Goal: Task Accomplishment & Management: Use online tool/utility

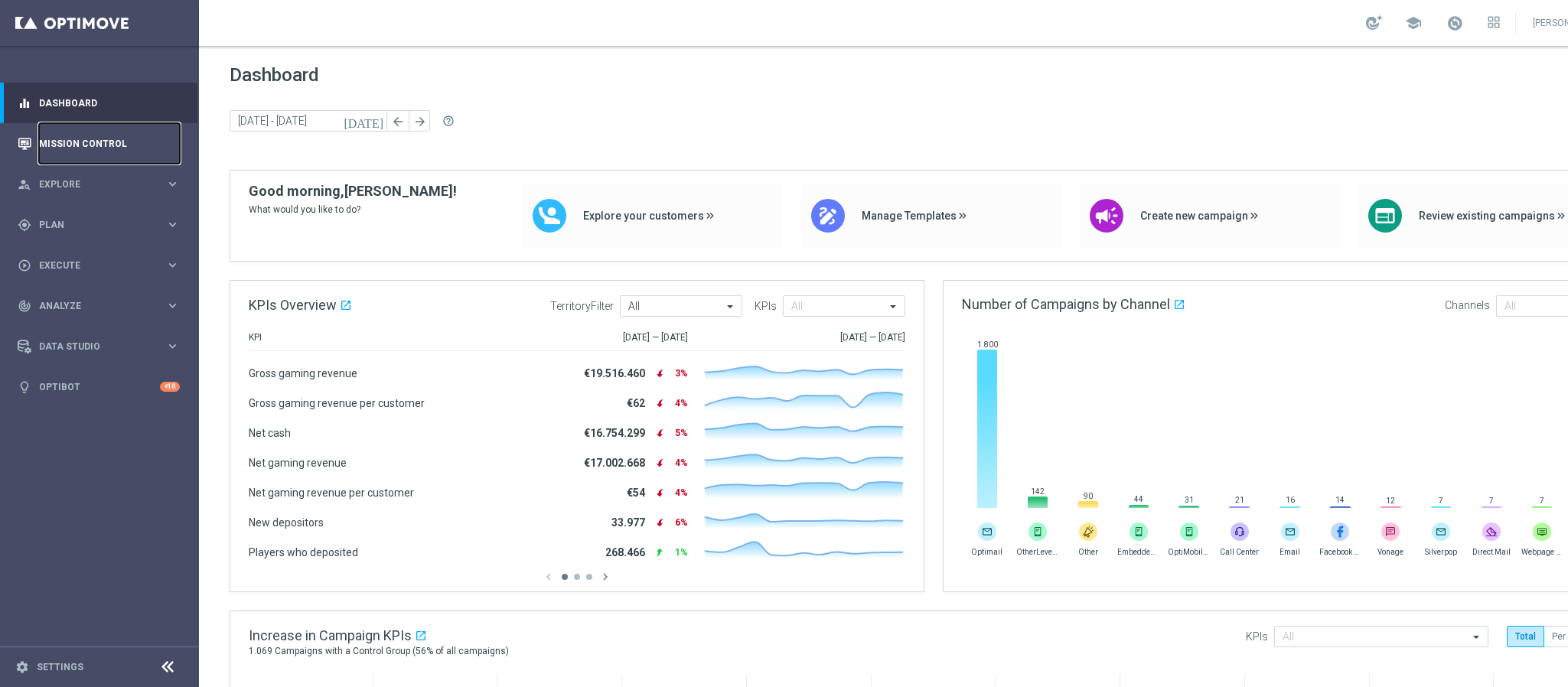
click at [91, 140] on link "Mission Control" at bounding box center [109, 144] width 140 height 41
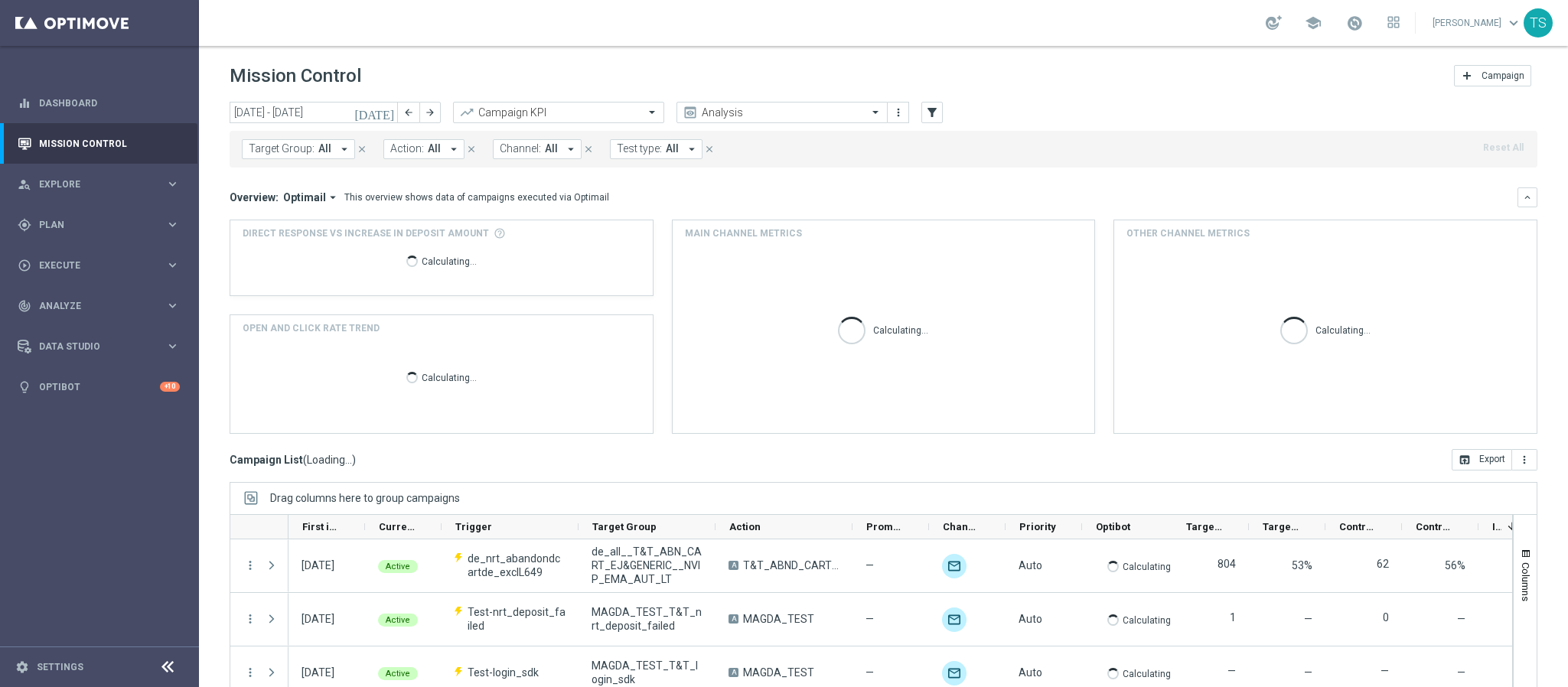
click at [391, 111] on icon "[DATE]" at bounding box center [375, 113] width 41 height 14
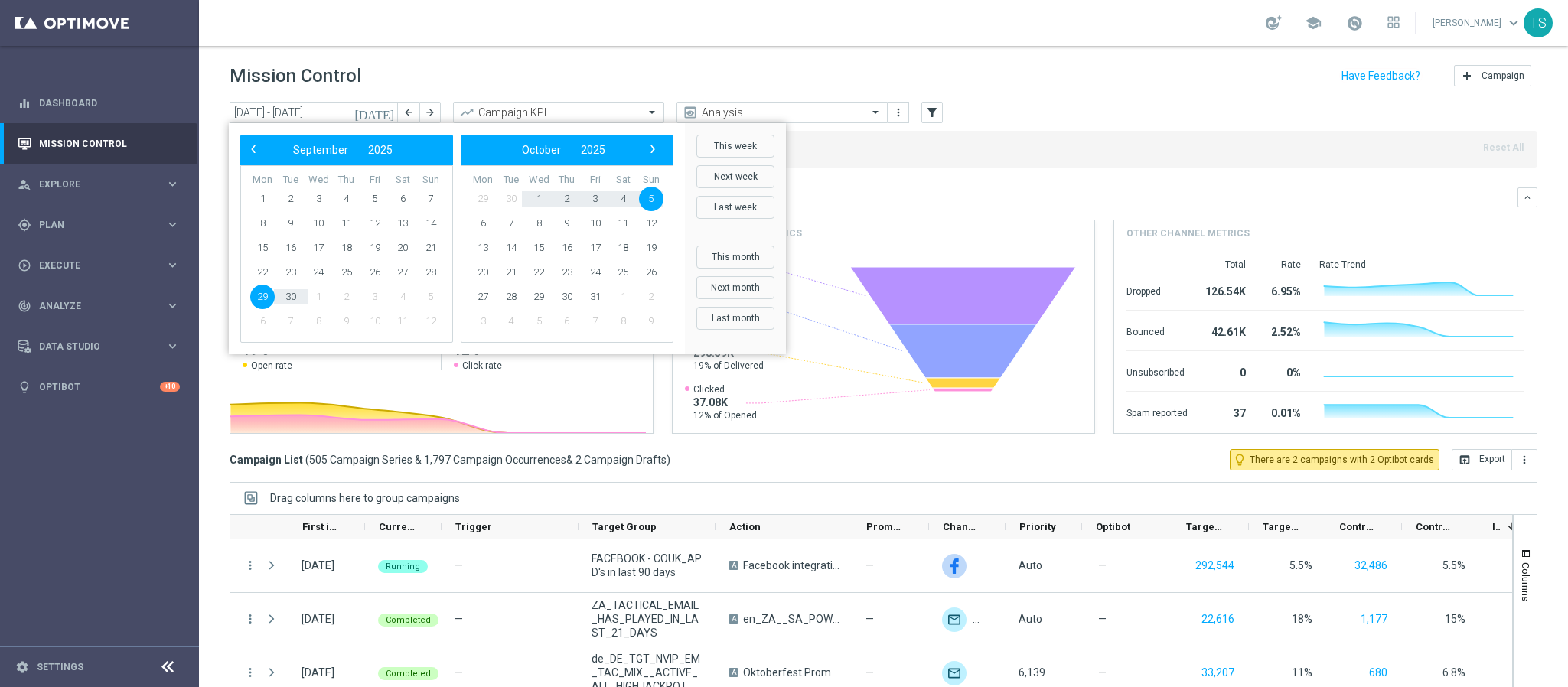
click at [258, 294] on span "29" at bounding box center [262, 296] width 25 height 25
click at [545, 200] on span "1" at bounding box center [538, 199] width 25 height 25
type input "[DATE] - [DATE]"
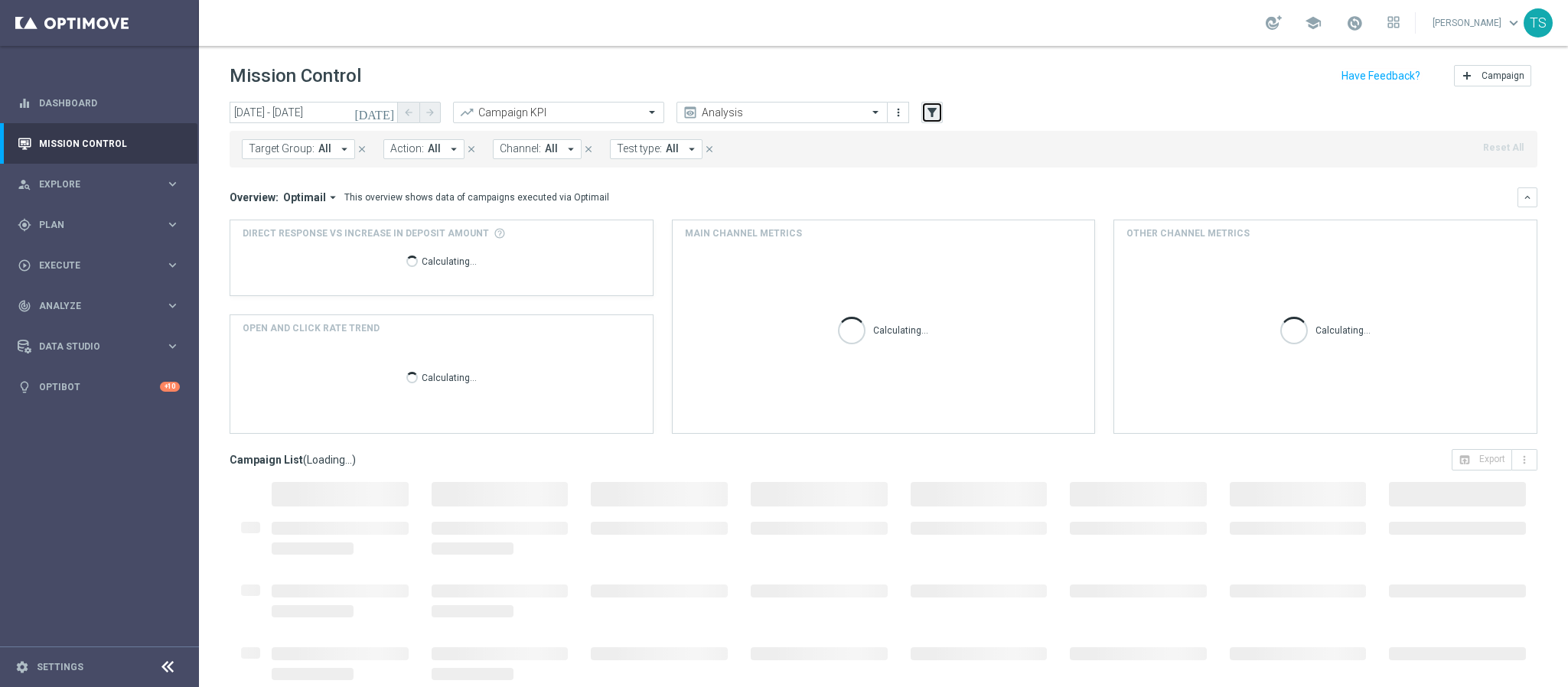
click at [933, 108] on icon "filter_alt" at bounding box center [933, 113] width 14 height 14
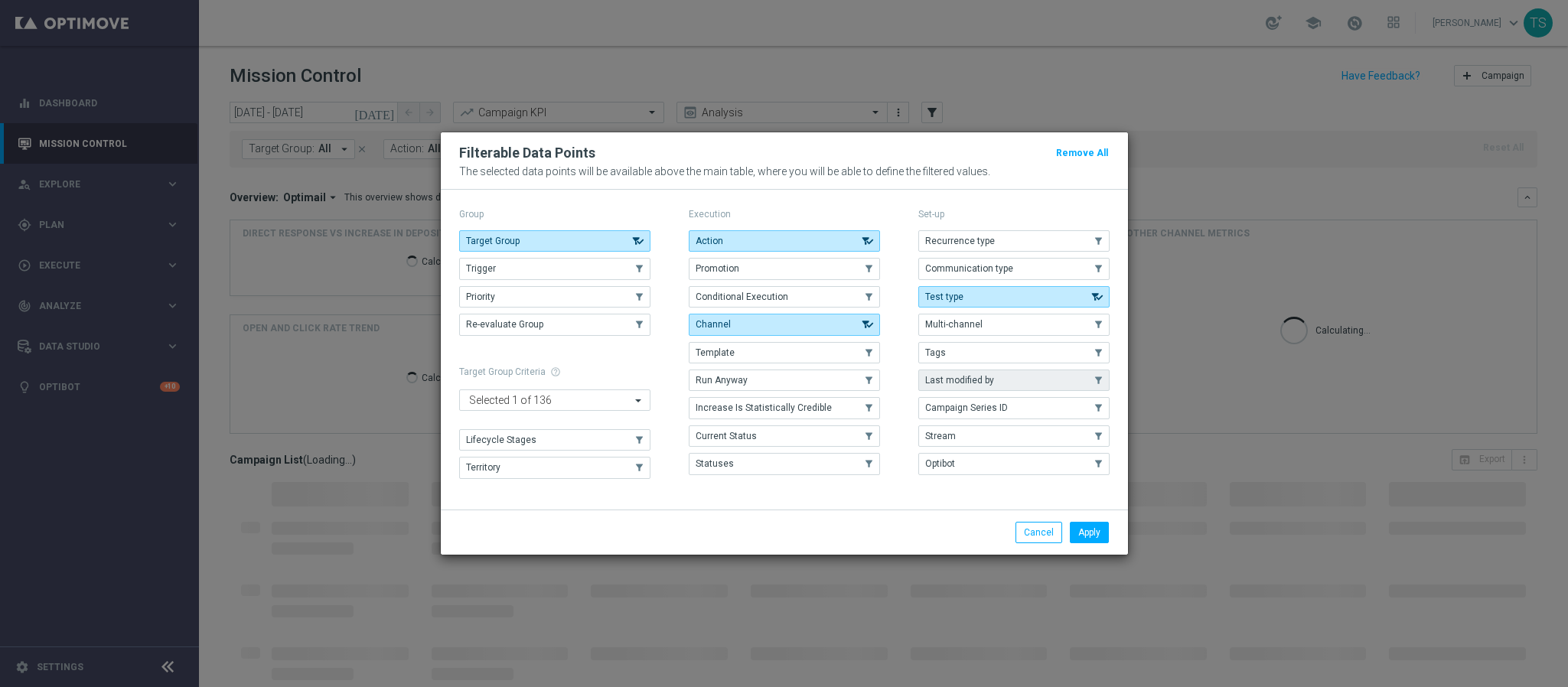
click at [981, 382] on span "Last modified by" at bounding box center [960, 380] width 69 height 11
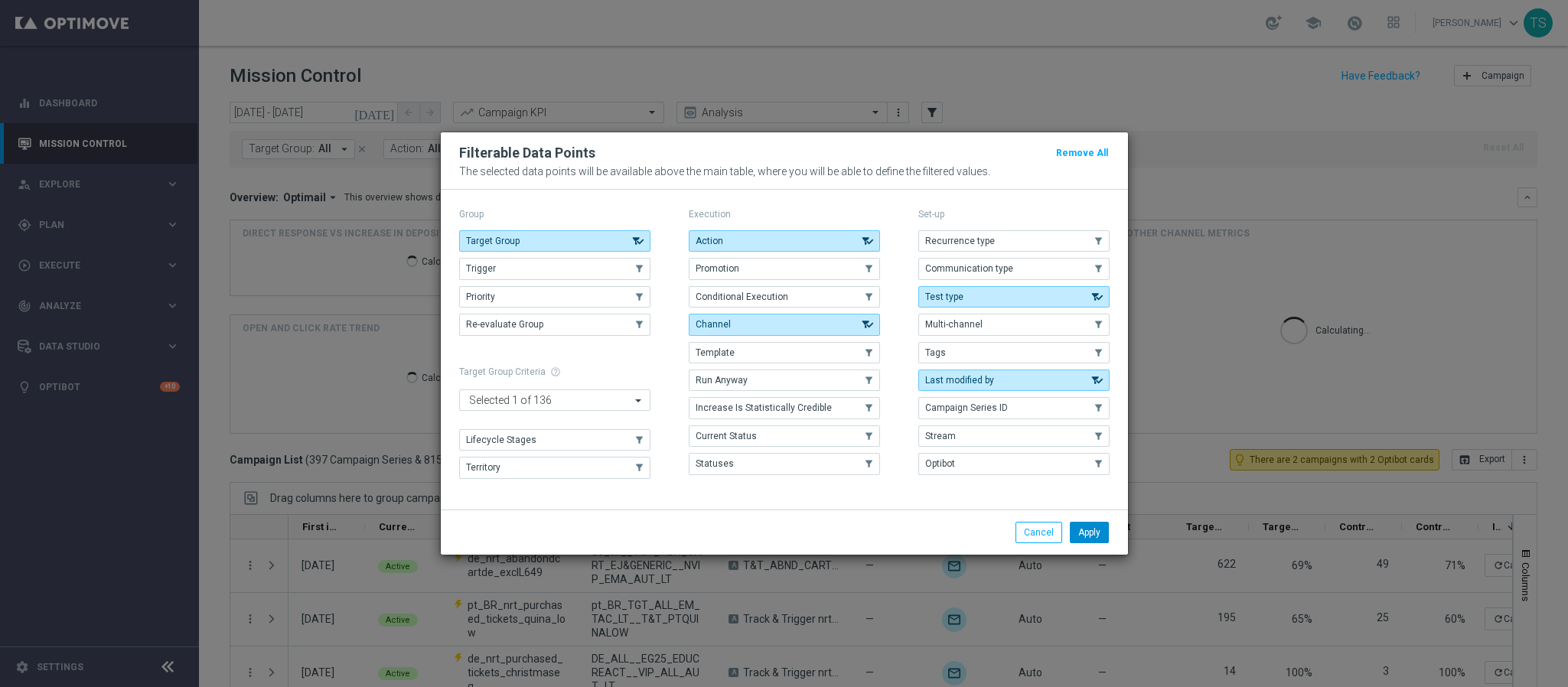
click at [1089, 535] on button "Apply" at bounding box center [1090, 532] width 39 height 21
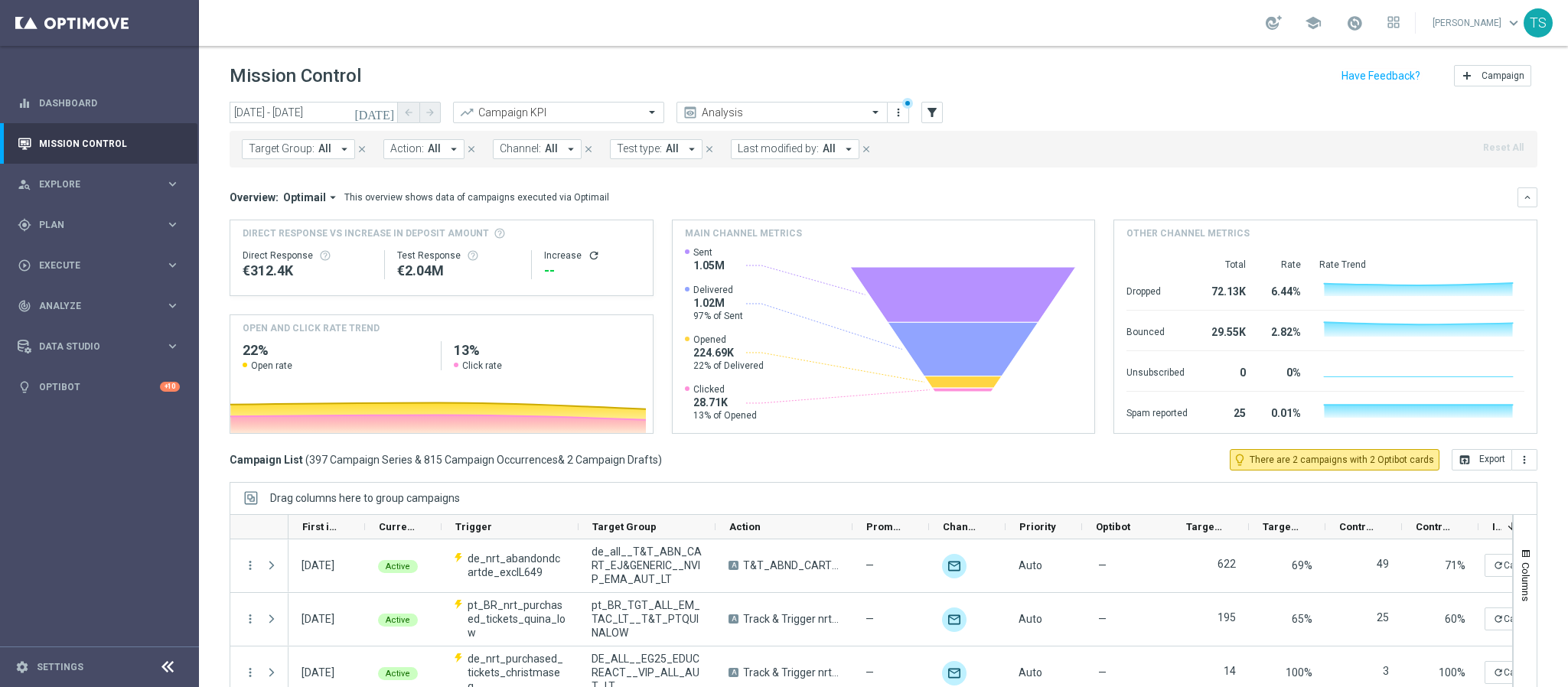
click at [777, 151] on span "Last modified by:" at bounding box center [778, 148] width 81 height 13
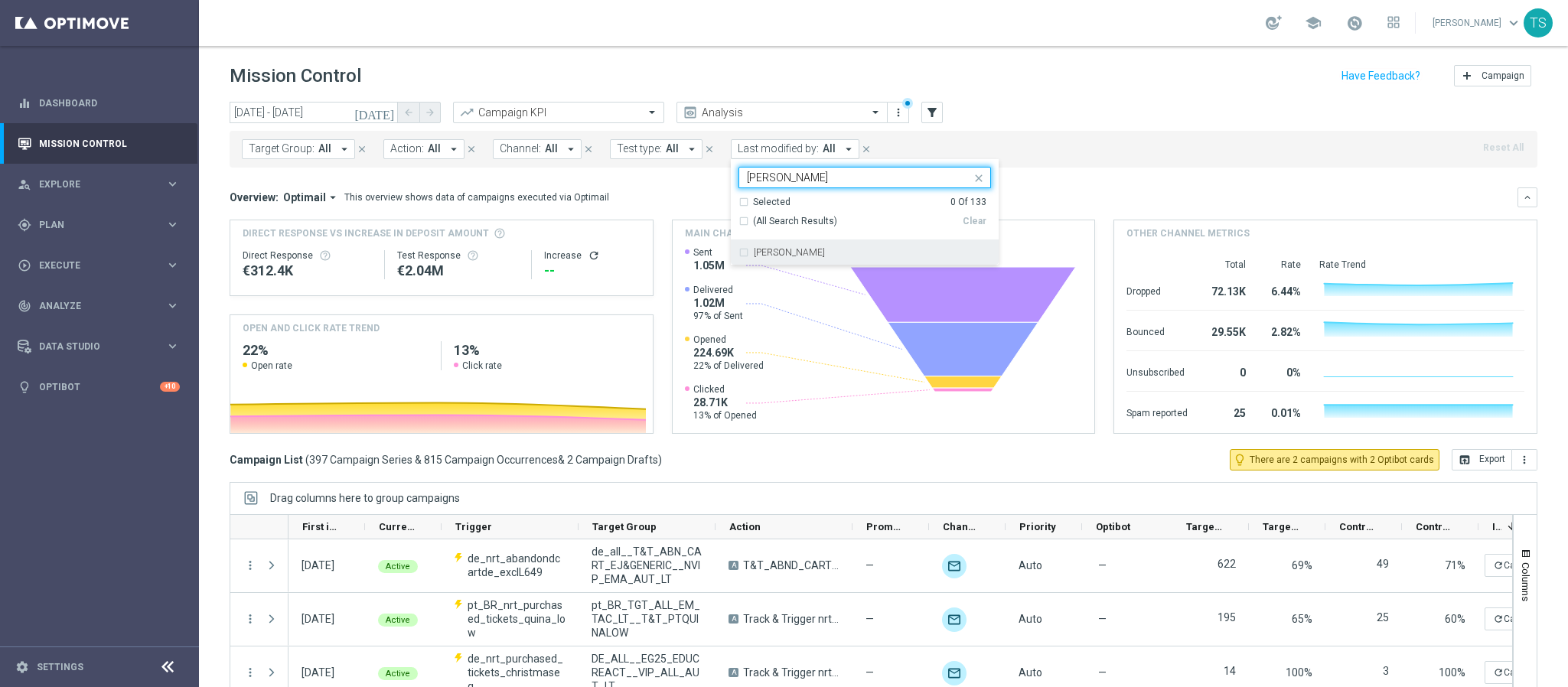
click at [745, 255] on div "[PERSON_NAME]" at bounding box center [865, 252] width 253 height 25
type input "thomas"
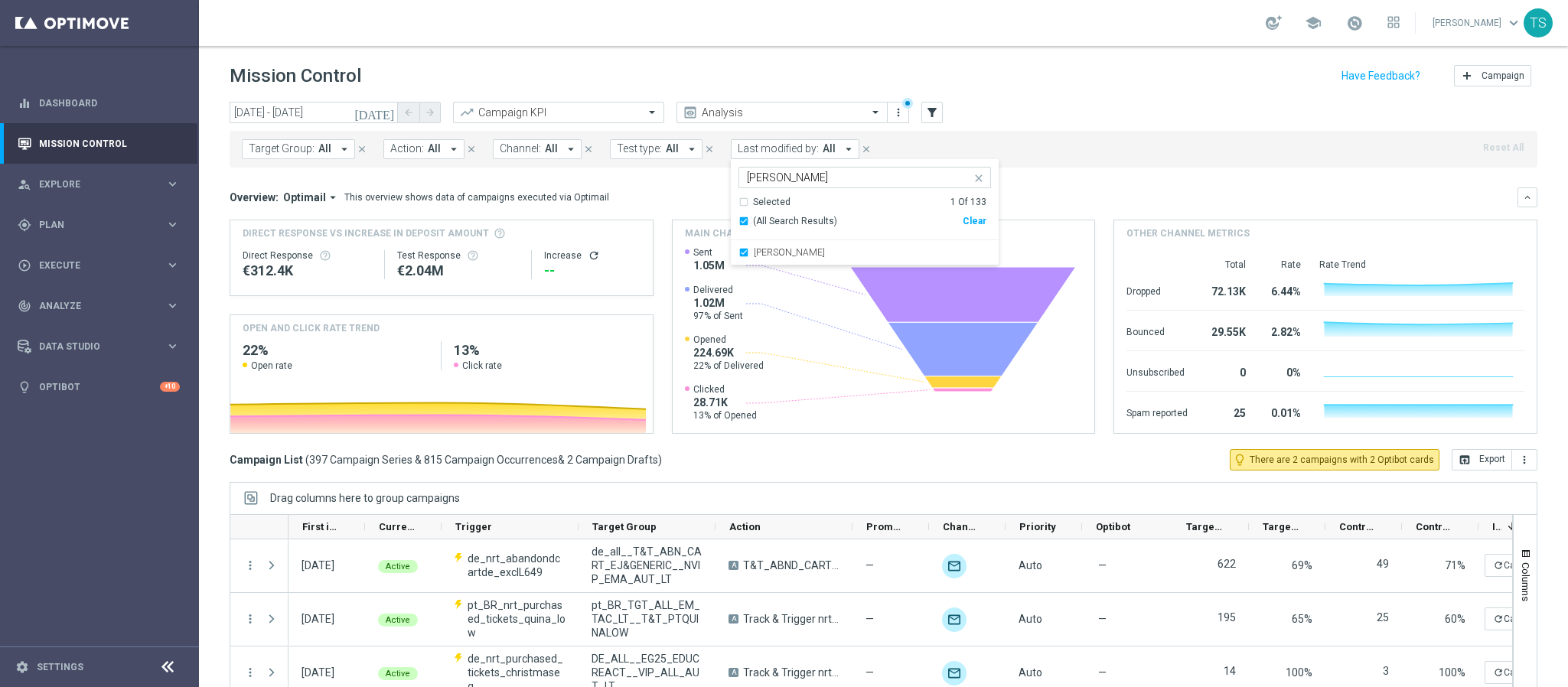
click at [1093, 157] on div "Target Group: All arrow_drop_down close Action: All arrow_drop_down close Chann…" at bounding box center [883, 149] width 1308 height 36
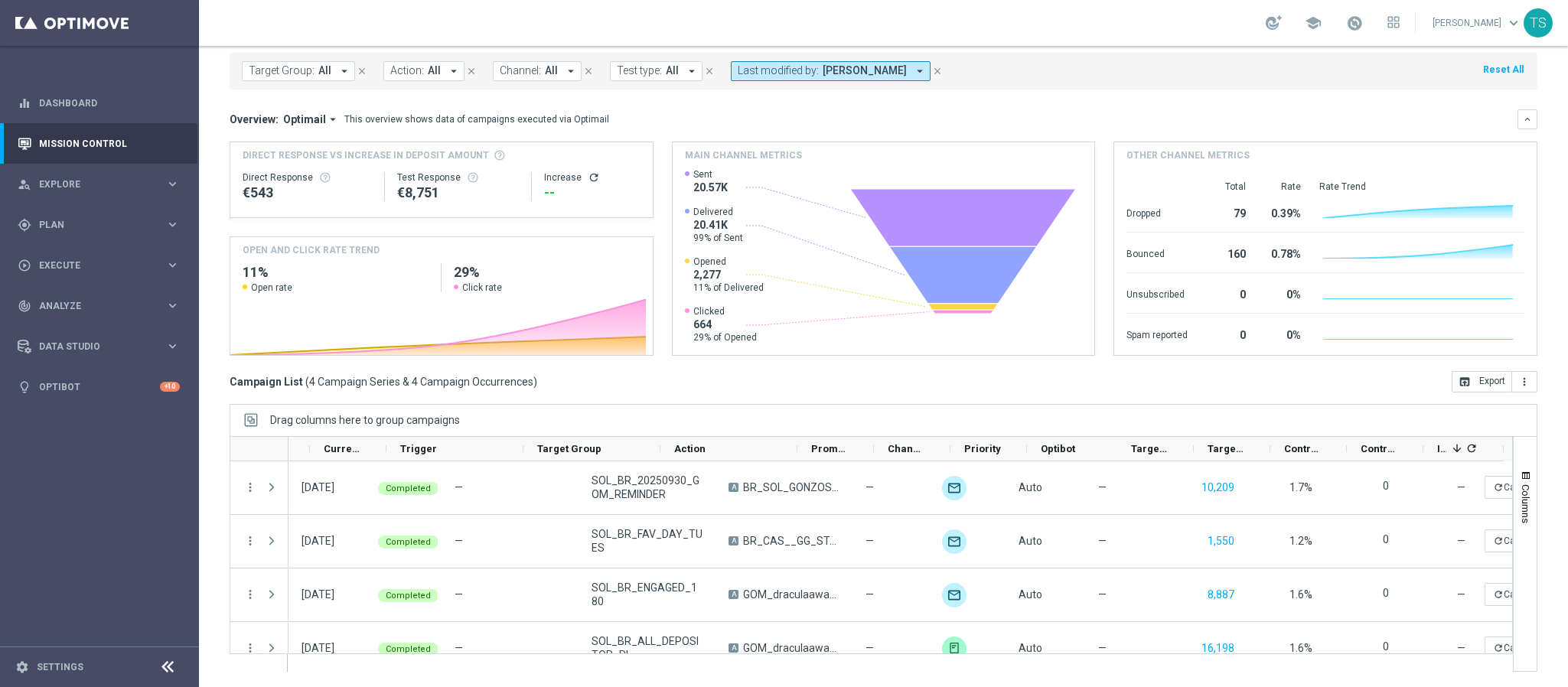
scroll to position [0, 80]
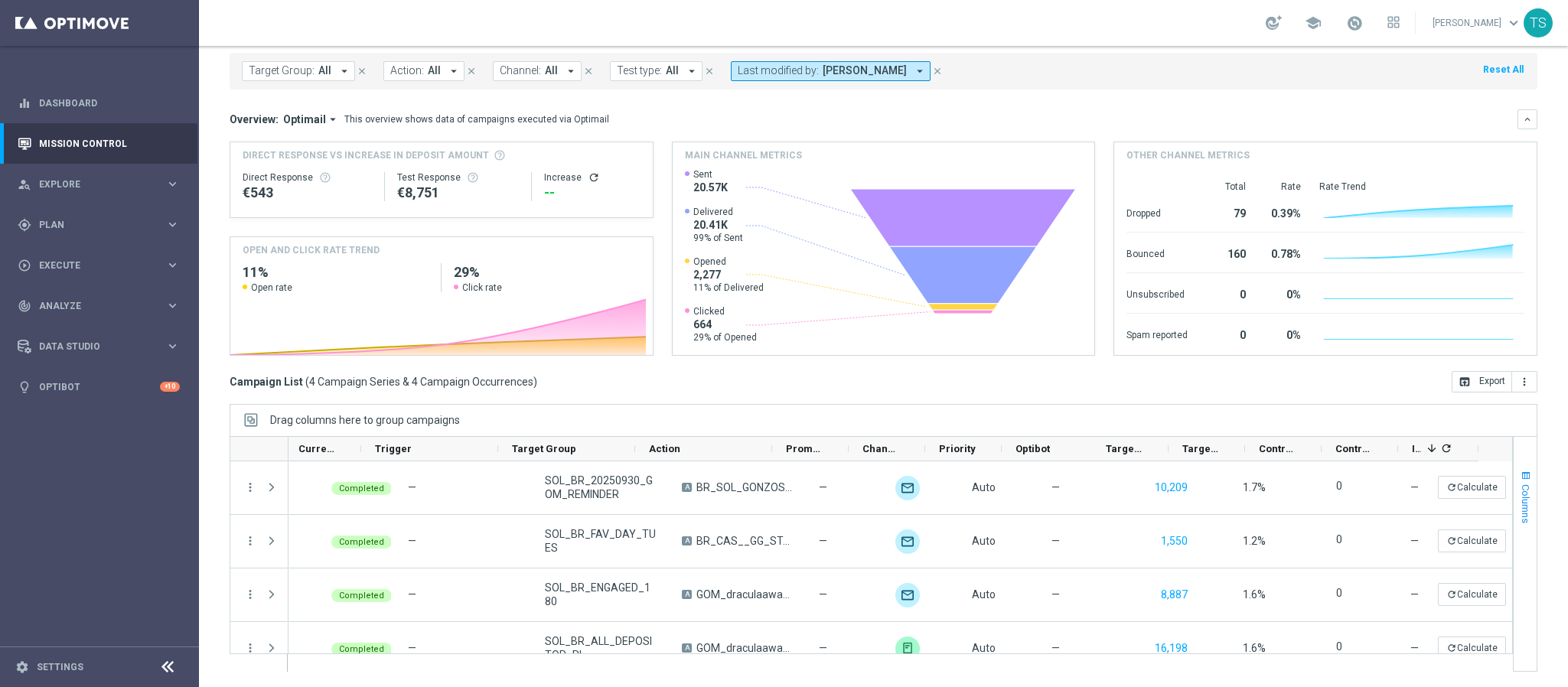
click at [1514, 466] on button "Columns" at bounding box center [1525, 497] width 23 height 83
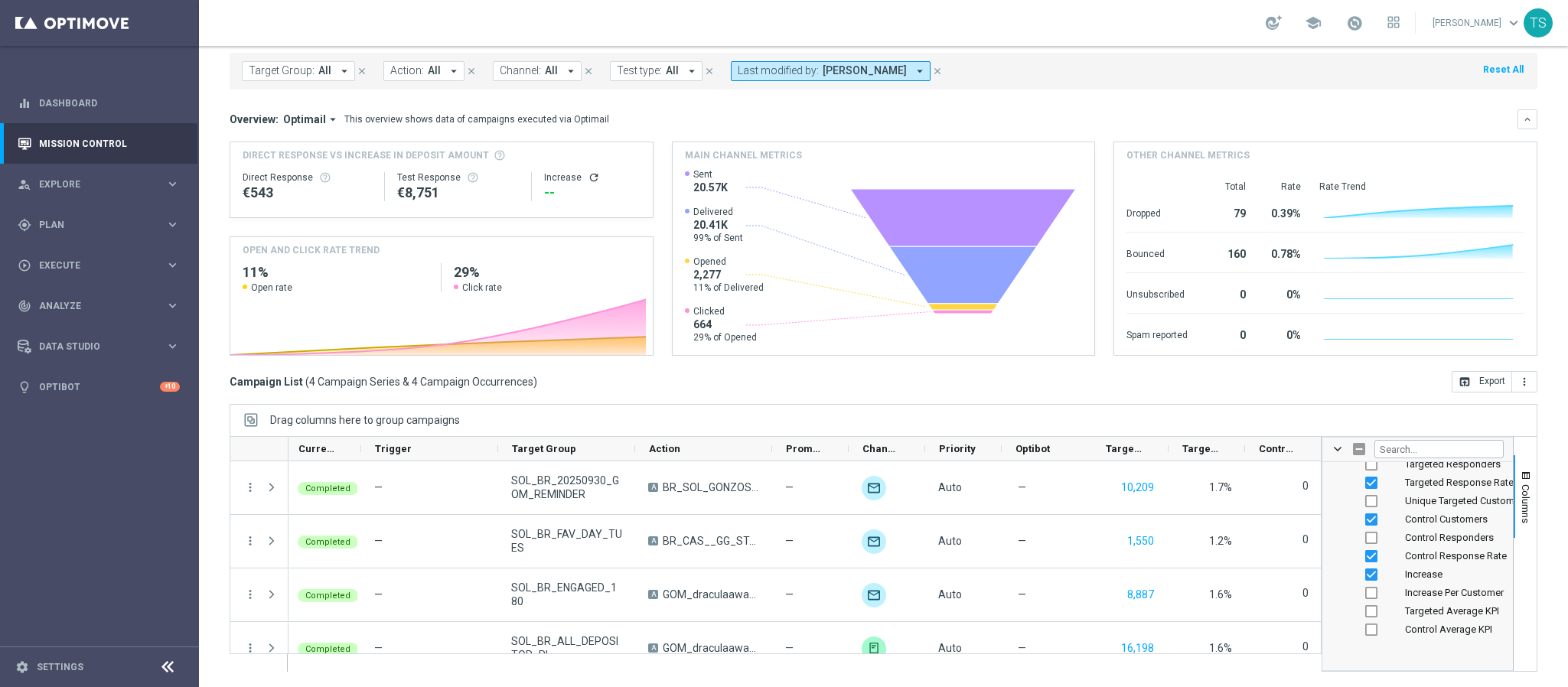
scroll to position [492, 0]
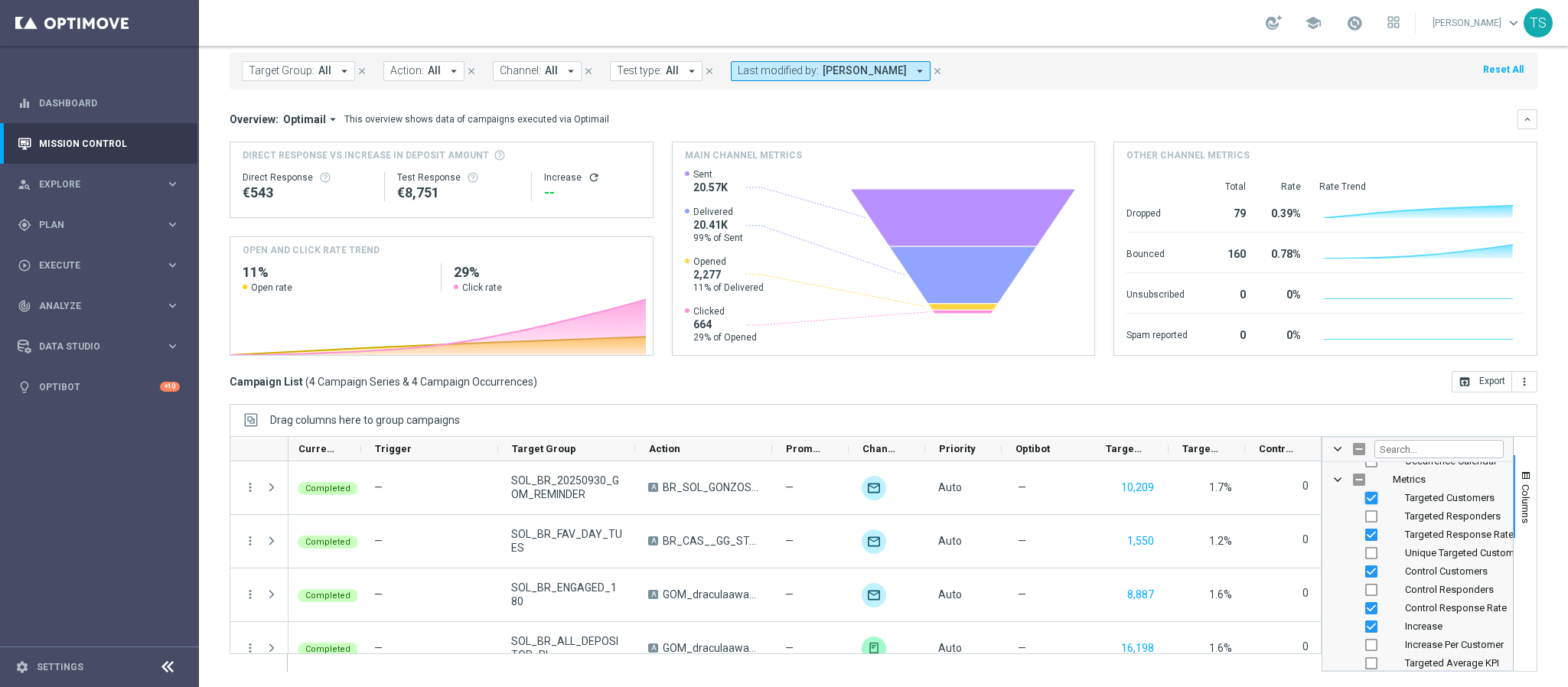
click at [1366, 494] on input "Press SPACE to toggle visibility (visible)" at bounding box center [1372, 498] width 12 height 12
checkbox input "false"
click at [1366, 530] on input "Press SPACE to toggle visibility (visible)" at bounding box center [1372, 535] width 12 height 12
checkbox input "false"
click at [1366, 567] on input "Press SPACE to toggle visibility (visible)" at bounding box center [1372, 571] width 12 height 12
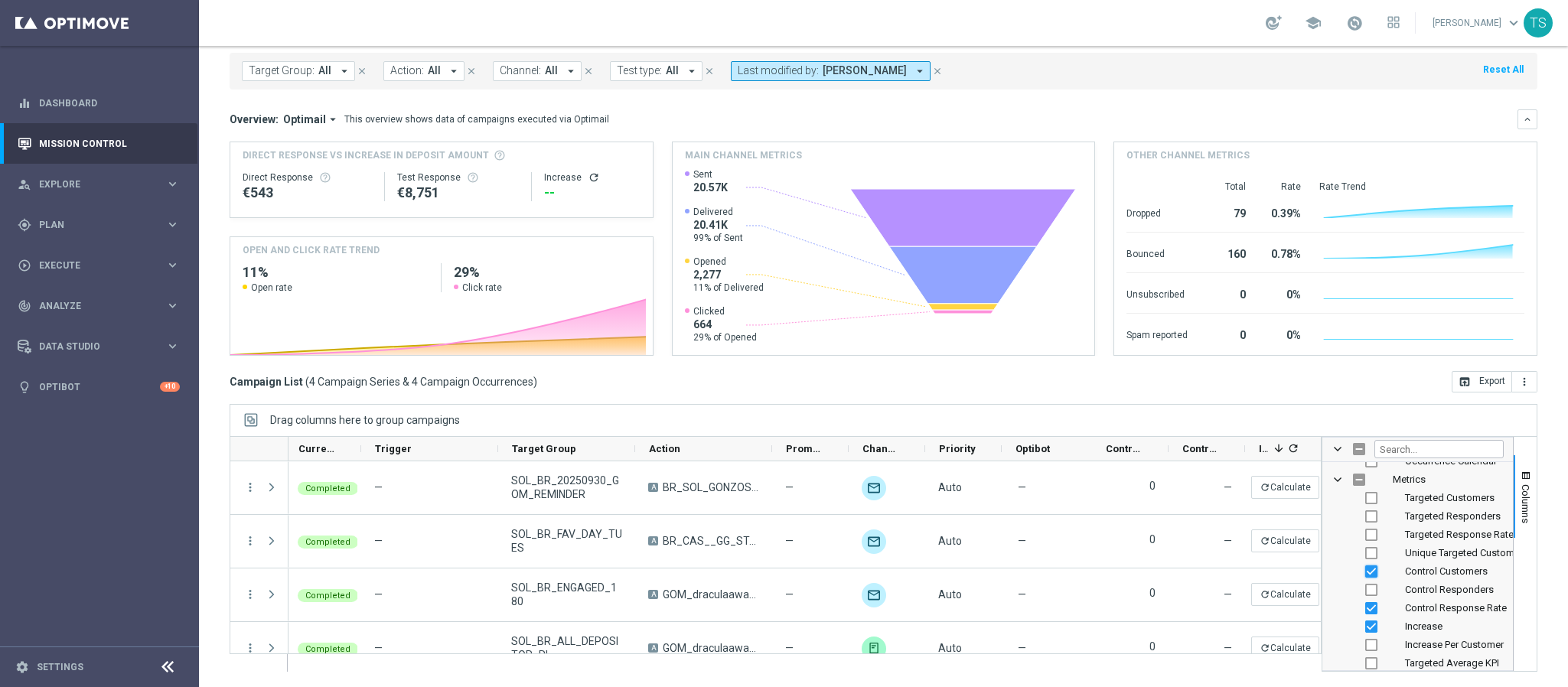
checkbox input "false"
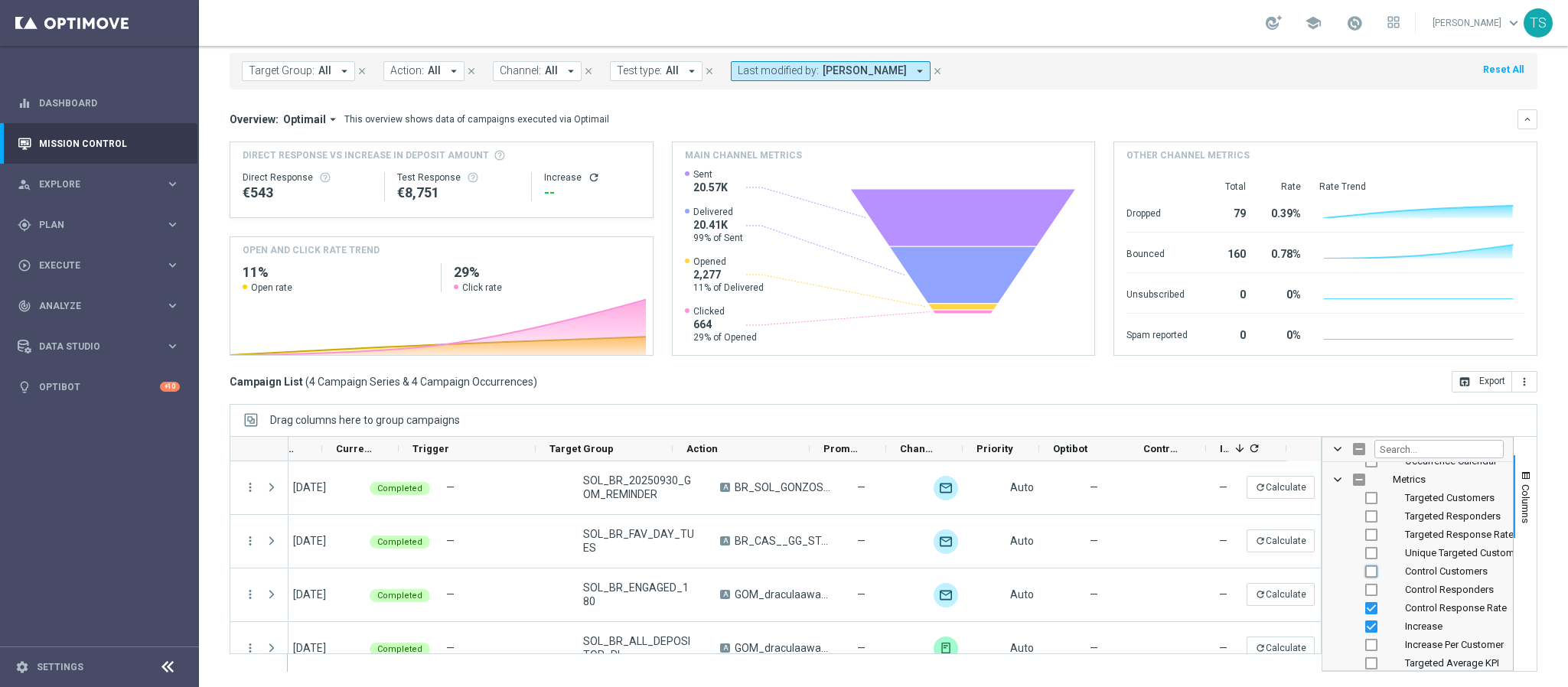
scroll to position [0, 42]
click at [1366, 604] on input "Press SPACE to toggle visibility (visible)" at bounding box center [1372, 608] width 12 height 12
checkbox input "false"
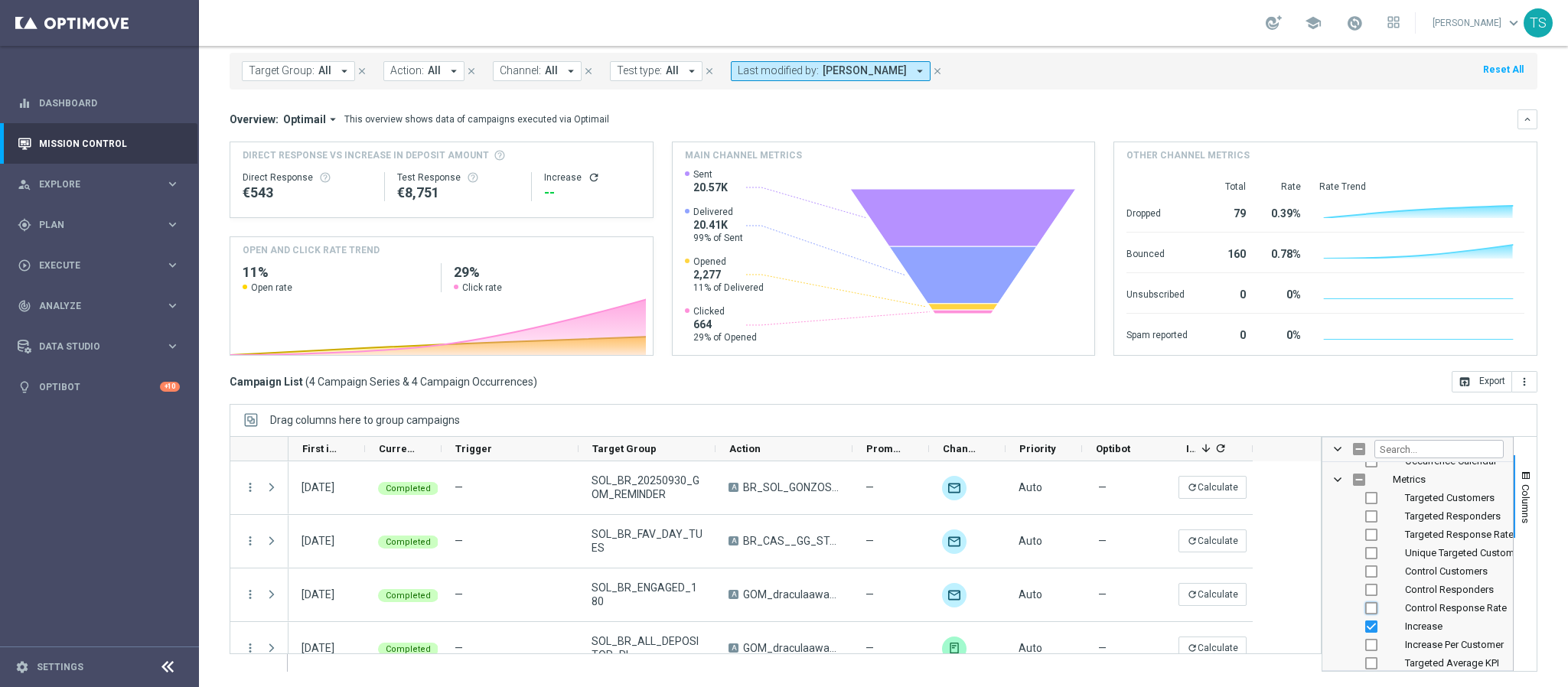
scroll to position [0, 0]
click at [1366, 624] on input "Press SPACE to toggle visibility (visible)" at bounding box center [1372, 627] width 12 height 12
checkbox input "false"
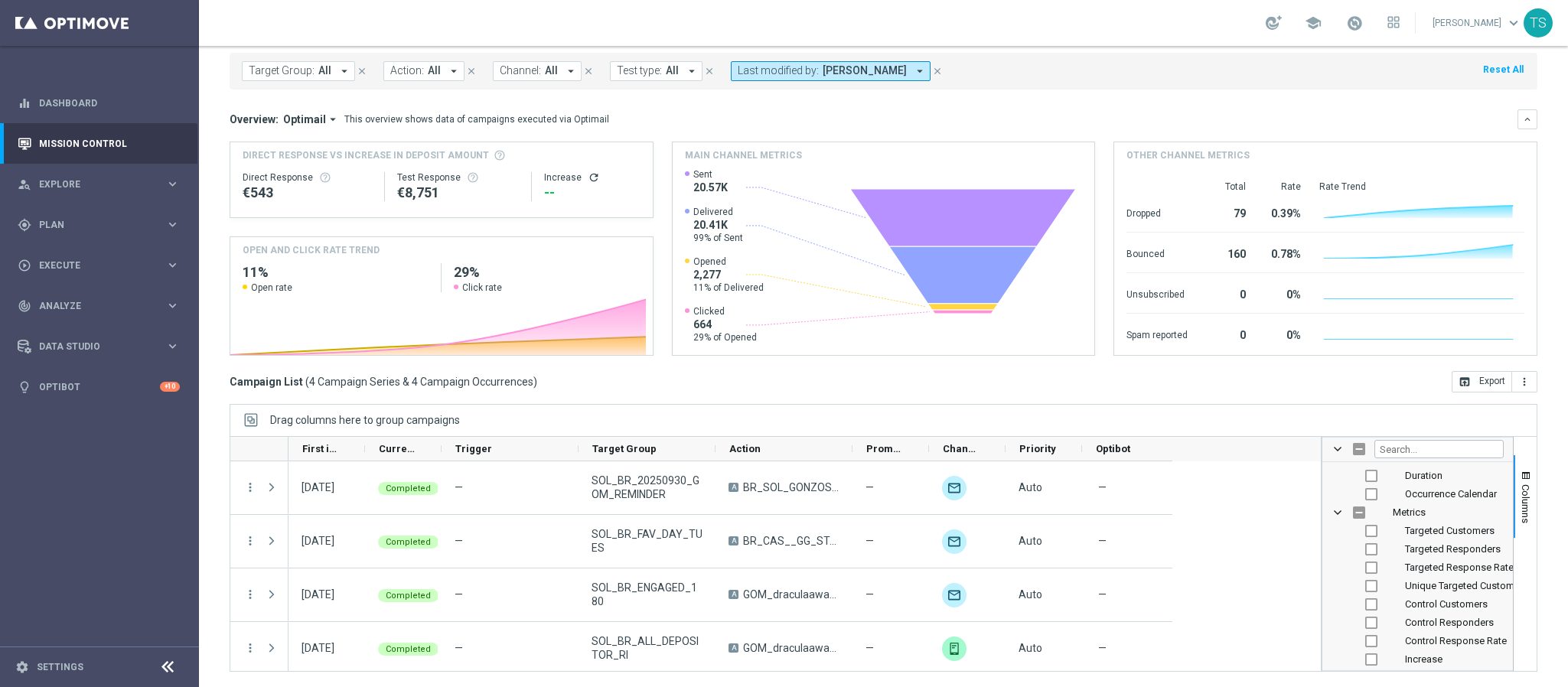
scroll to position [574, 0]
click at [1366, 621] on input "Press SPACE to toggle visibility (visible)" at bounding box center [1372, 618] width 12 height 12
checkbox input "false"
click at [1424, 451] on input "Filter Columns Input" at bounding box center [1439, 449] width 129 height 19
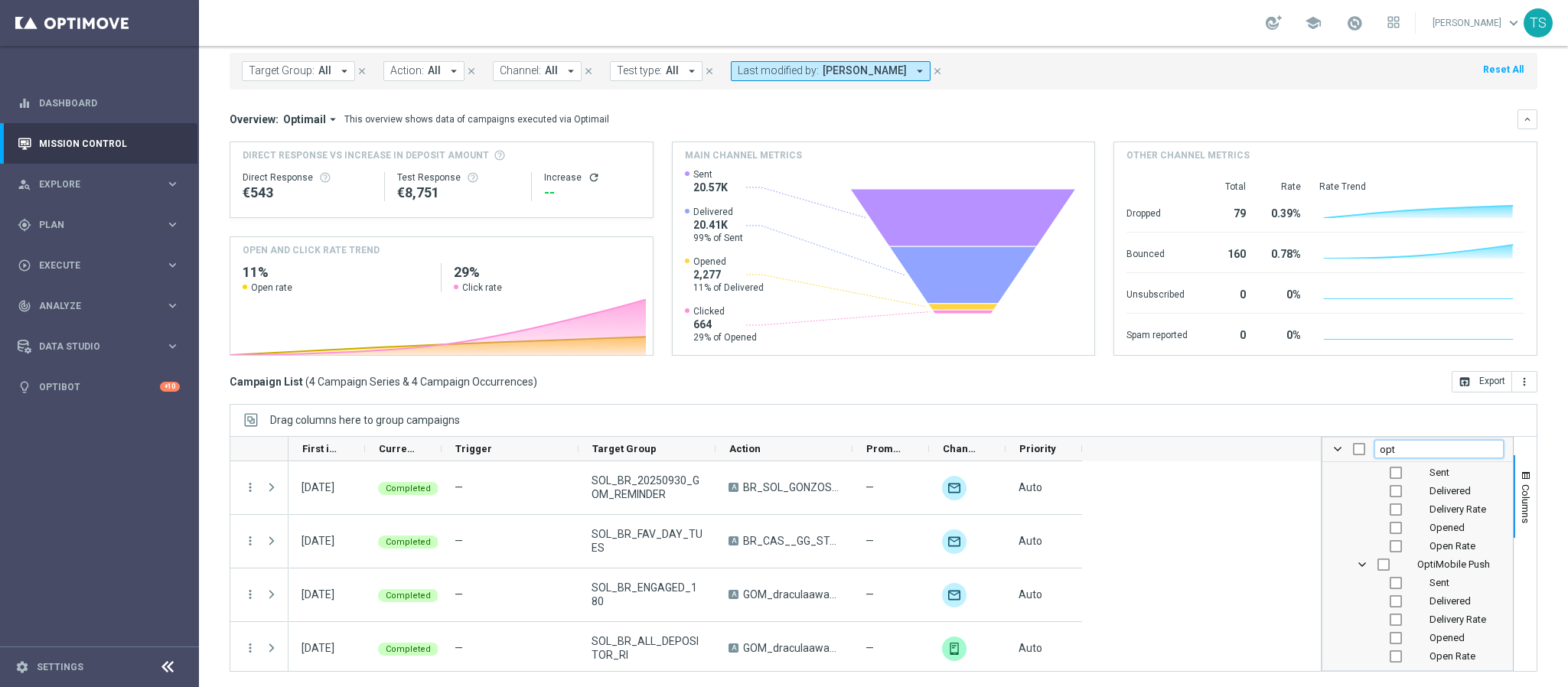
scroll to position [299, 0]
type input "opti"
click at [1378, 528] on input "Press SPACE to toggle visibility (hidden)" at bounding box center [1384, 531] width 12 height 12
checkbox input "true"
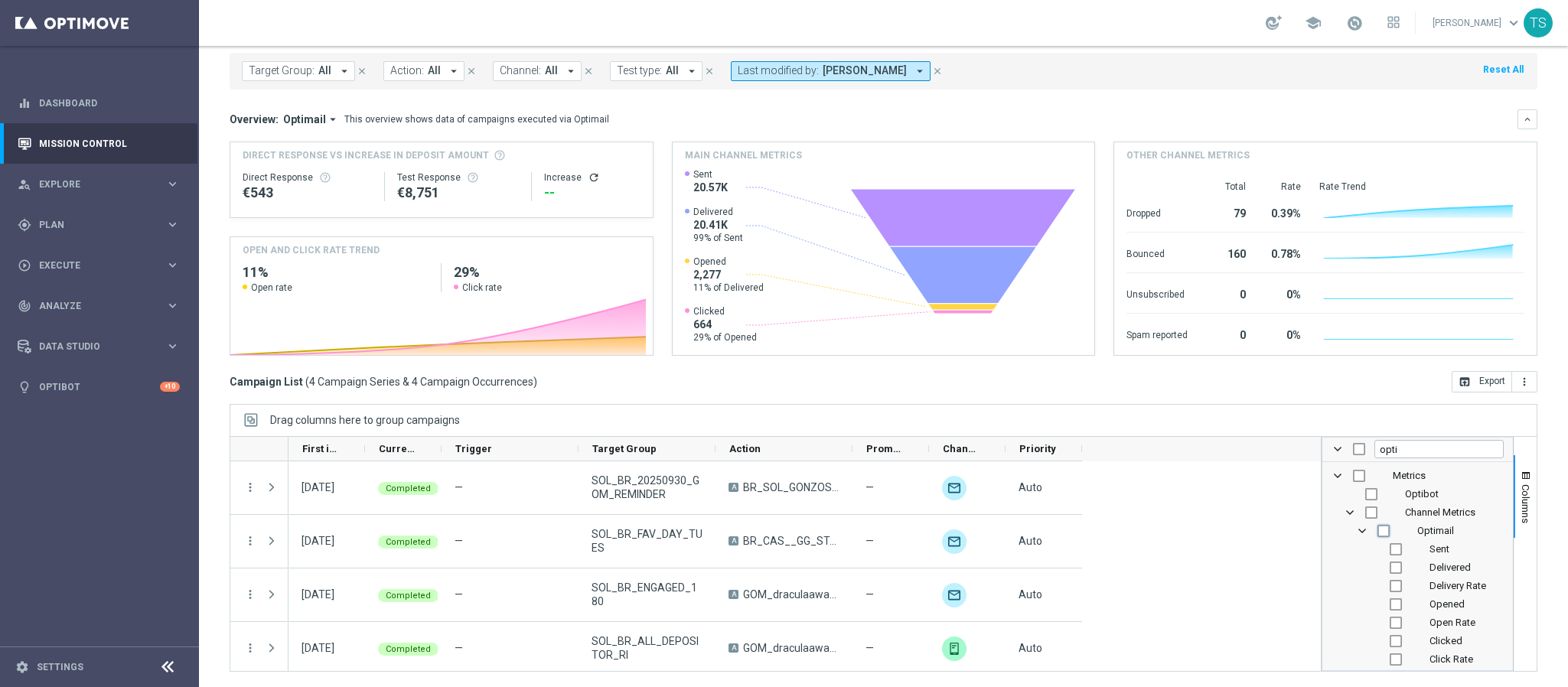
checkbox input "false"
checkbox input "true"
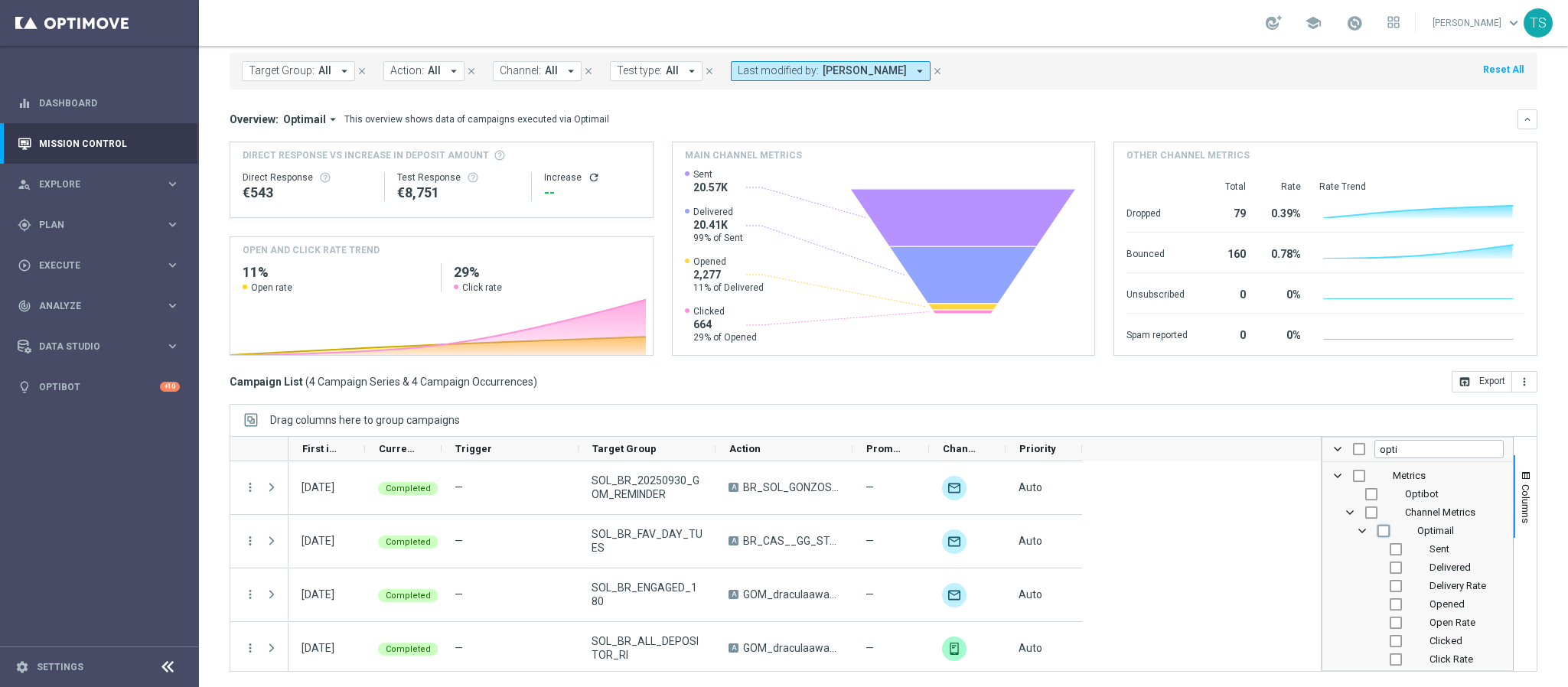
checkbox input "true"
checkbox input "false"
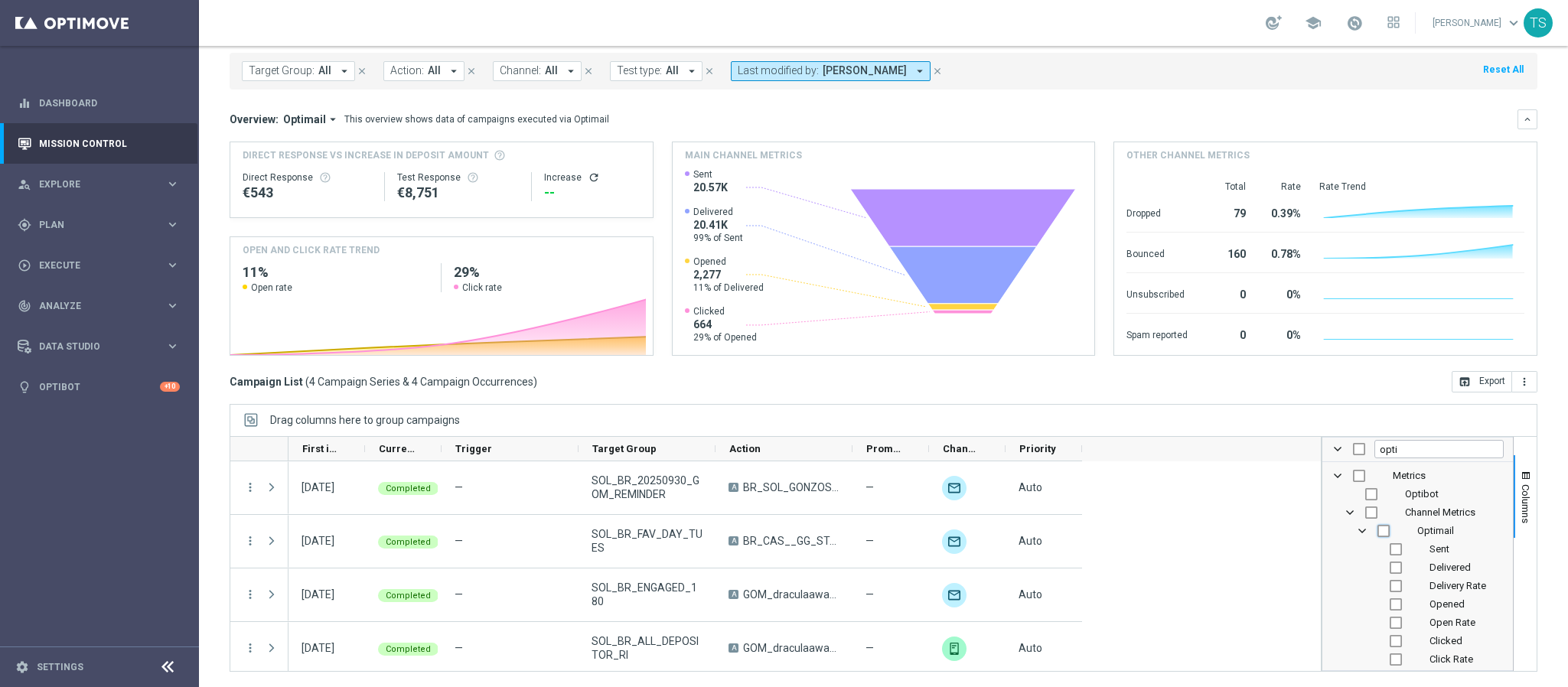
checkbox input "false"
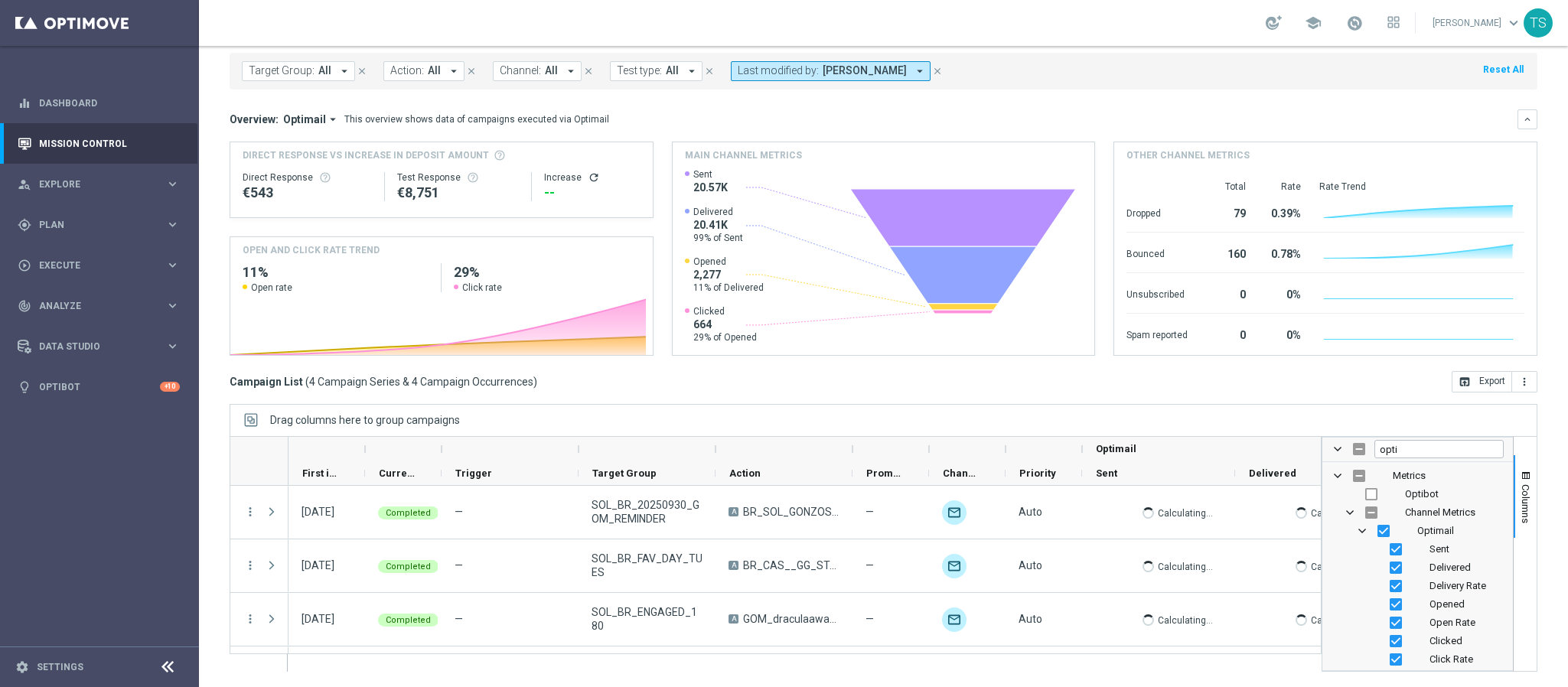
click at [1323, 413] on div "Drag columns here to group campaigns" at bounding box center [883, 420] width 1308 height 32
click at [1520, 477] on span "button" at bounding box center [1526, 475] width 12 height 12
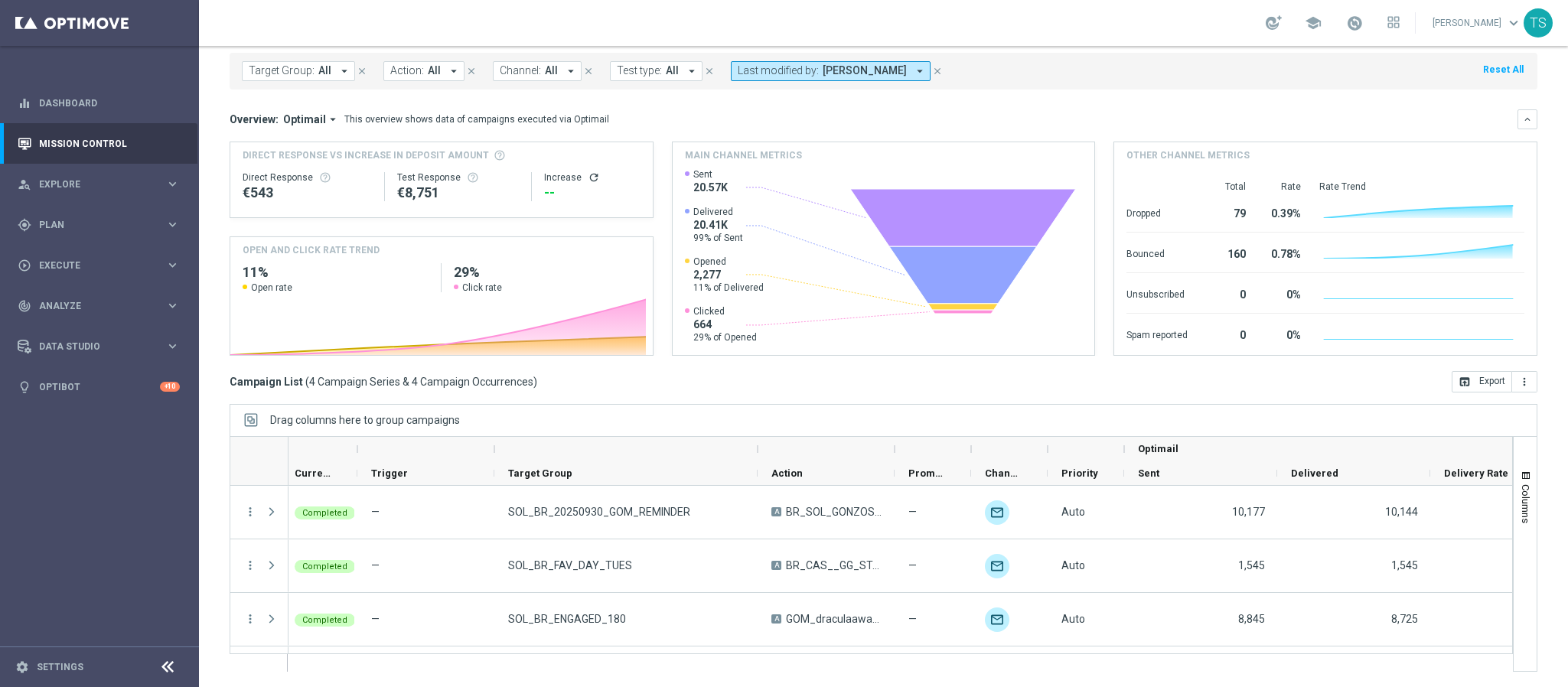
drag, startPoint x: 630, startPoint y: 457, endPoint x: 756, endPoint y: 454, distance: 126.0
click at [756, 454] on div at bounding box center [757, 449] width 6 height 25
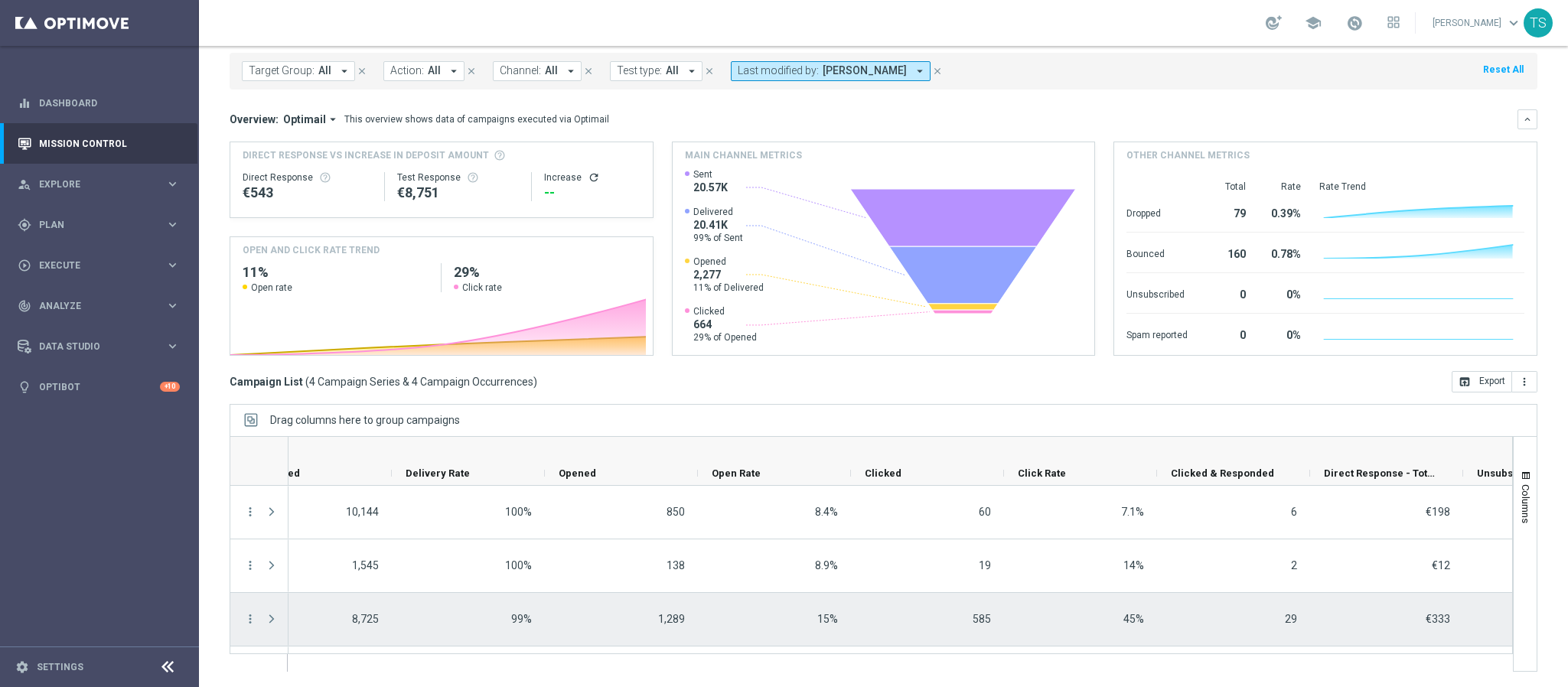
scroll to position [47, 0]
drag, startPoint x: 1279, startPoint y: 643, endPoint x: 1286, endPoint y: 586, distance: 57.4
click at [1286, 588] on div "29" at bounding box center [1234, 573] width 153 height 52
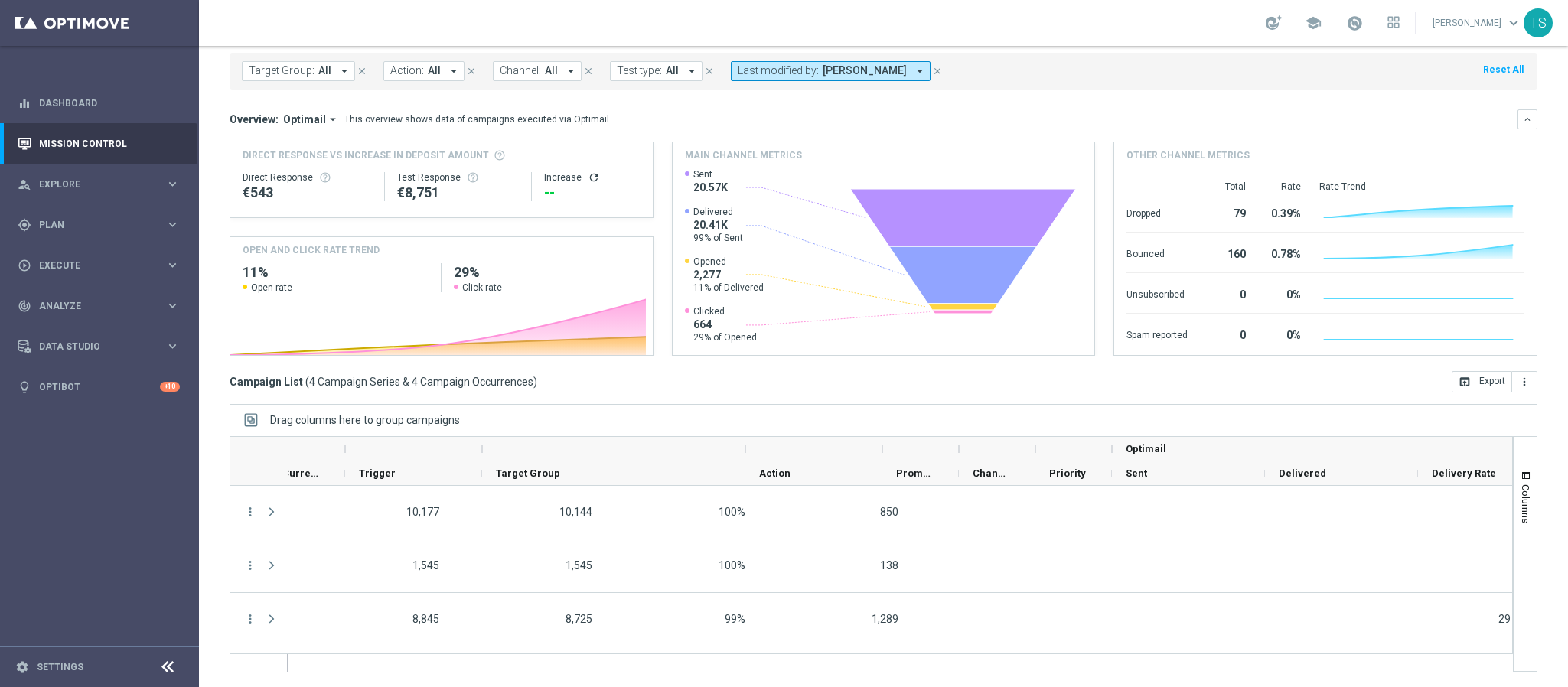
scroll to position [0, 0]
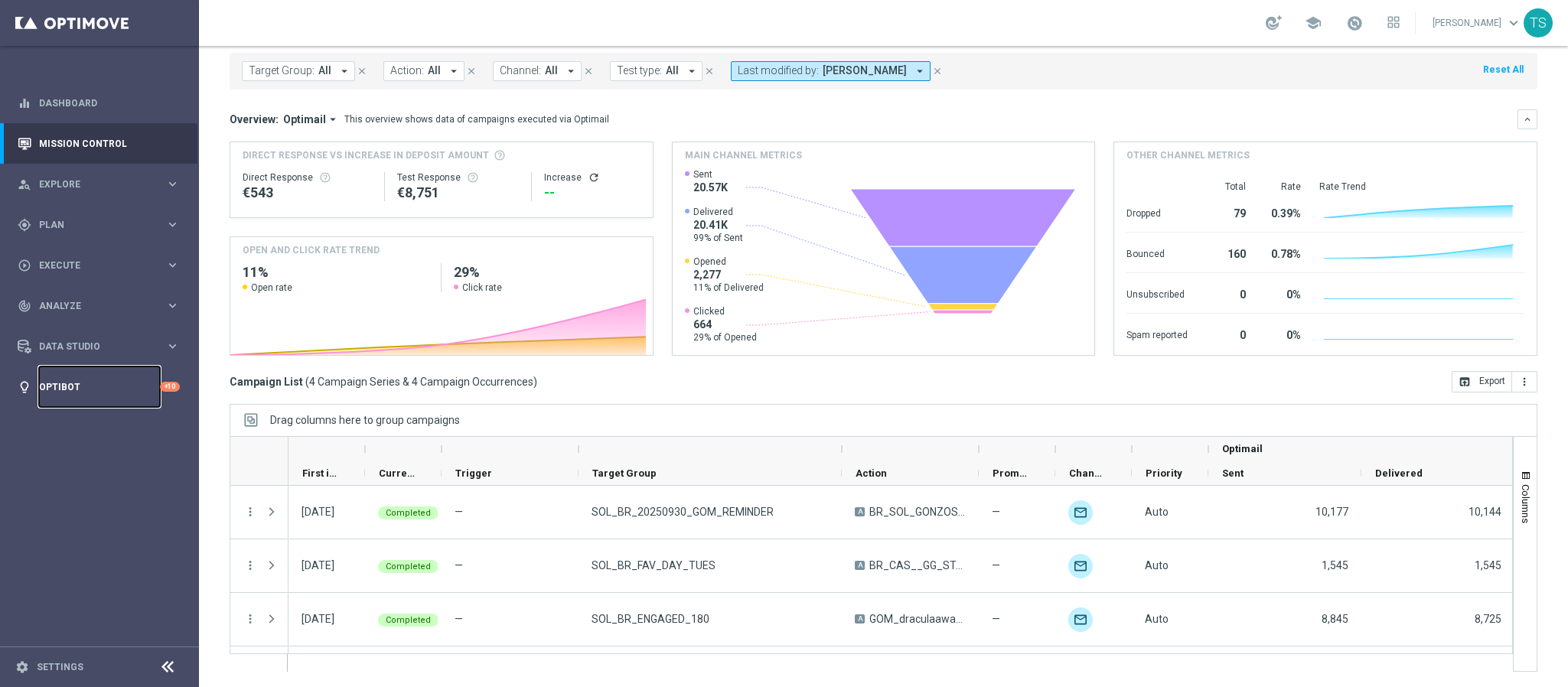
click at [78, 402] on link "Optibot" at bounding box center [99, 387] width 121 height 41
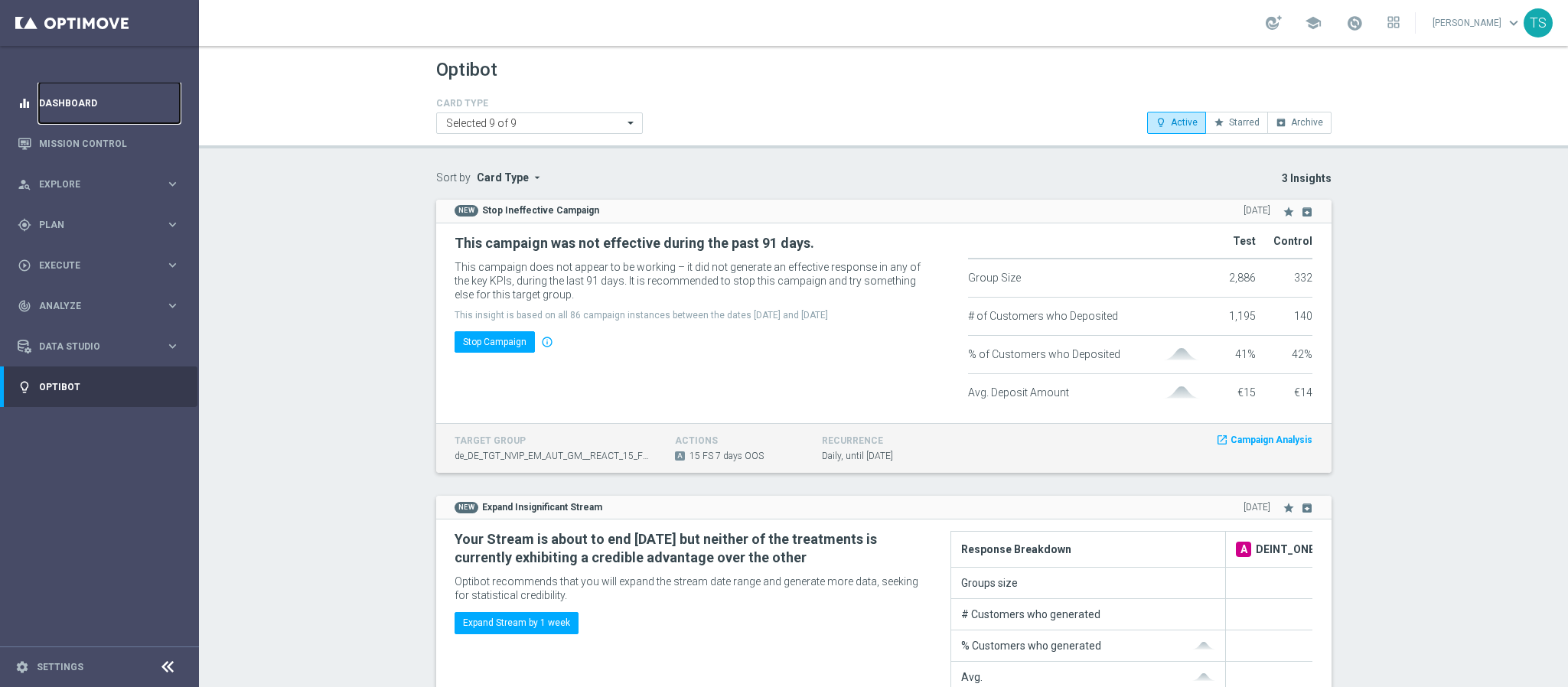
click at [103, 97] on link "Dashboard" at bounding box center [109, 103] width 140 height 41
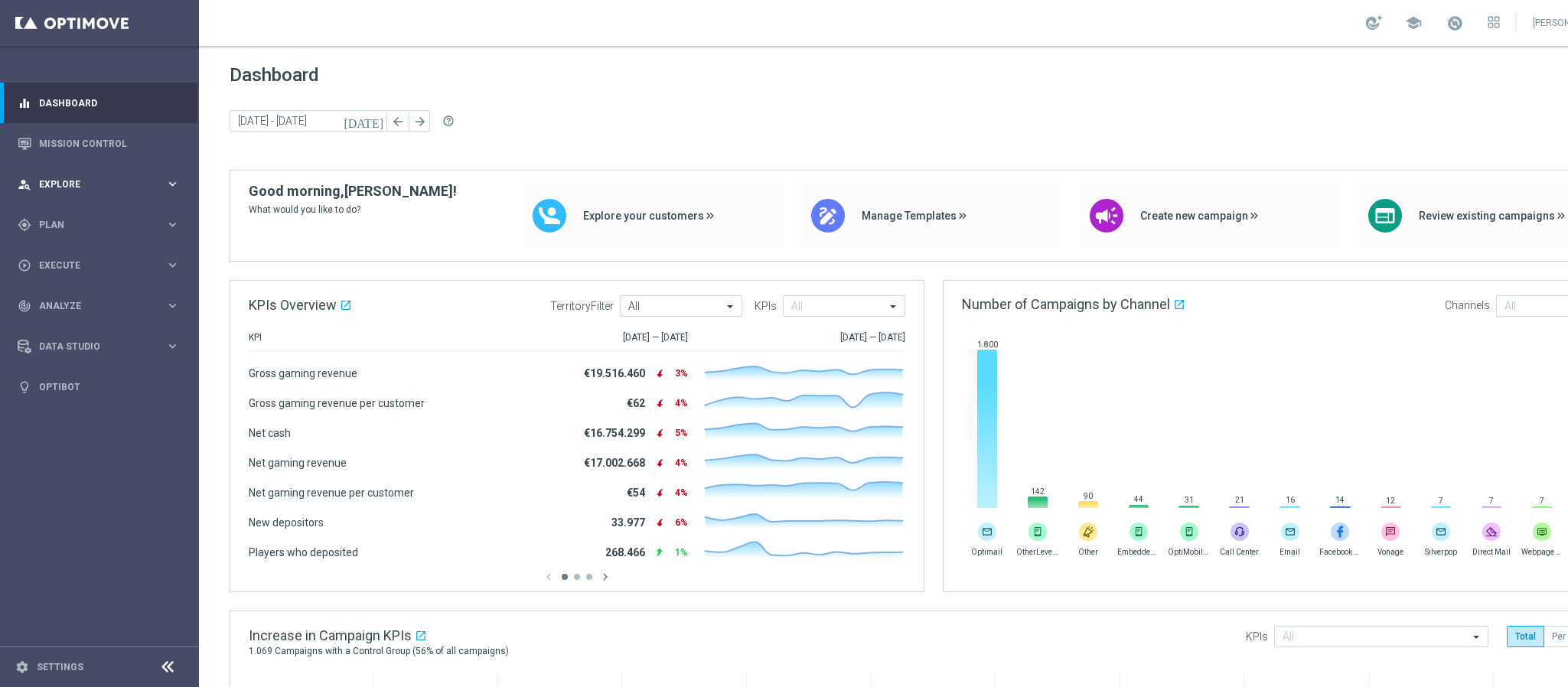
click at [118, 190] on div "person_search Explore" at bounding box center [91, 184] width 148 height 14
click at [120, 202] on div "person_search Explore keyboard_arrow_right" at bounding box center [98, 184] width 197 height 41
click at [84, 178] on div "person_search Explore" at bounding box center [91, 184] width 148 height 14
click at [62, 409] on span "Plan" at bounding box center [102, 409] width 126 height 9
click at [92, 304] on span "Templates" at bounding box center [95, 302] width 109 height 9
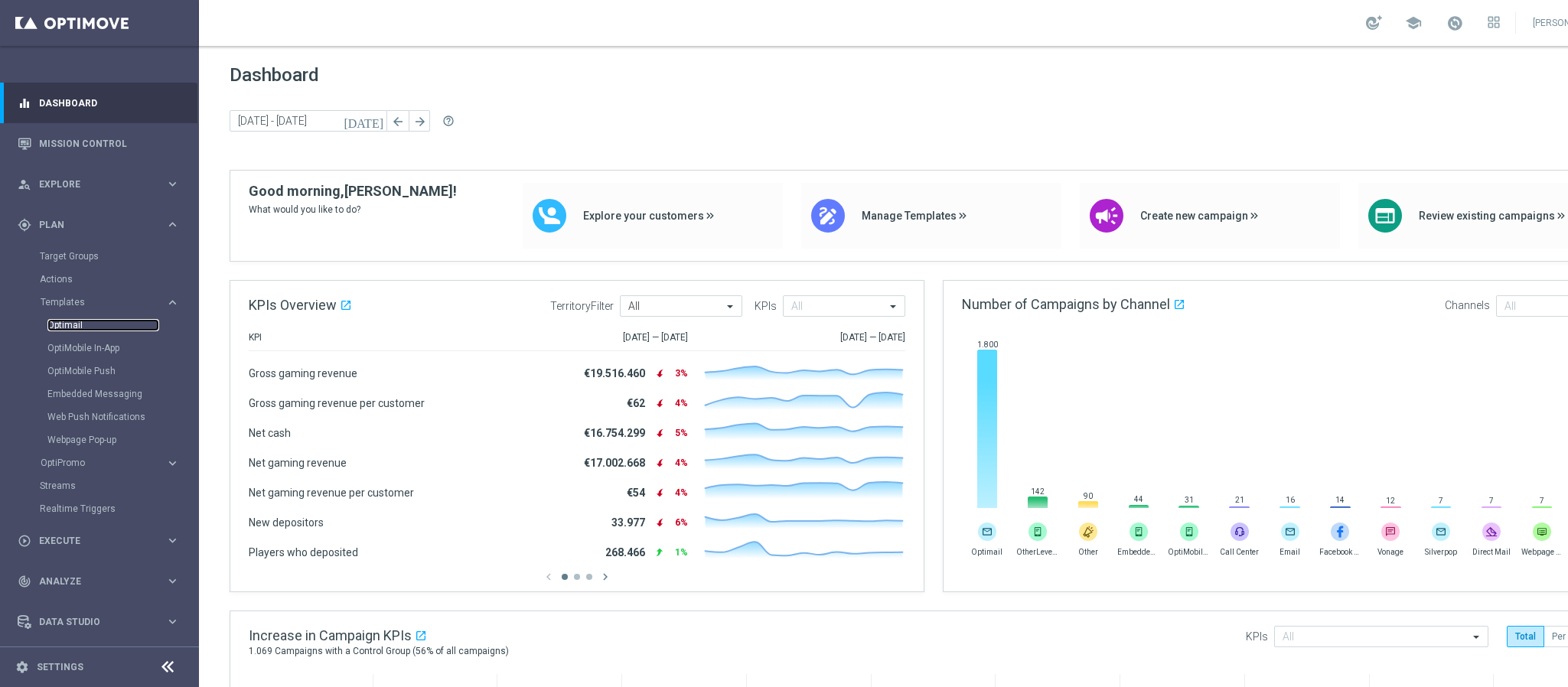
click at [76, 319] on link "Optimail" at bounding box center [103, 325] width 112 height 12
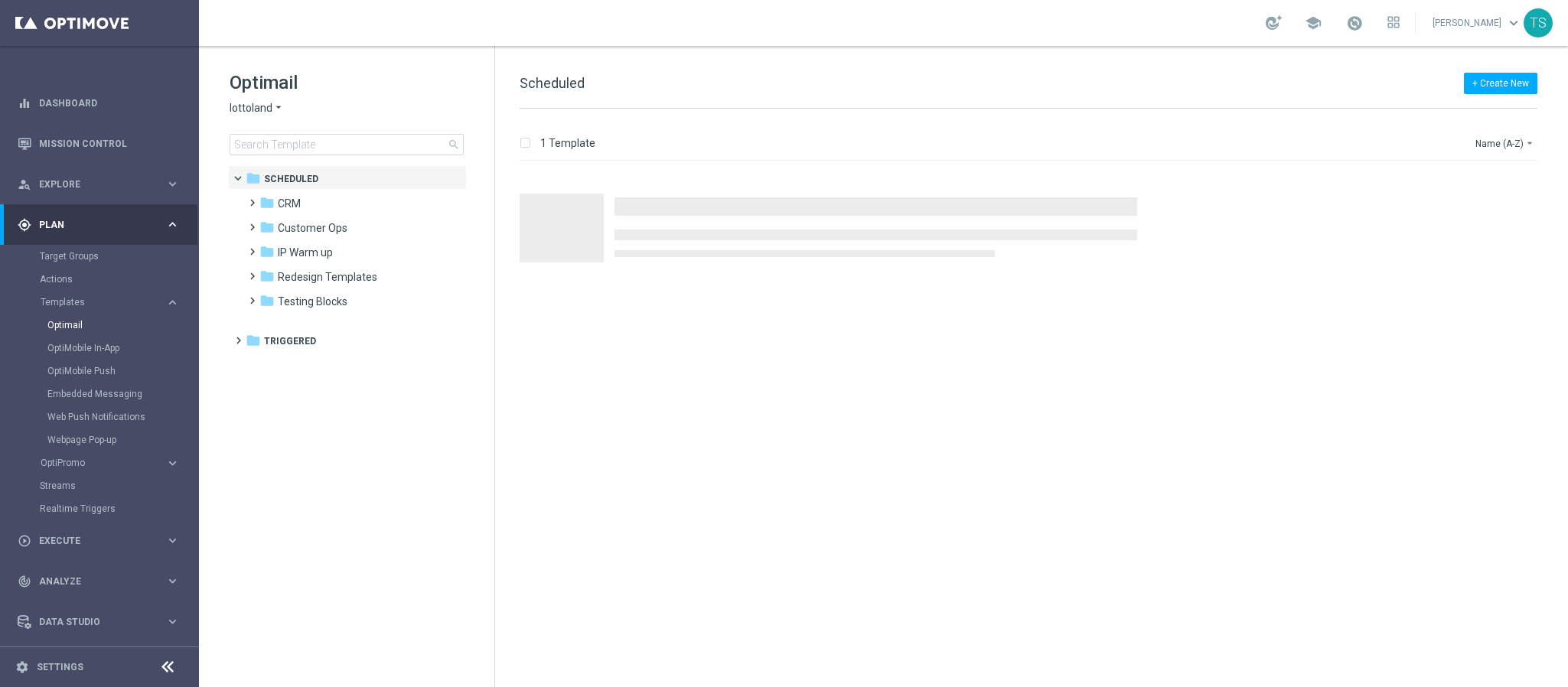
click at [251, 104] on span "lottoland" at bounding box center [250, 107] width 43 height 14
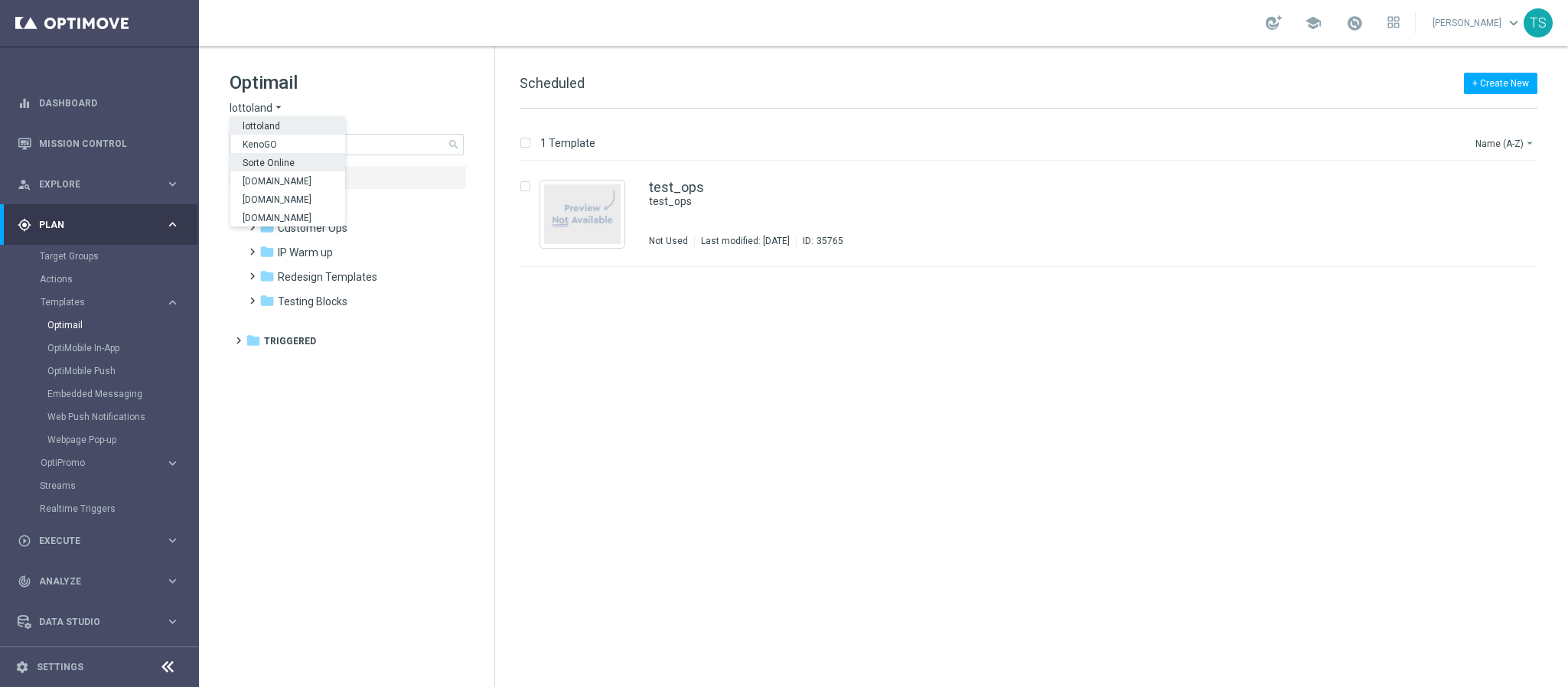
click at [278, 170] on div "Sorte Online" at bounding box center [288, 162] width 115 height 19
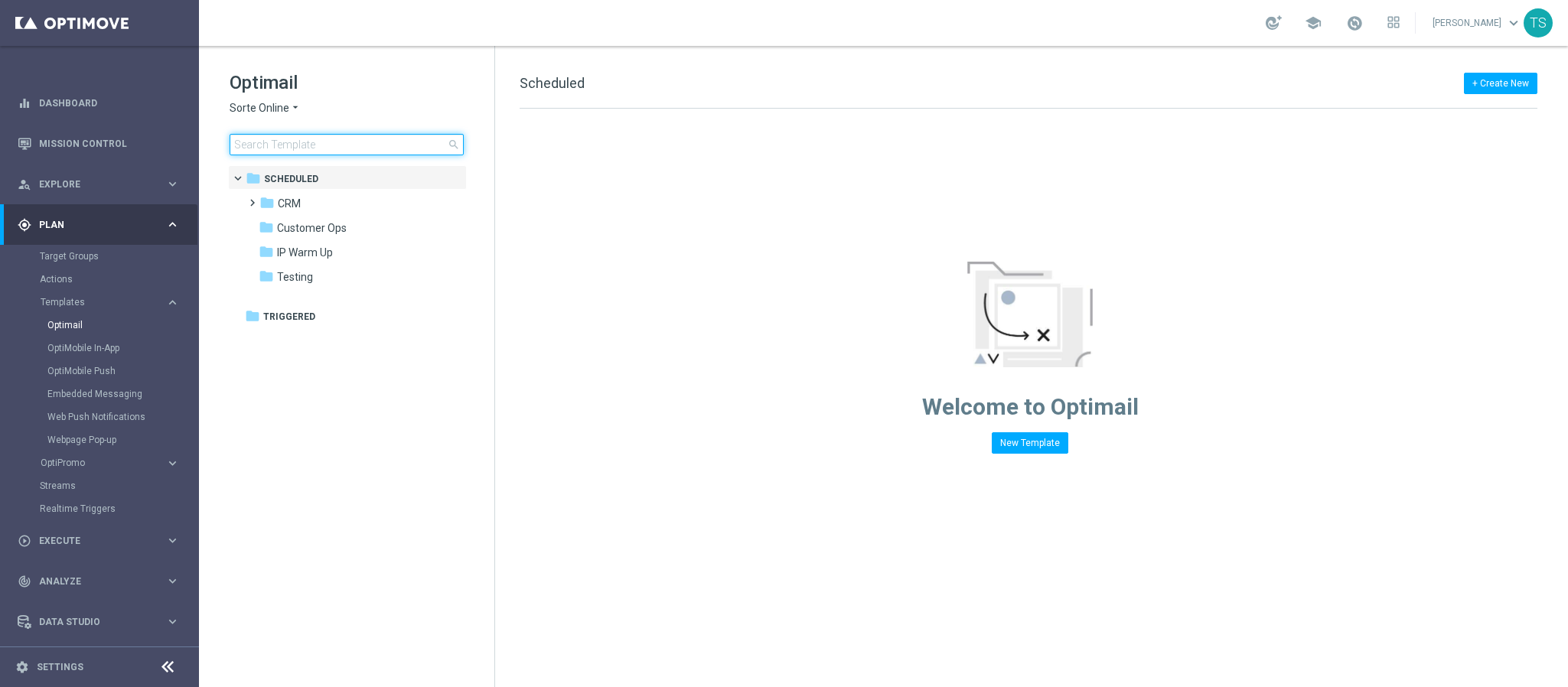
click at [303, 147] on input at bounding box center [346, 144] width 234 height 21
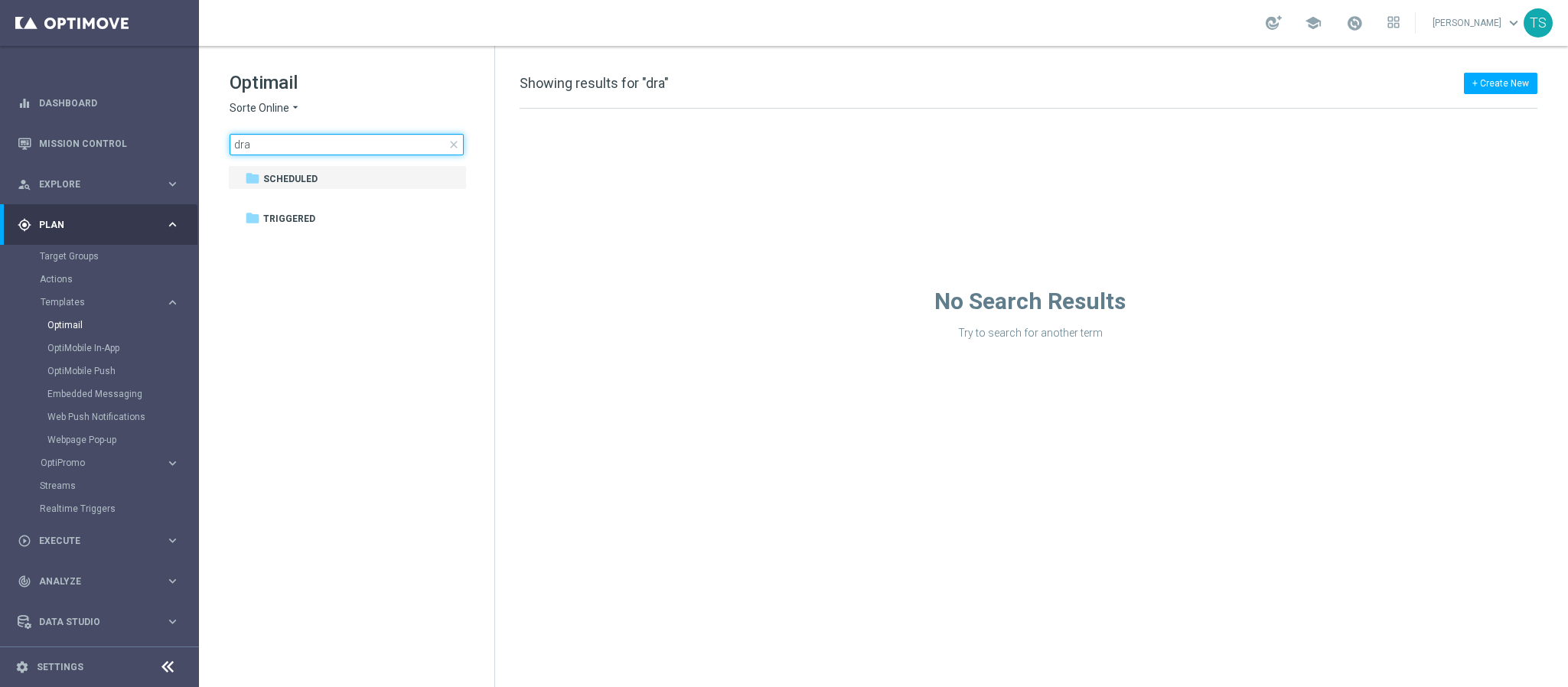
type input "dra"
click at [277, 110] on span "Sorte Online" at bounding box center [259, 107] width 60 height 14
click at [0, 0] on span "Sorteonline.bet.br" at bounding box center [0, 0] width 0 height 0
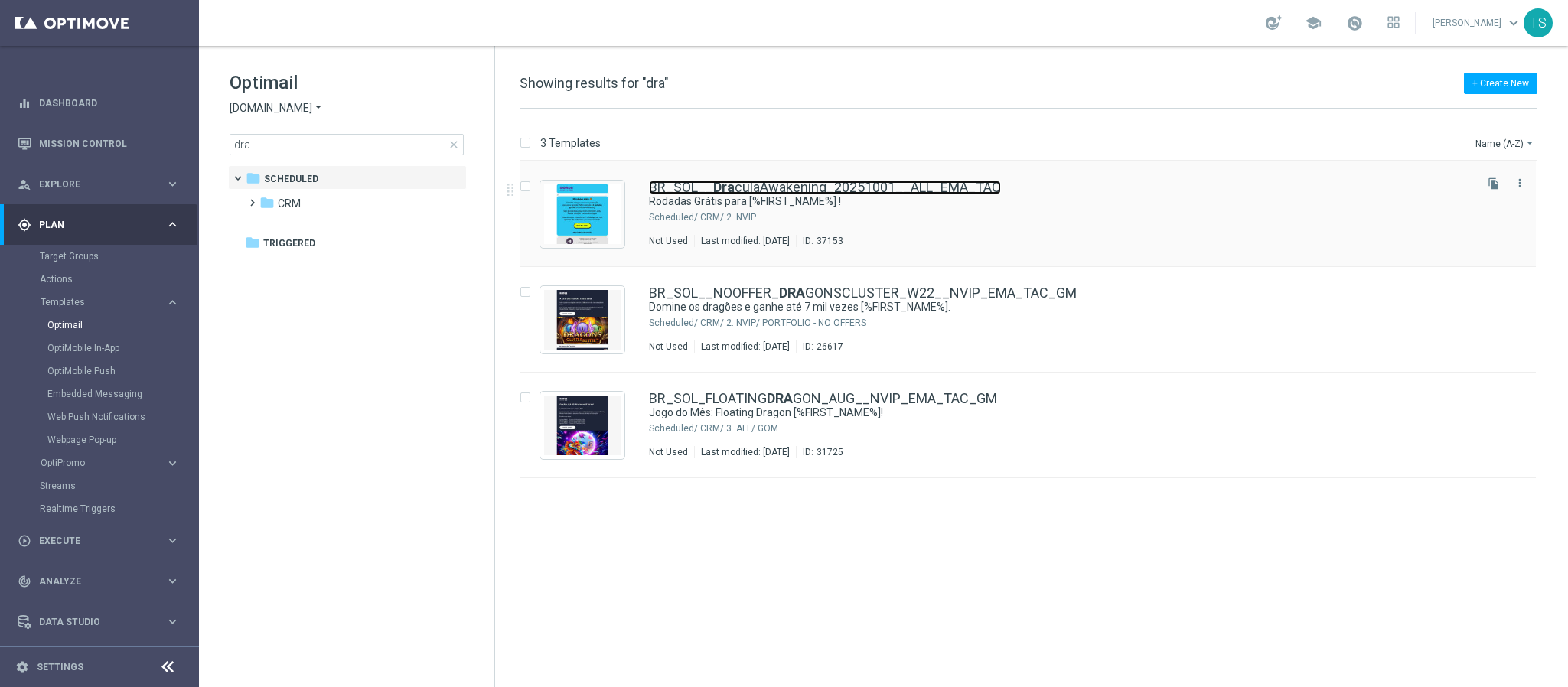
click at [815, 187] on link "BR_SOL__ Dra culaAwakening_20251001__ALL_EMA_TAC" at bounding box center [825, 187] width 352 height 14
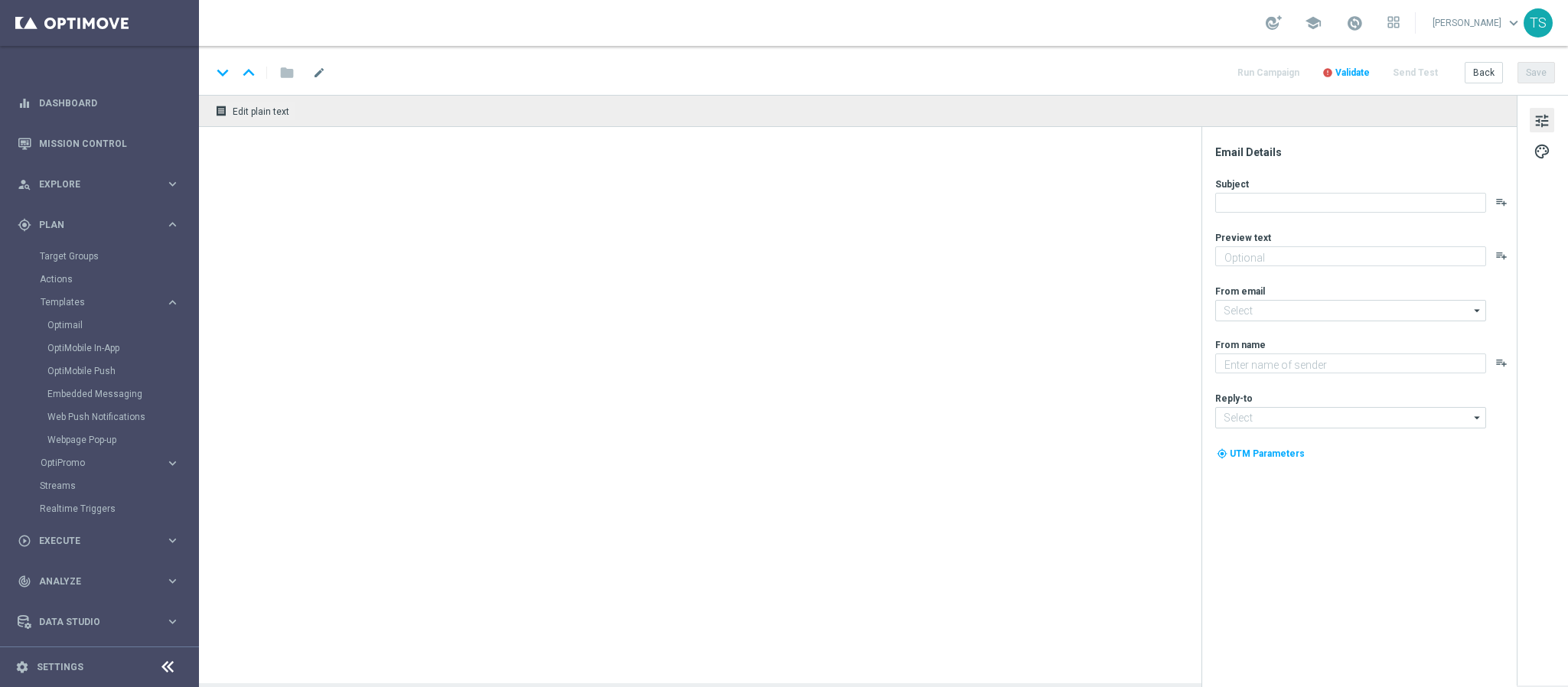
type textarea "Ative a promoção e garanta até 10 rodadas grátis toda quarta em outubro."
type input "contato@email.sorteonline.bet.br"
type textarea "Sorte Online Betz"
type input "suporte@sorteonline.bet.br"
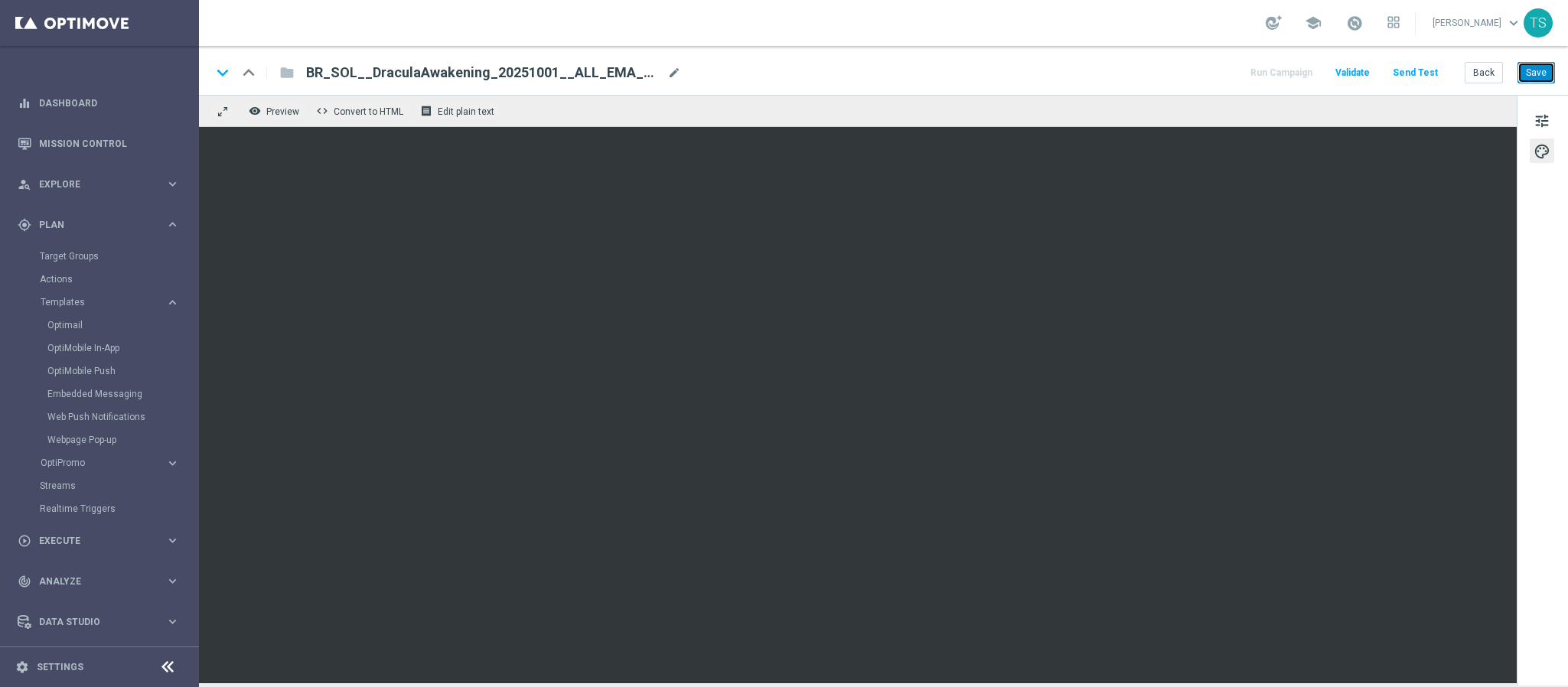
click at [1536, 84] on button "Save" at bounding box center [1537, 72] width 37 height 21
click at [1529, 81] on button "Save" at bounding box center [1537, 72] width 37 height 21
click at [1536, 74] on button "Save" at bounding box center [1537, 72] width 37 height 21
click at [69, 108] on link "Dashboard" at bounding box center [109, 103] width 140 height 41
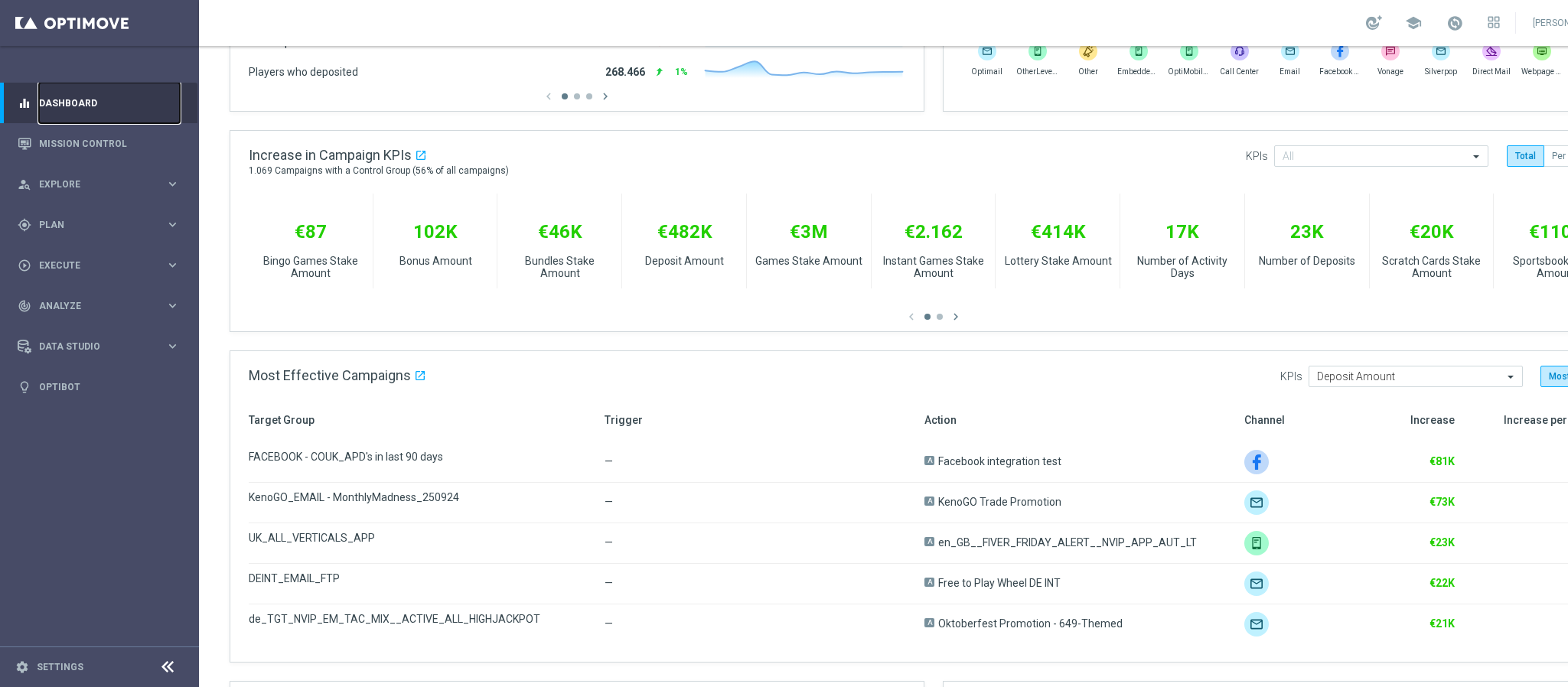
scroll to position [689, 0]
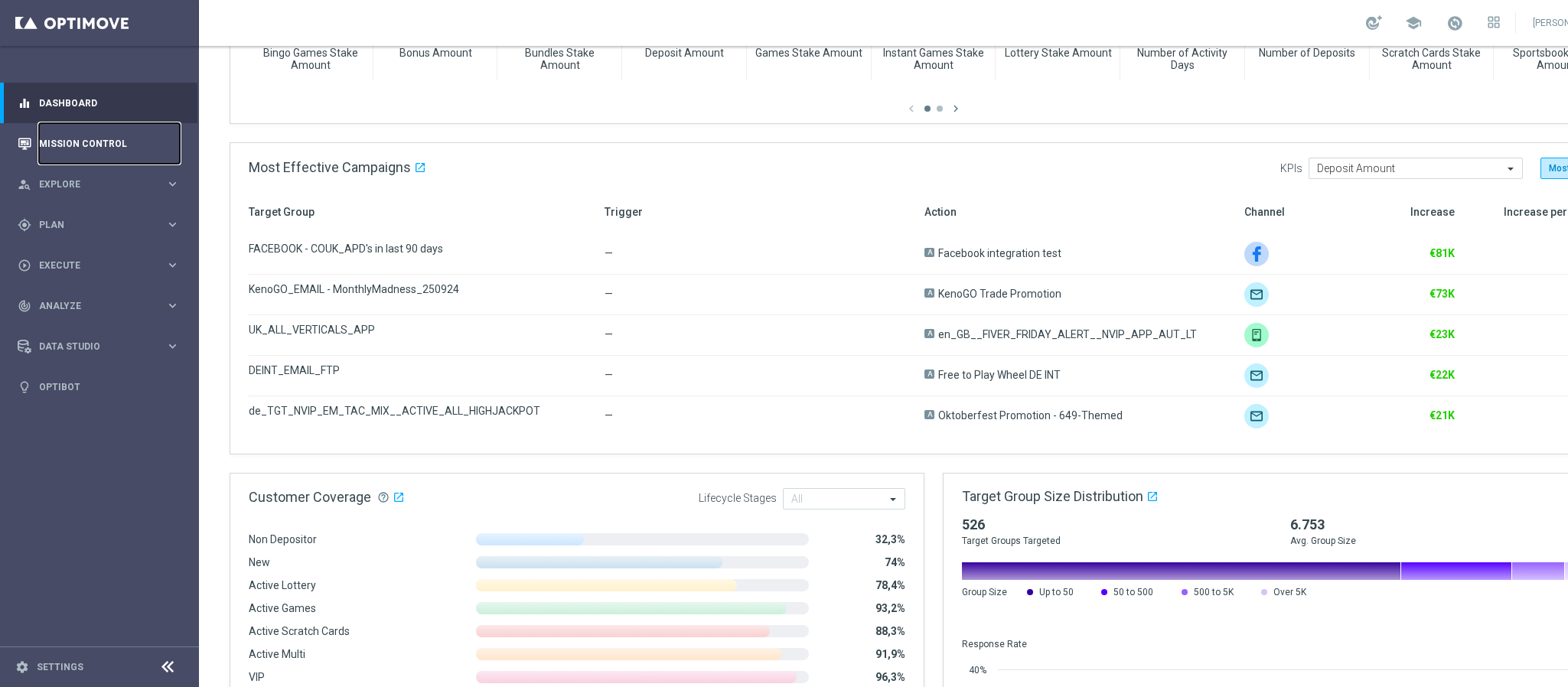
click at [99, 136] on link "Mission Control" at bounding box center [109, 144] width 140 height 41
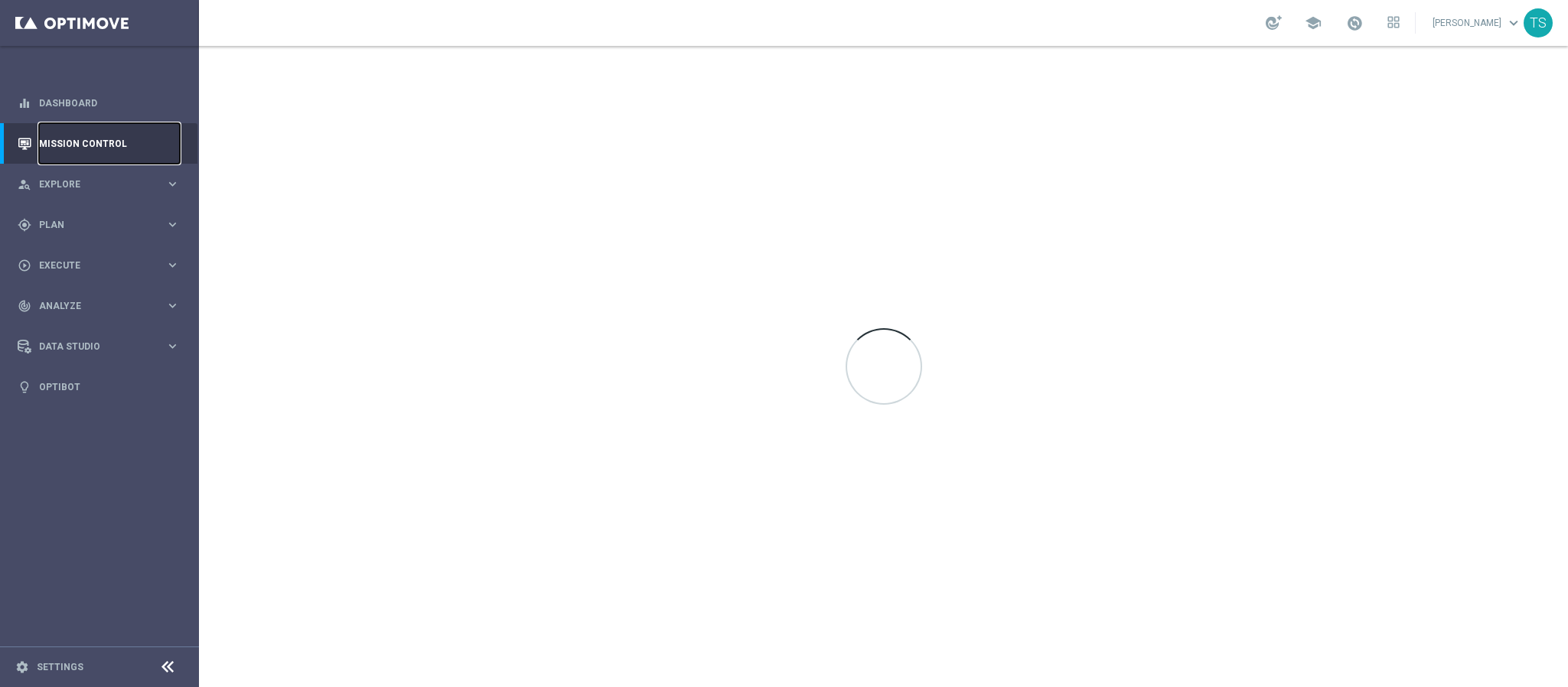
scroll to position [0, 0]
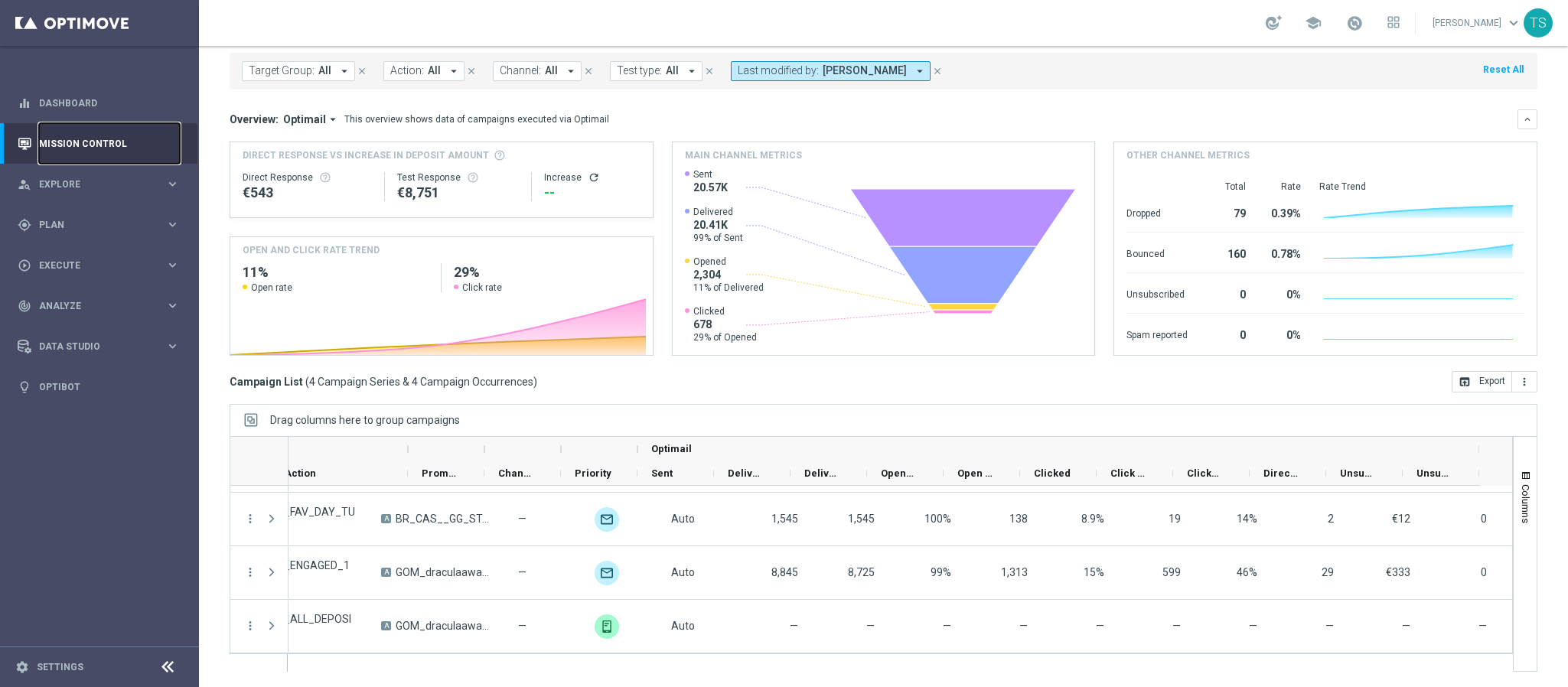
scroll to position [0, 445]
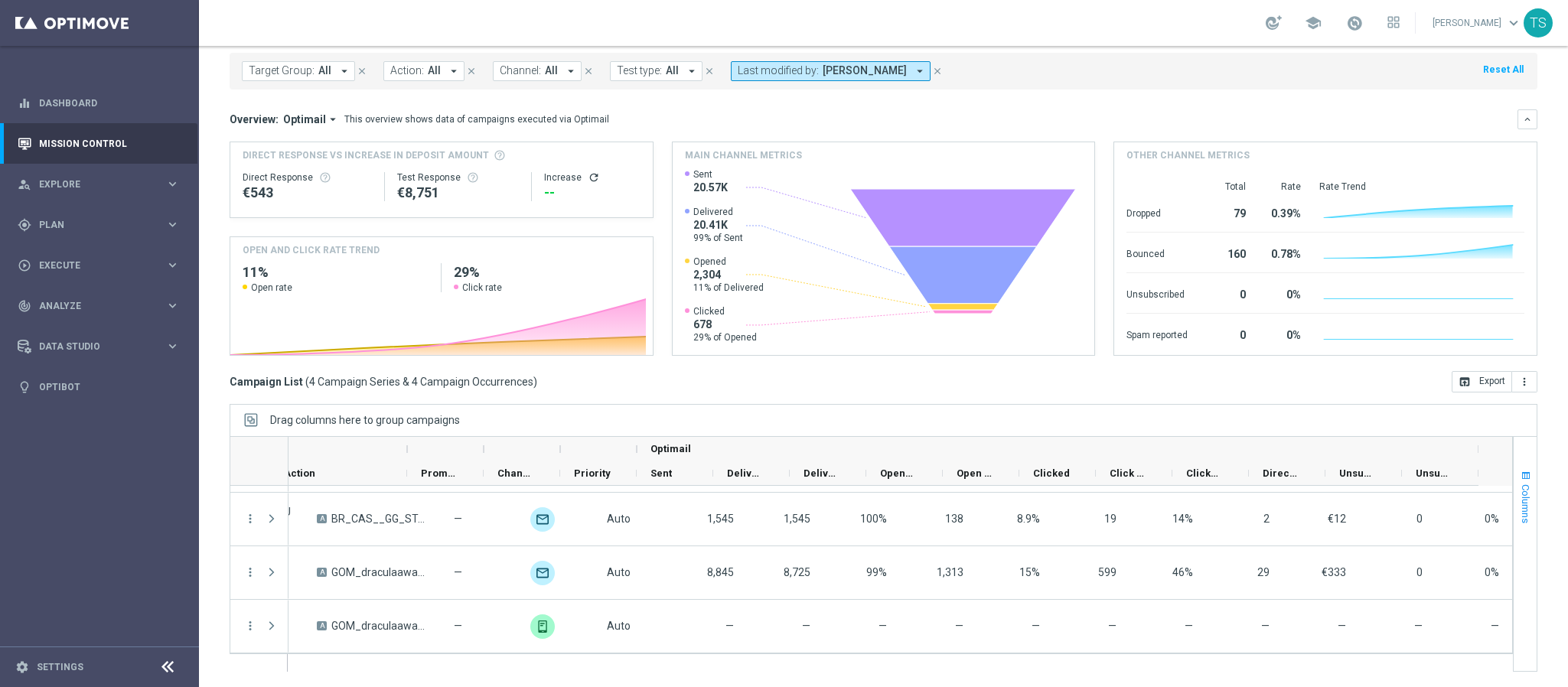
click at [1520, 476] on span "button" at bounding box center [1526, 475] width 12 height 12
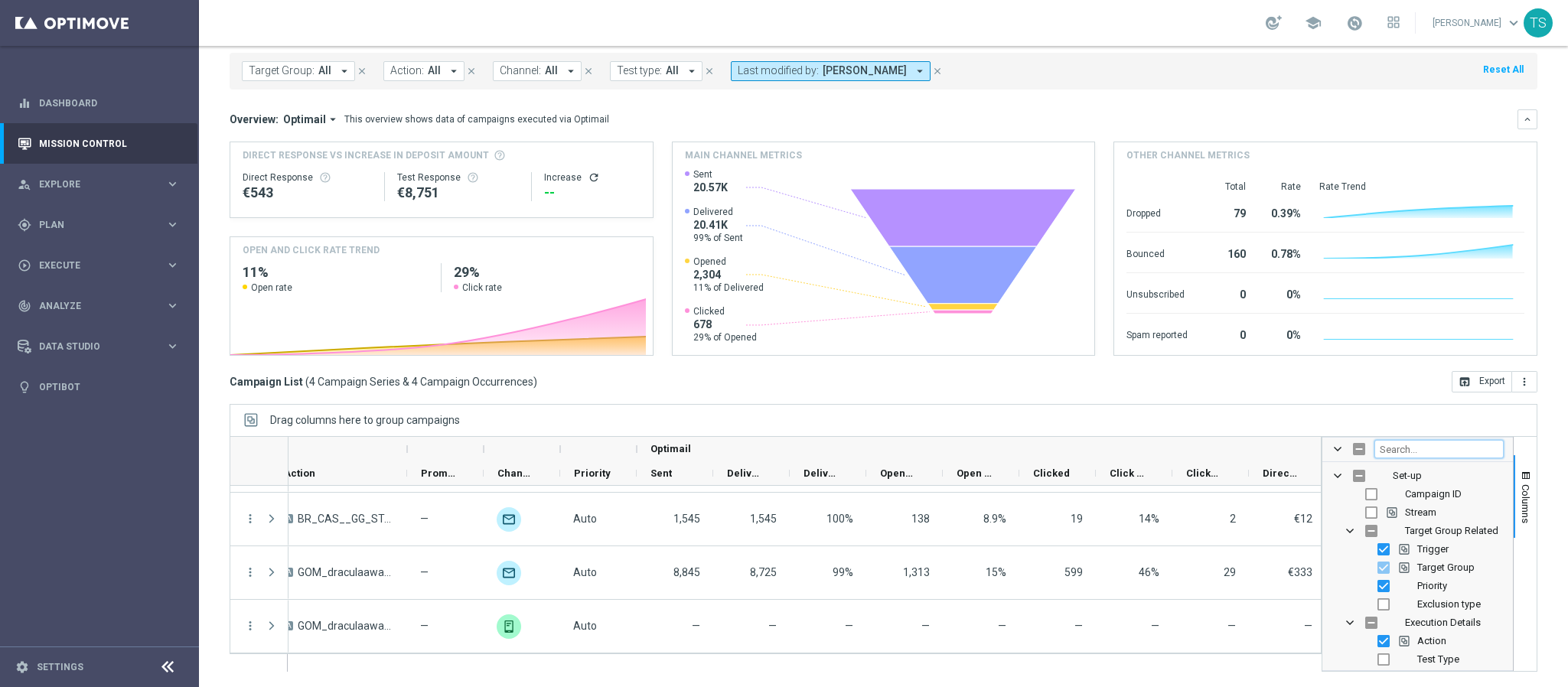
click at [1438, 450] on input "Filter Columns Input" at bounding box center [1439, 449] width 129 height 19
type input "respo"
click at [1366, 498] on input "Press SPACE to toggle visibility (hidden)" at bounding box center [1372, 494] width 12 height 12
checkbox input "true"
click at [1364, 414] on div "Drag columns here to group campaigns" at bounding box center [883, 420] width 1308 height 32
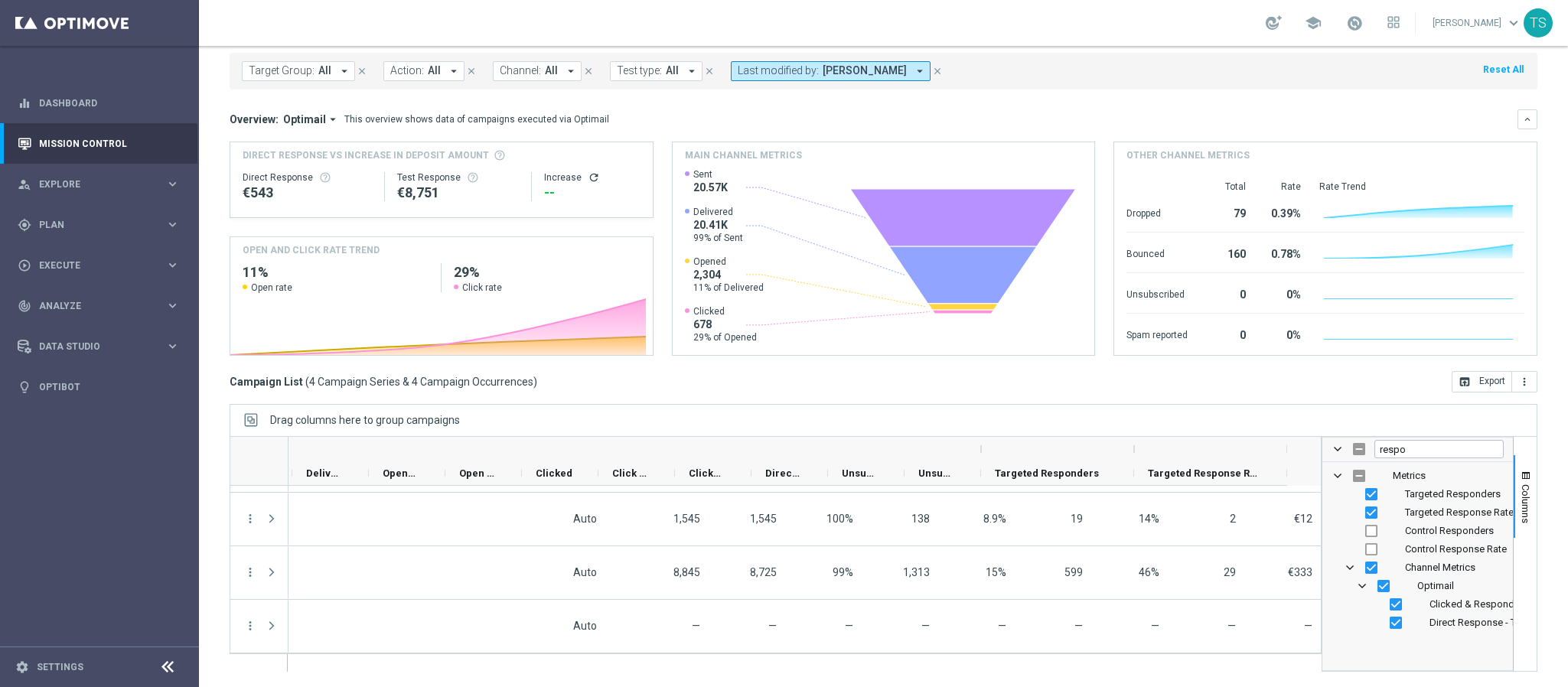
scroll to position [0, 943]
click at [1520, 481] on span "button" at bounding box center [1526, 475] width 12 height 12
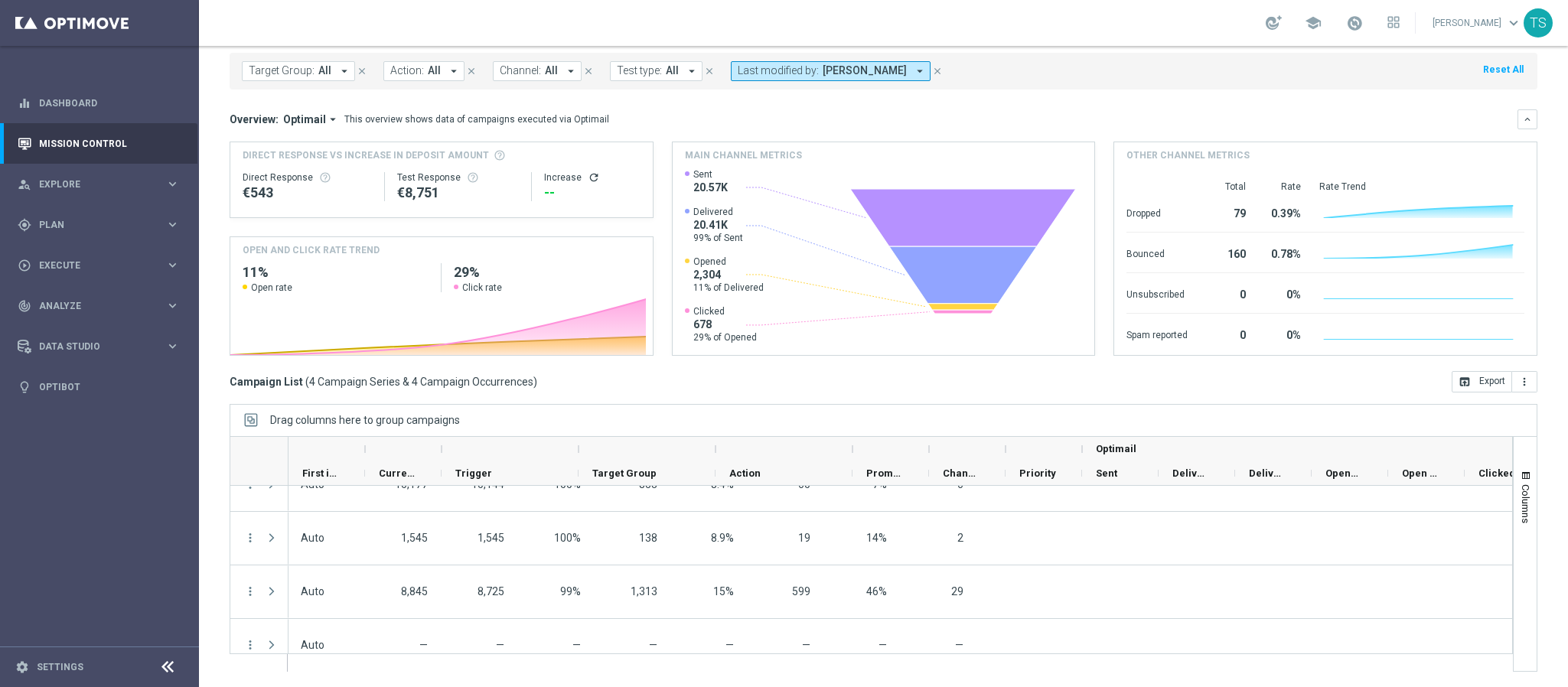
scroll to position [0, 0]
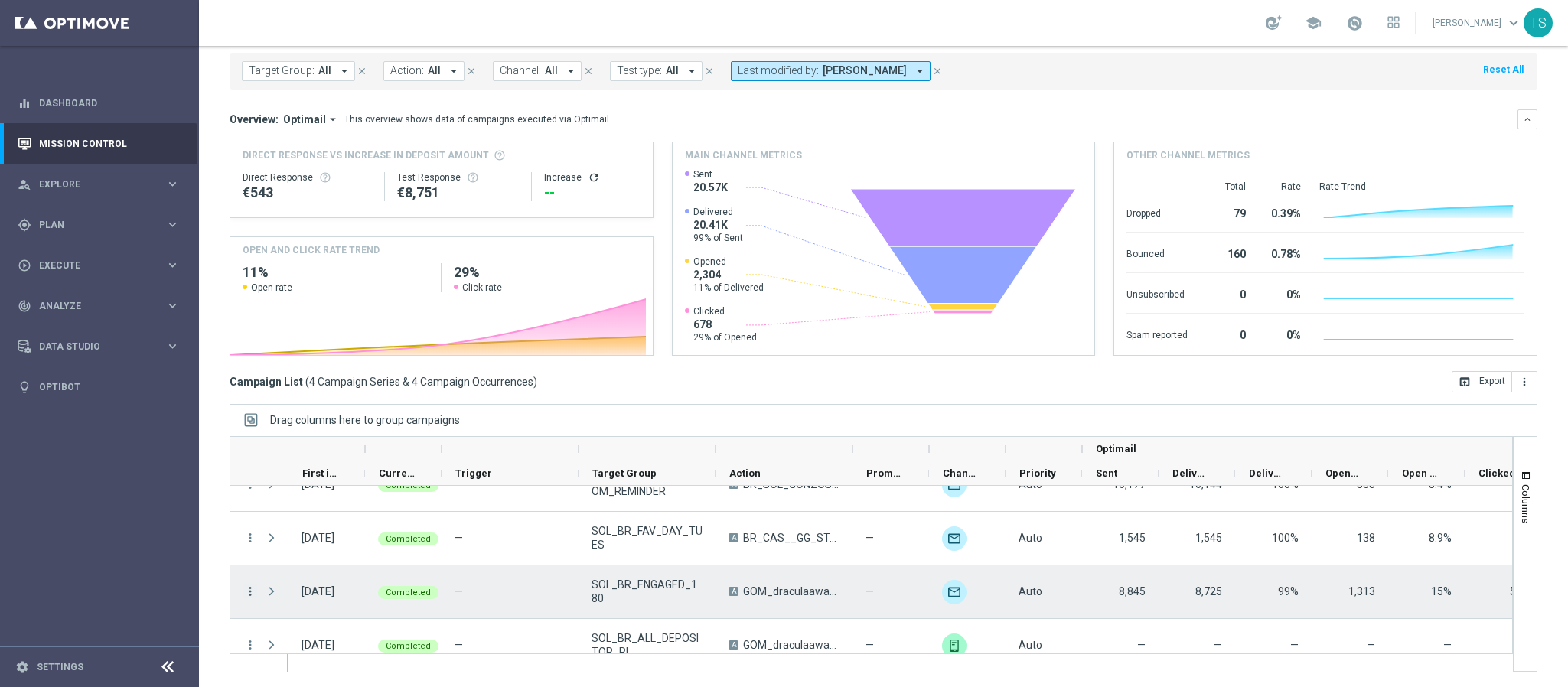
click at [245, 590] on icon "more_vert" at bounding box center [250, 591] width 14 height 14
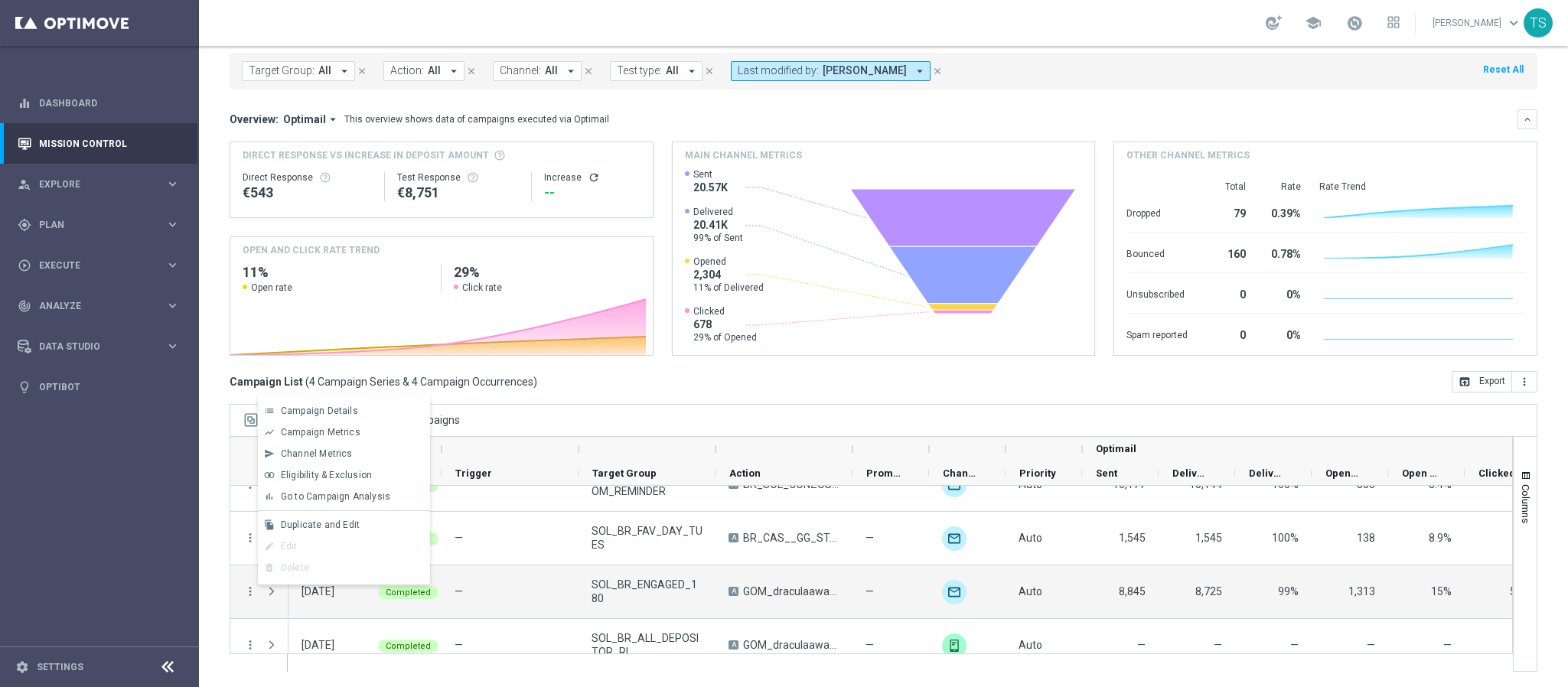
click at [816, 427] on div "Drag columns here to group campaigns" at bounding box center [883, 420] width 1308 height 32
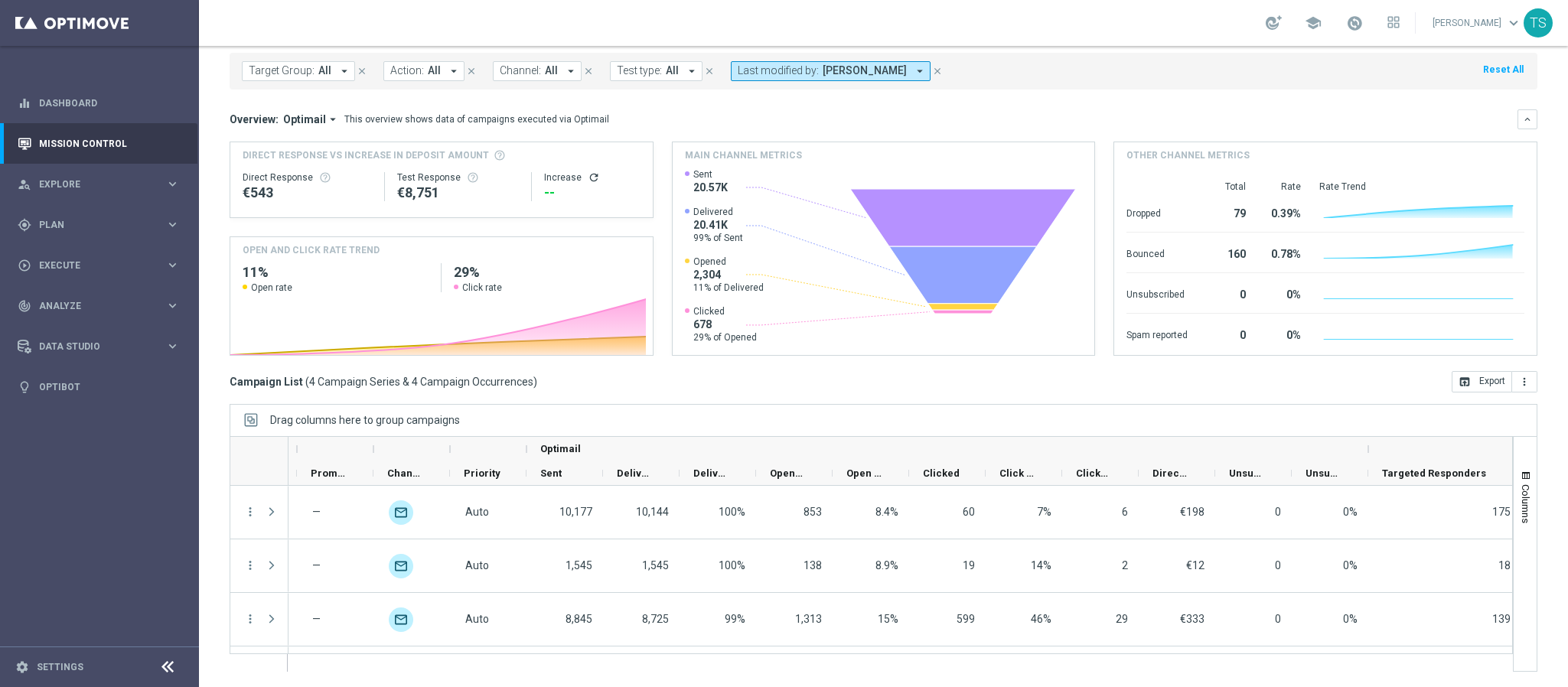
scroll to position [0, 556]
click at [104, 242] on div "gps_fixed Plan keyboard_arrow_right" at bounding box center [98, 225] width 197 height 41
click at [78, 316] on div "Optimail" at bounding box center [122, 325] width 150 height 23
click at [78, 319] on link "Optimail" at bounding box center [103, 325] width 112 height 12
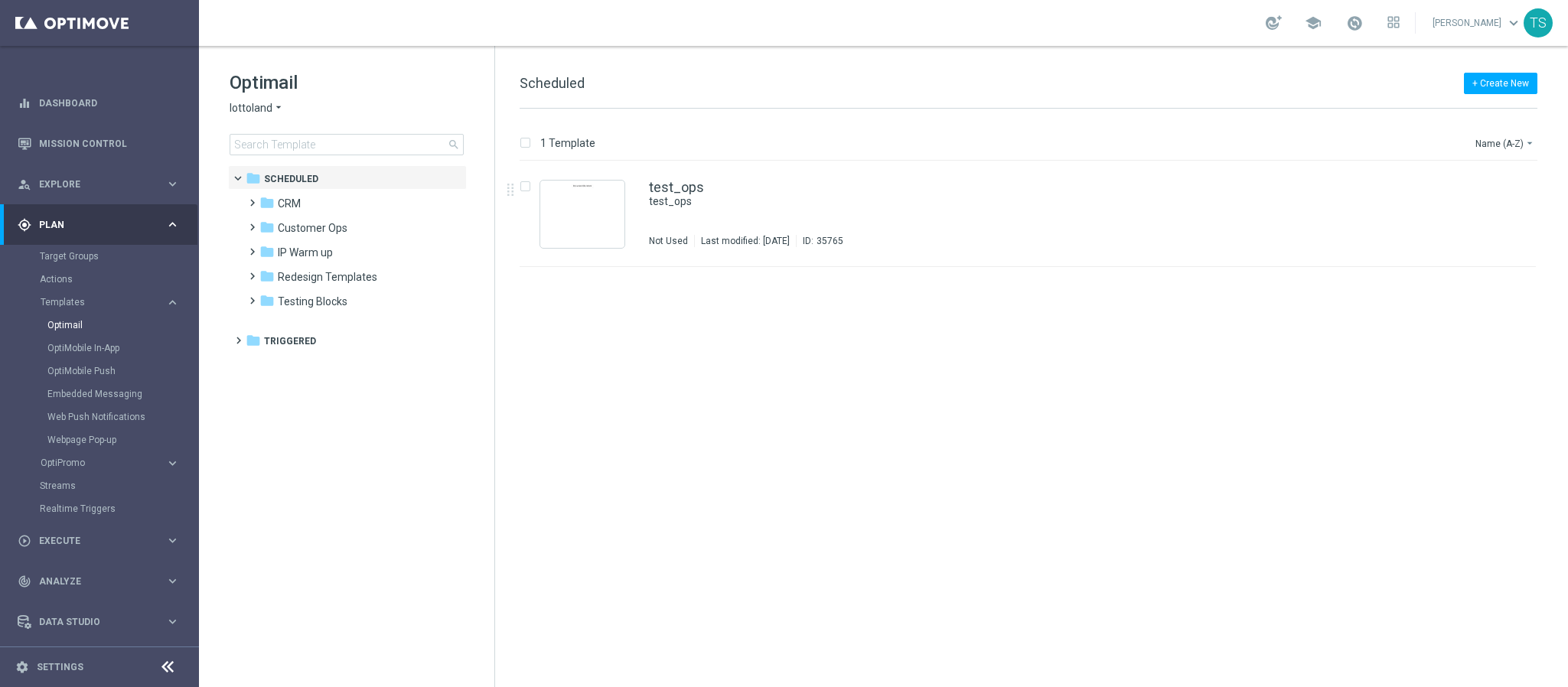
click at [261, 96] on div "Optimail lottoland arrow_drop_down × lottoland search" at bounding box center [361, 113] width 265 height 85
click at [265, 108] on span "lottoland" at bounding box center [250, 107] width 43 height 14
click at [0, 0] on span "Sorteonline.bet.br" at bounding box center [0, 0] width 0 height 0
click at [348, 143] on input at bounding box center [346, 144] width 234 height 21
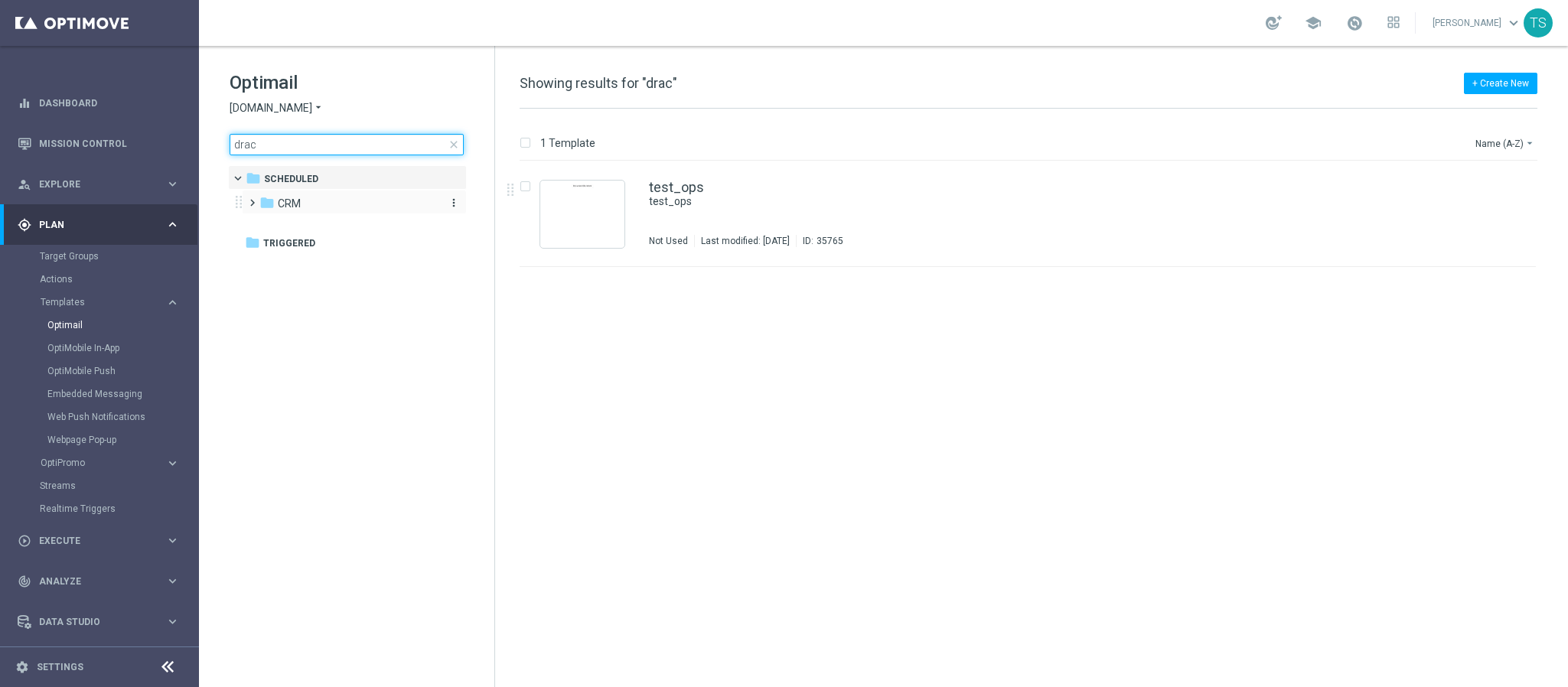
type input "drac"
click at [315, 207] on div "folder CRM" at bounding box center [348, 204] width 176 height 18
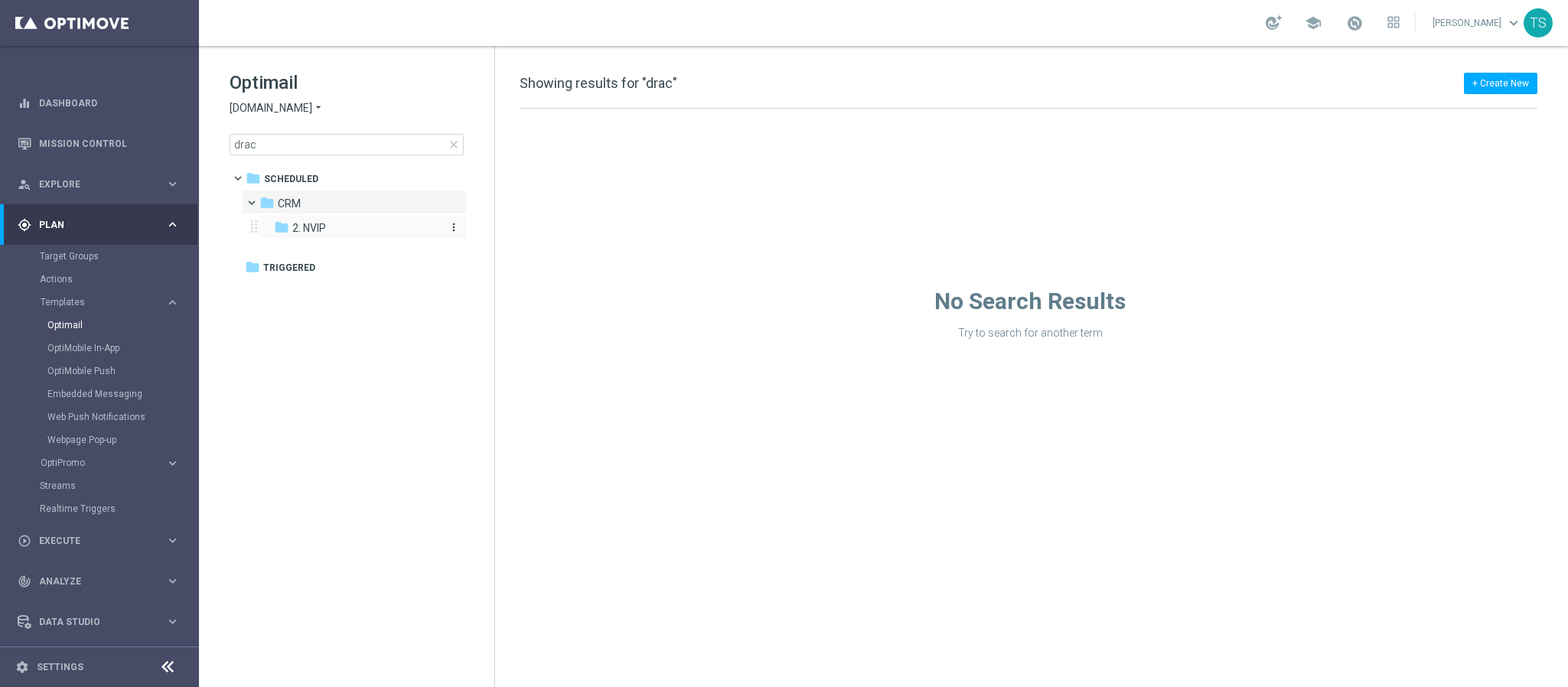
click at [333, 228] on div "folder 2. NVIP" at bounding box center [355, 228] width 163 height 18
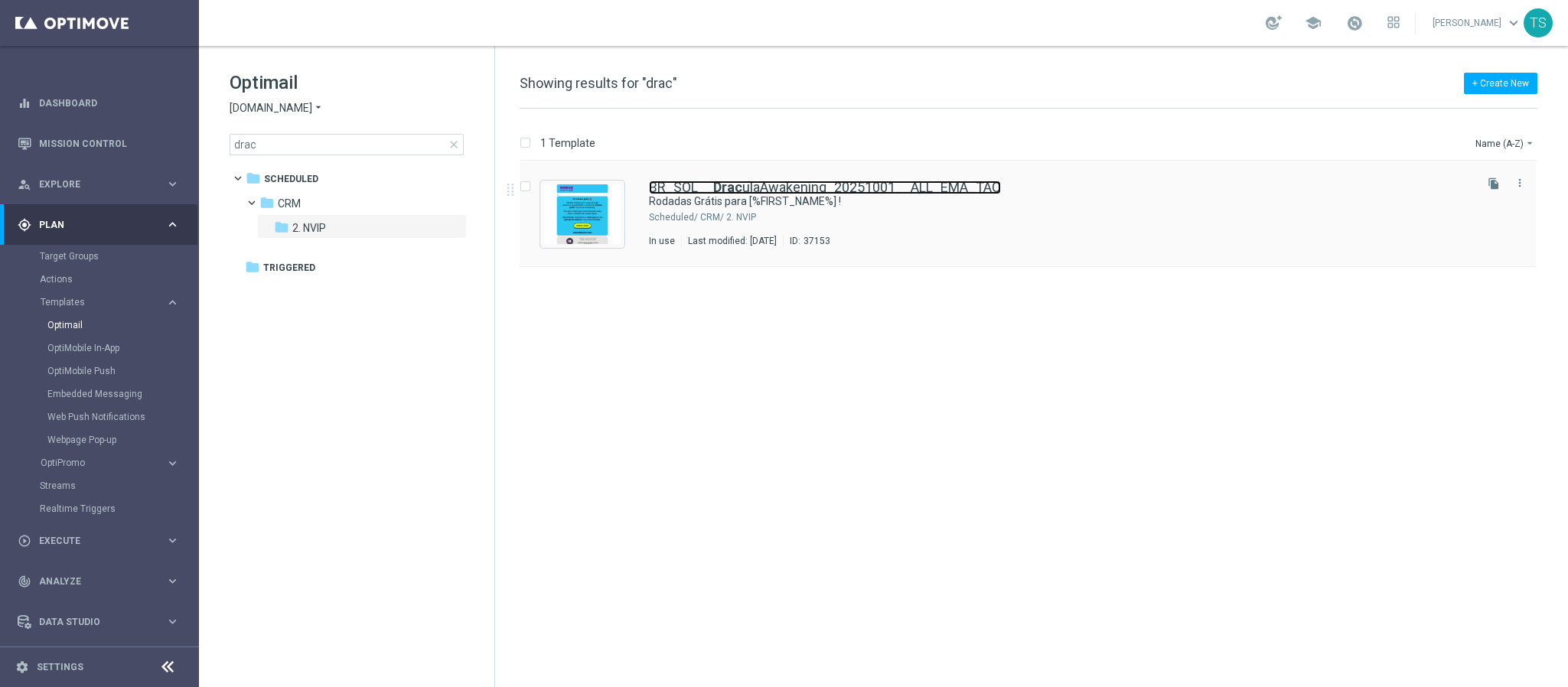
click at [774, 189] on link "BR_SOL__ Drac ulaAwakening_20251001__ALL_EMA_TAC" at bounding box center [825, 187] width 352 height 14
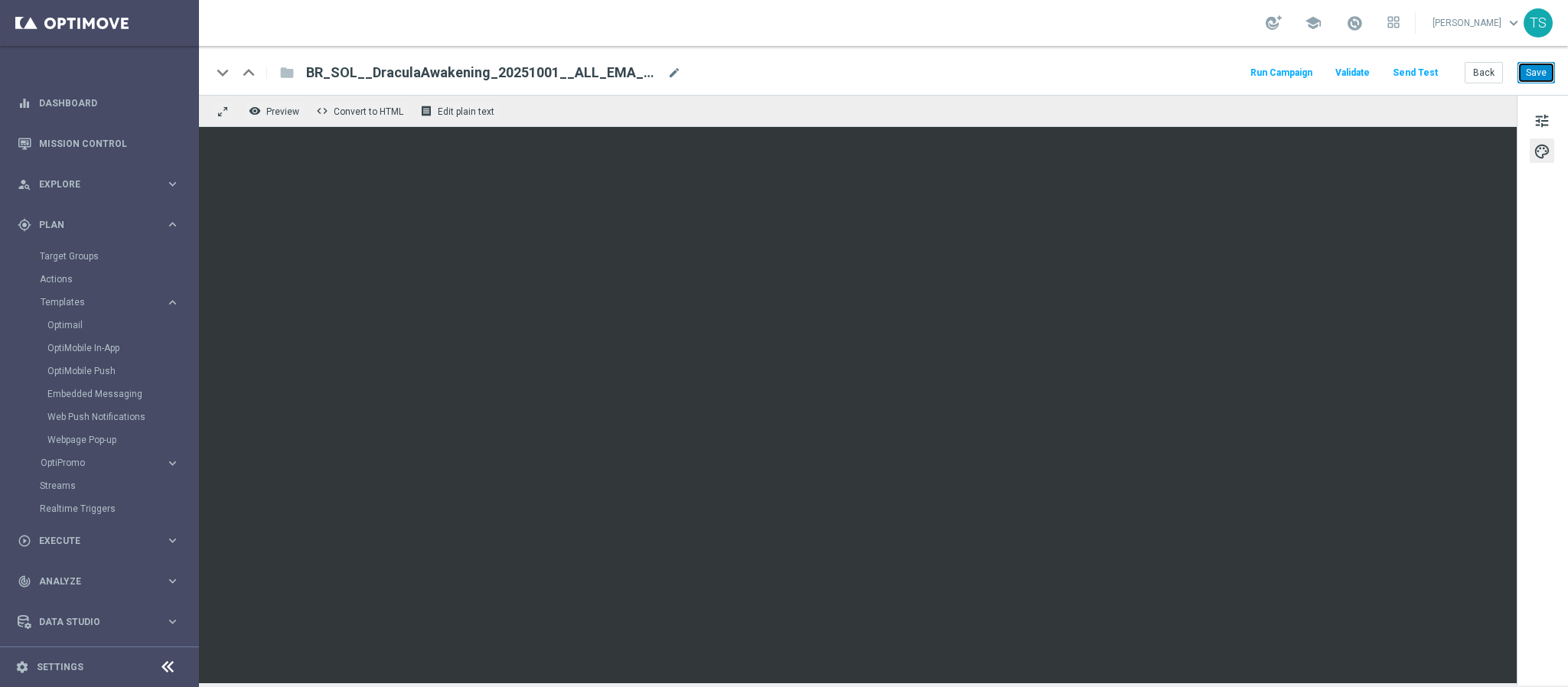
click at [1530, 71] on button "Save" at bounding box center [1537, 72] width 37 height 21
click at [63, 108] on link "Dashboard" at bounding box center [109, 103] width 140 height 41
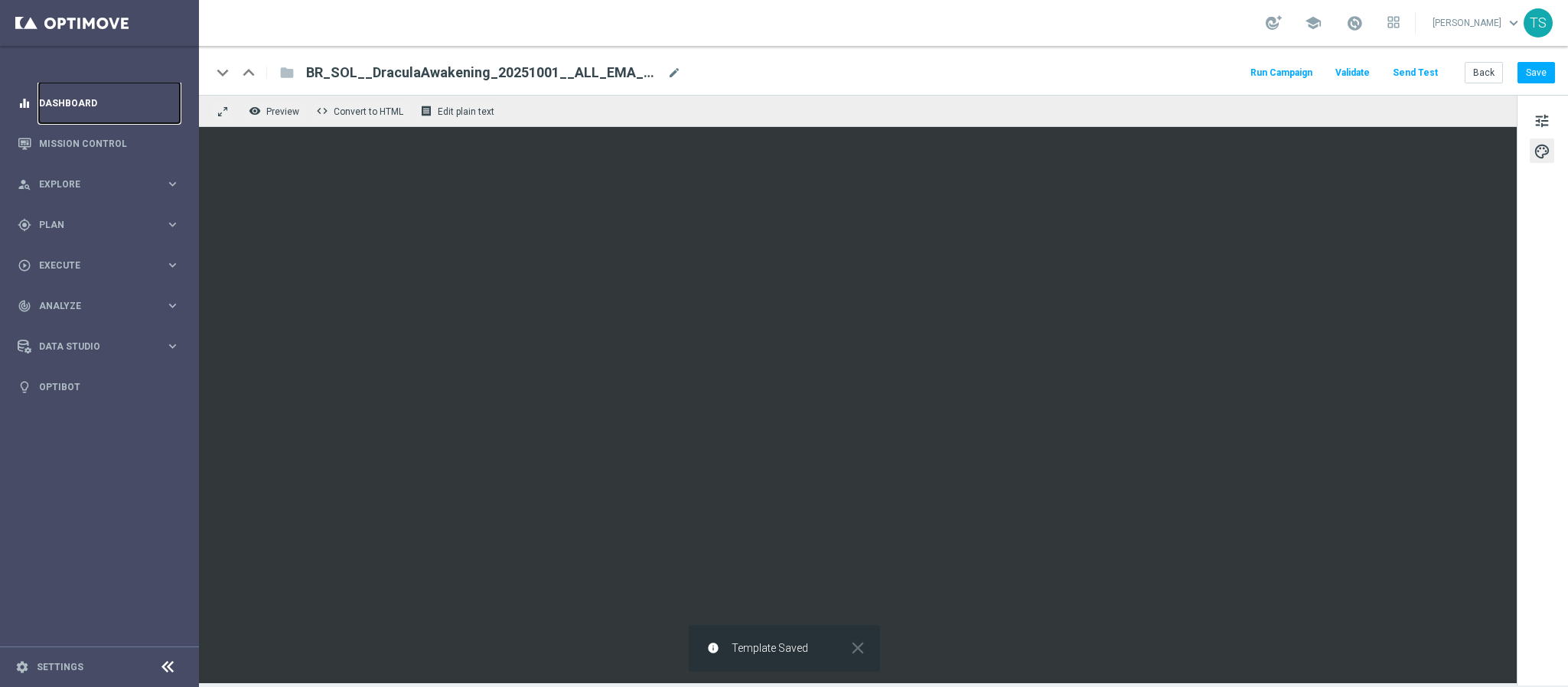
click at [96, 115] on link "Dashboard" at bounding box center [109, 103] width 140 height 41
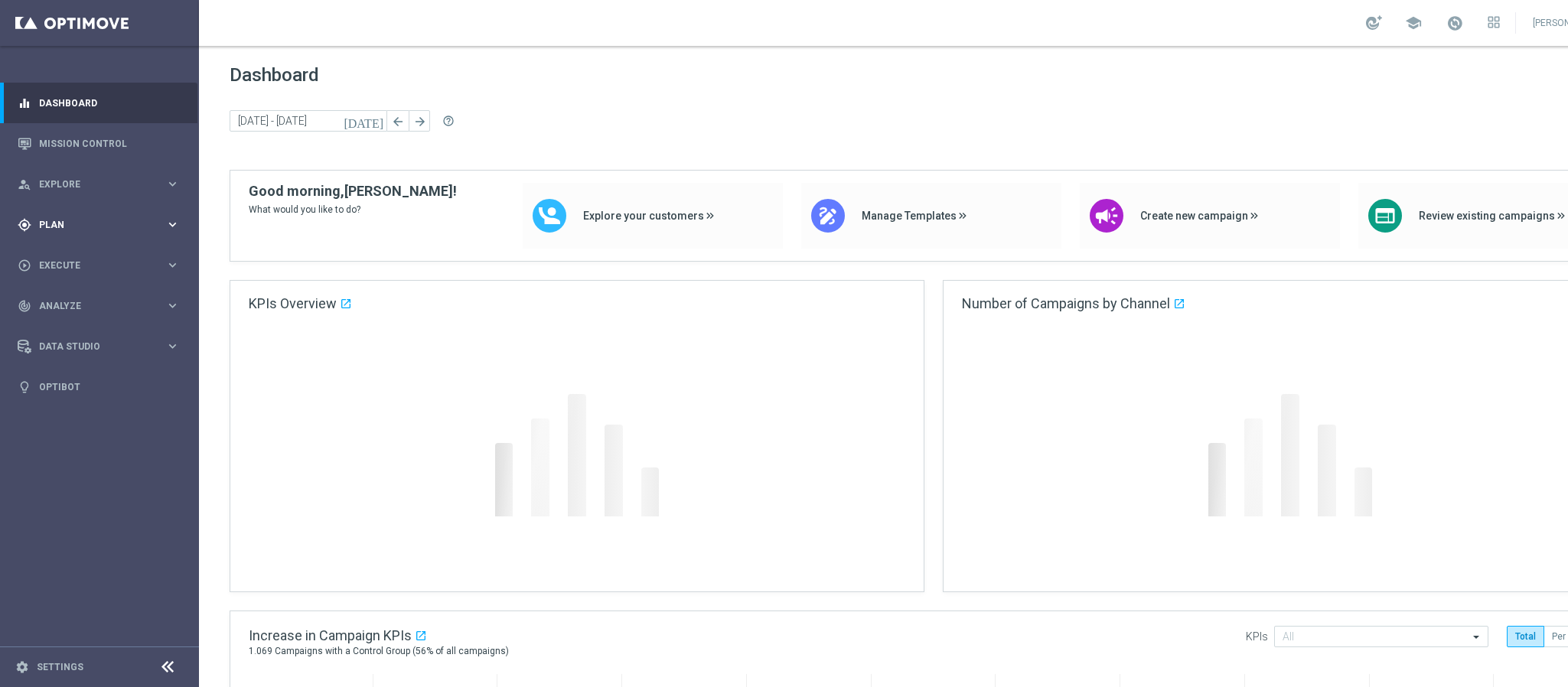
click at [74, 216] on div "gps_fixed Plan keyboard_arrow_right" at bounding box center [98, 225] width 197 height 41
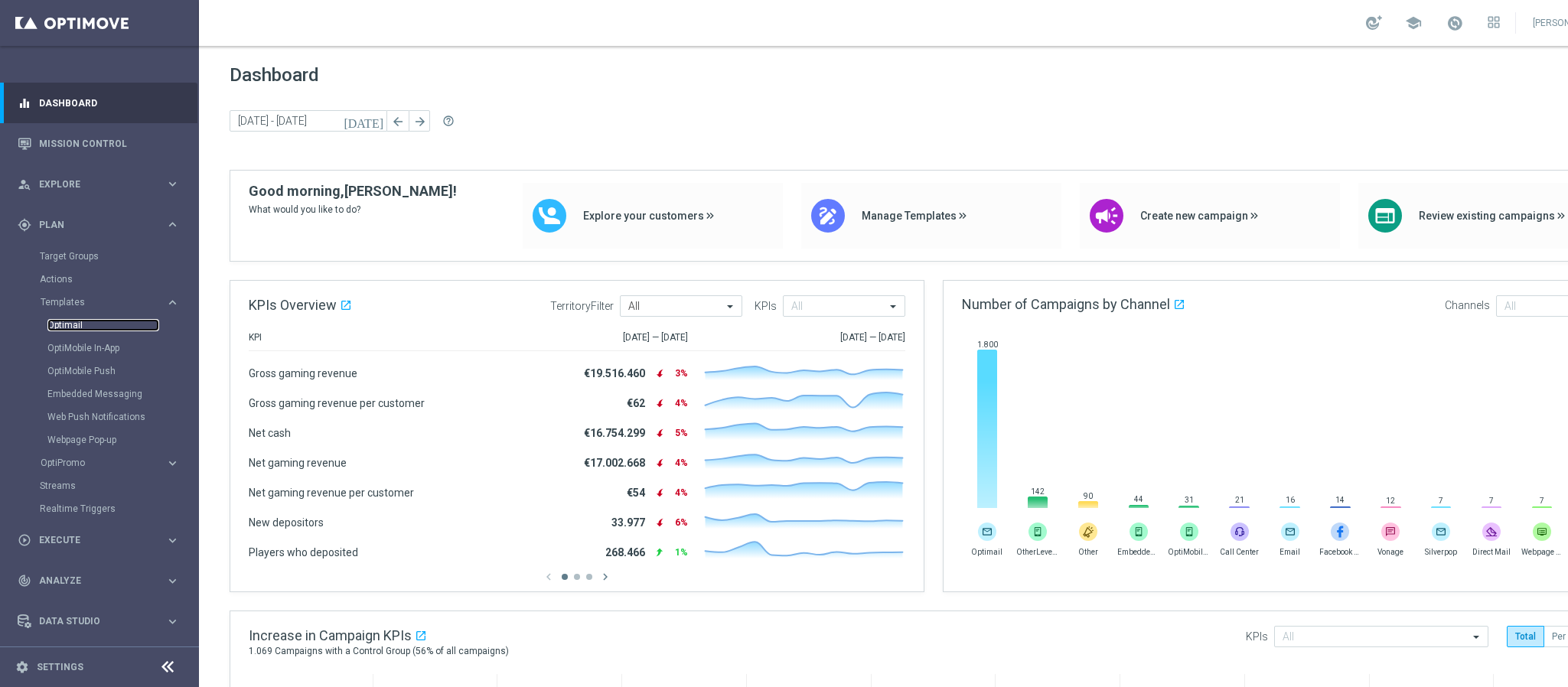
click at [80, 326] on link "Optimail" at bounding box center [103, 325] width 112 height 12
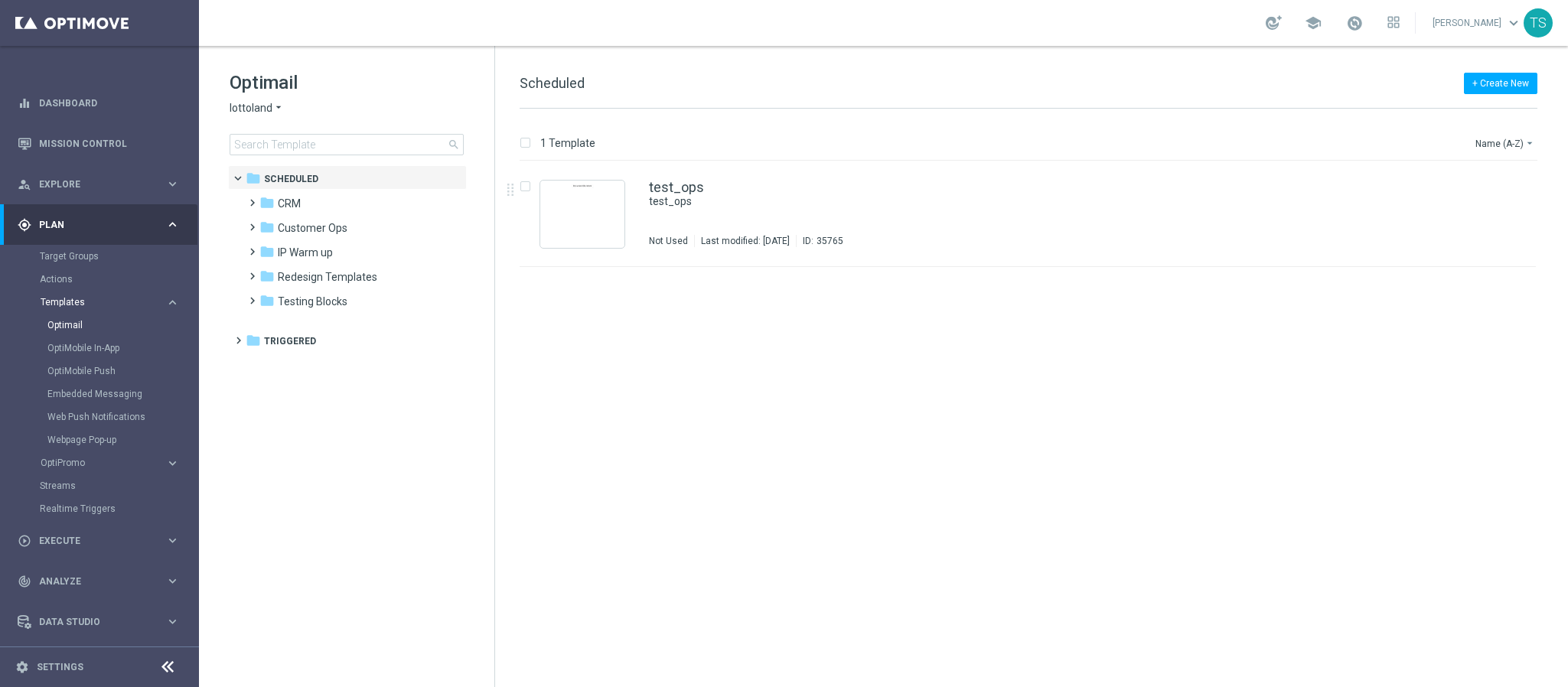
click at [88, 306] on span "Templates" at bounding box center [95, 302] width 109 height 9
click at [91, 152] on link "Mission Control" at bounding box center [109, 144] width 140 height 41
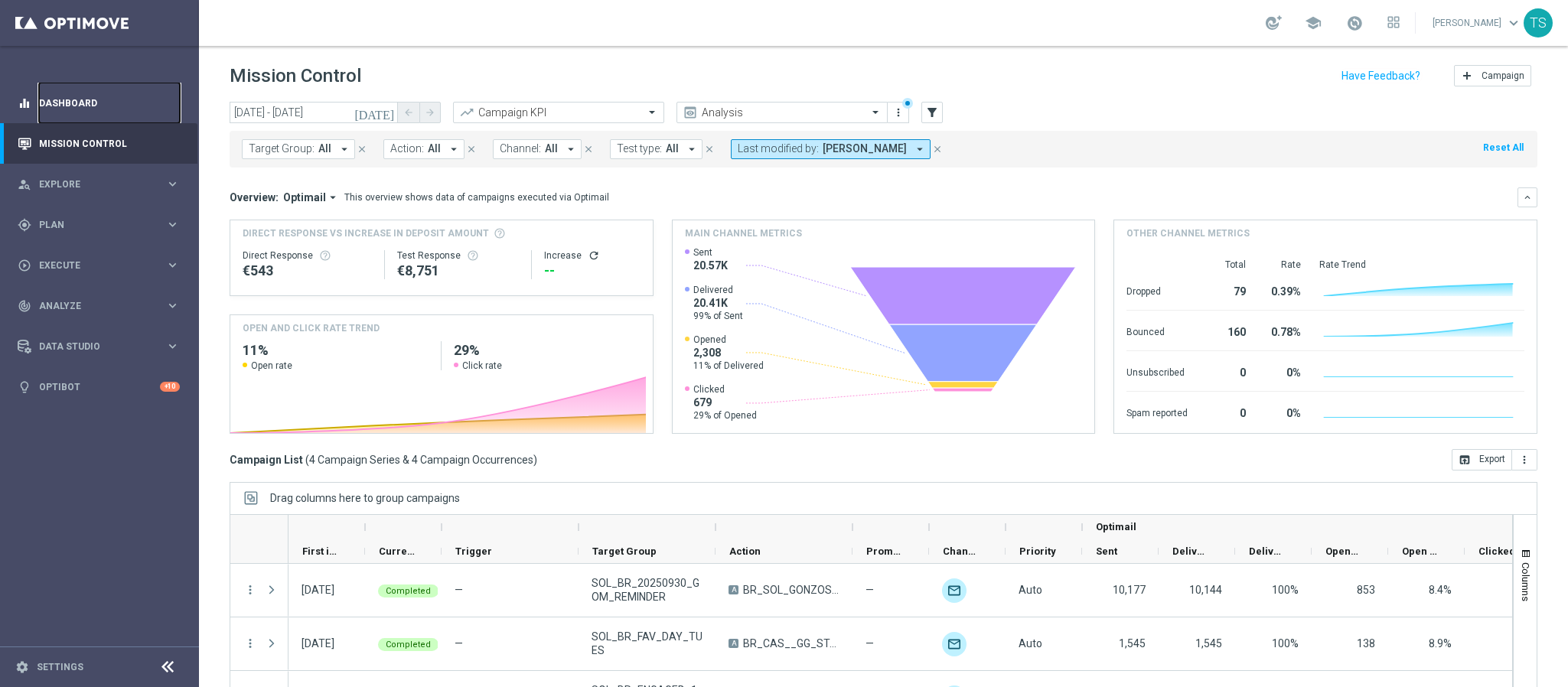
click at [68, 106] on link "Dashboard" at bounding box center [109, 103] width 140 height 41
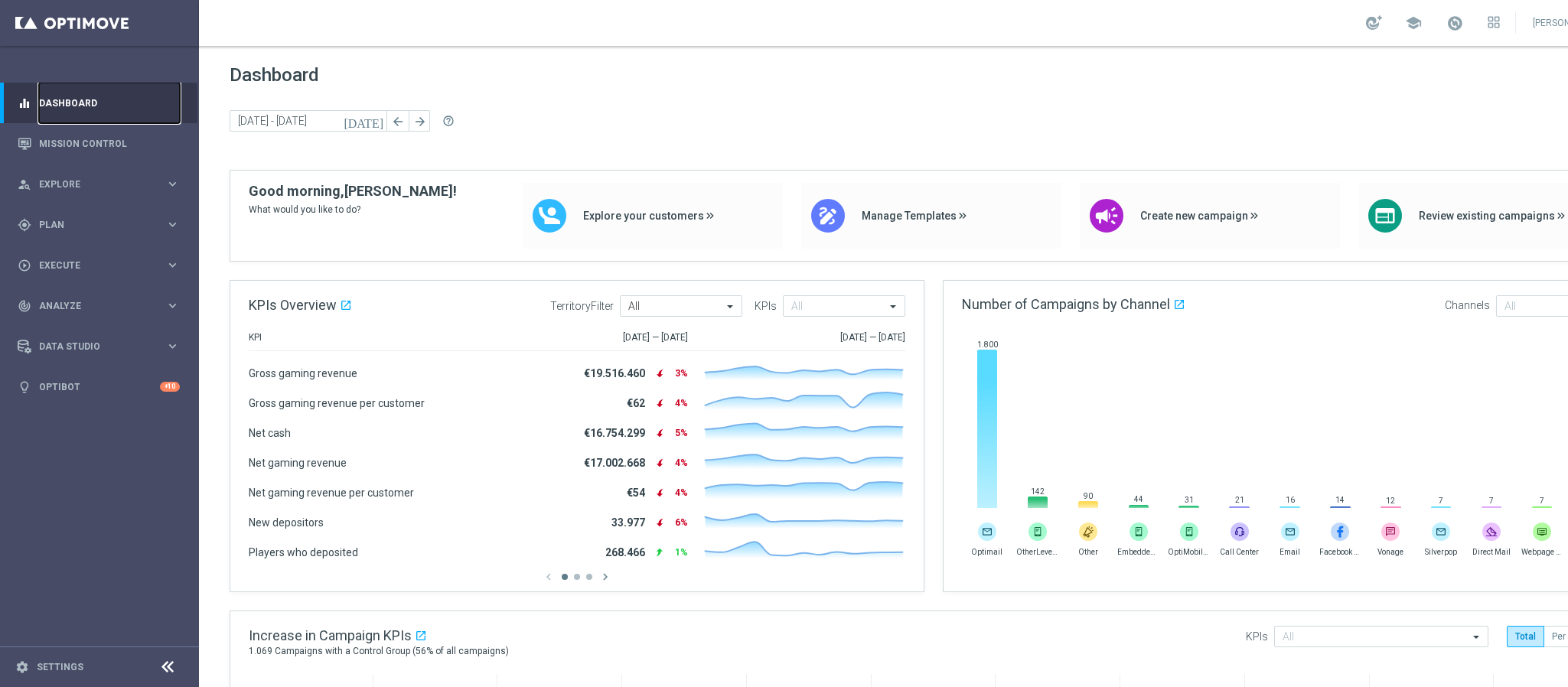
click at [80, 119] on link "Dashboard" at bounding box center [109, 103] width 140 height 41
click at [81, 129] on link "Mission Control" at bounding box center [109, 144] width 140 height 41
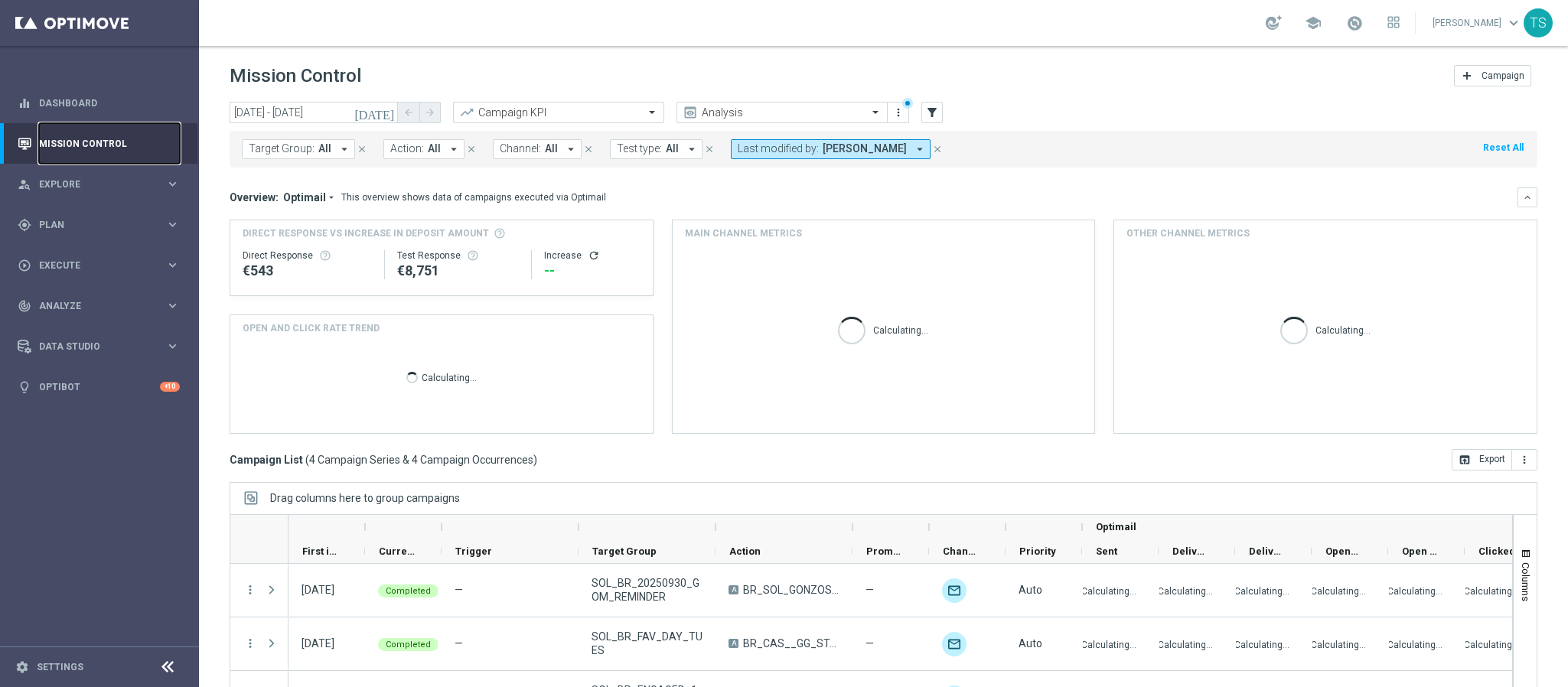
scroll to position [79, 0]
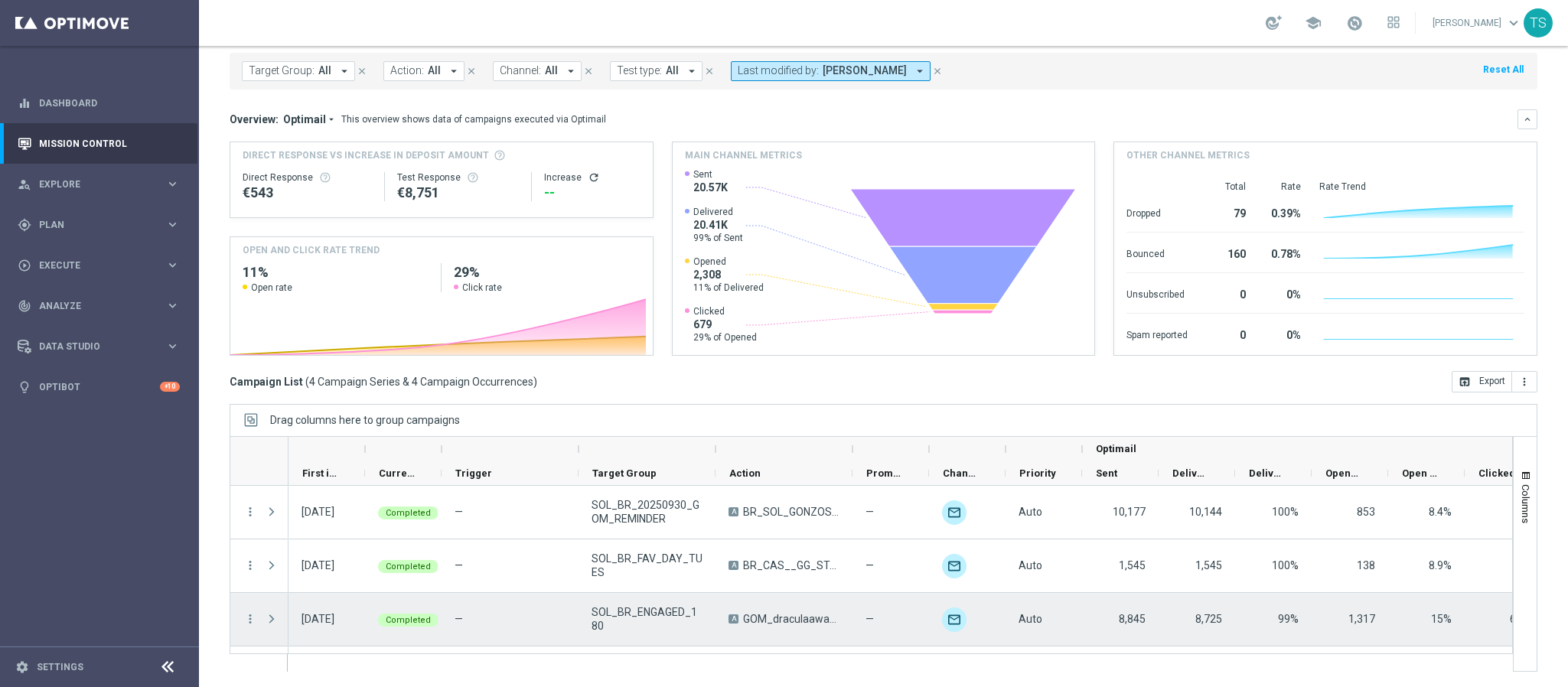
click at [256, 611] on div "more_vert" at bounding box center [244, 619] width 28 height 52
click at [245, 620] on icon "more_vert" at bounding box center [250, 619] width 14 height 14
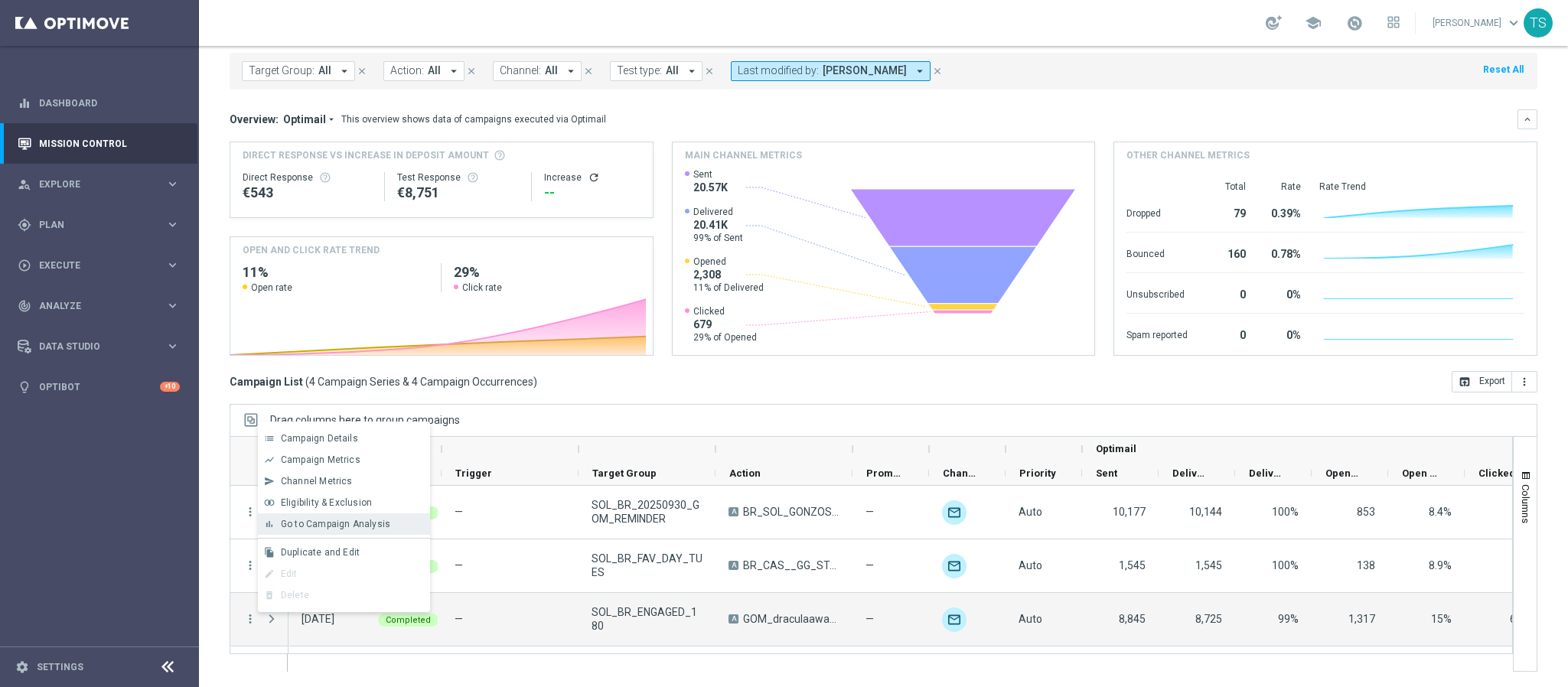
click at [371, 519] on span "Go to Campaign Analysis" at bounding box center [335, 524] width 109 height 11
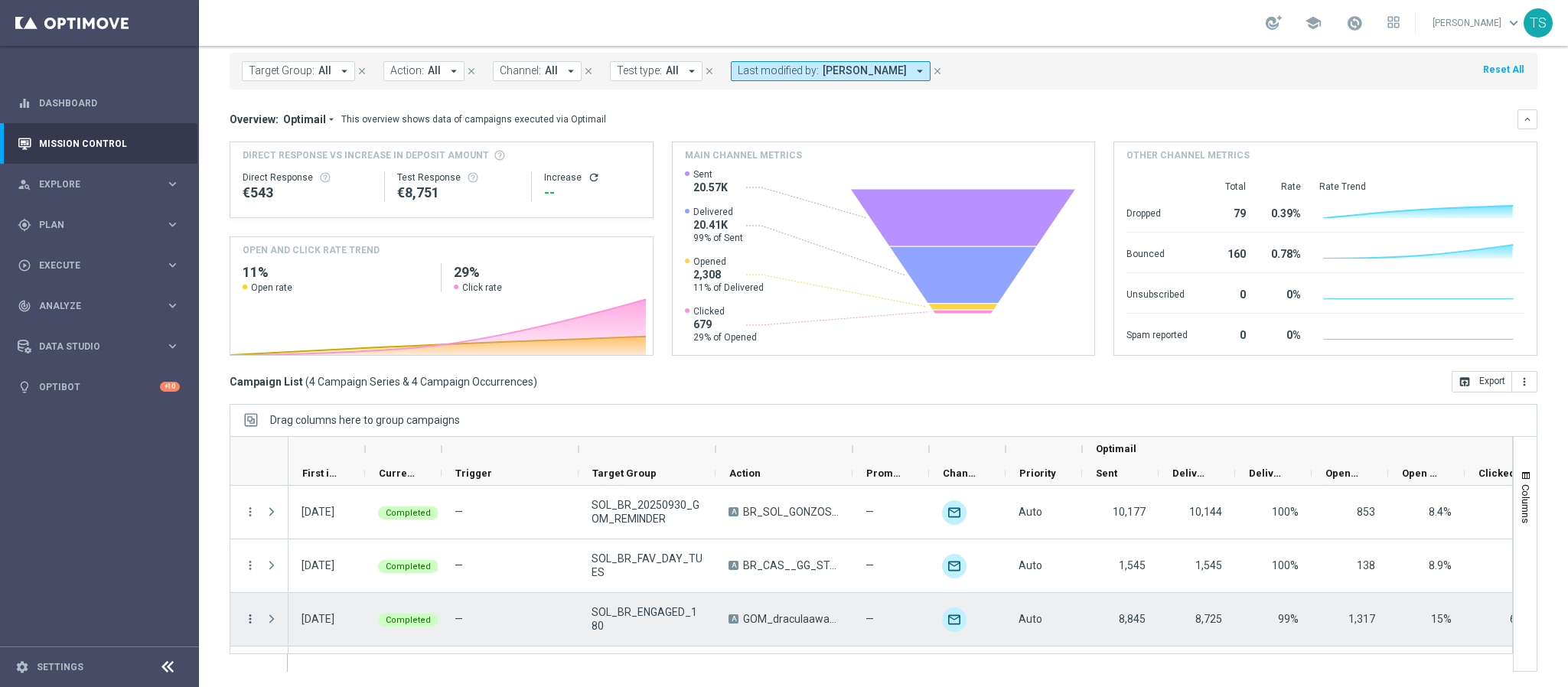
click at [249, 618] on icon "more_vert" at bounding box center [250, 619] width 14 height 14
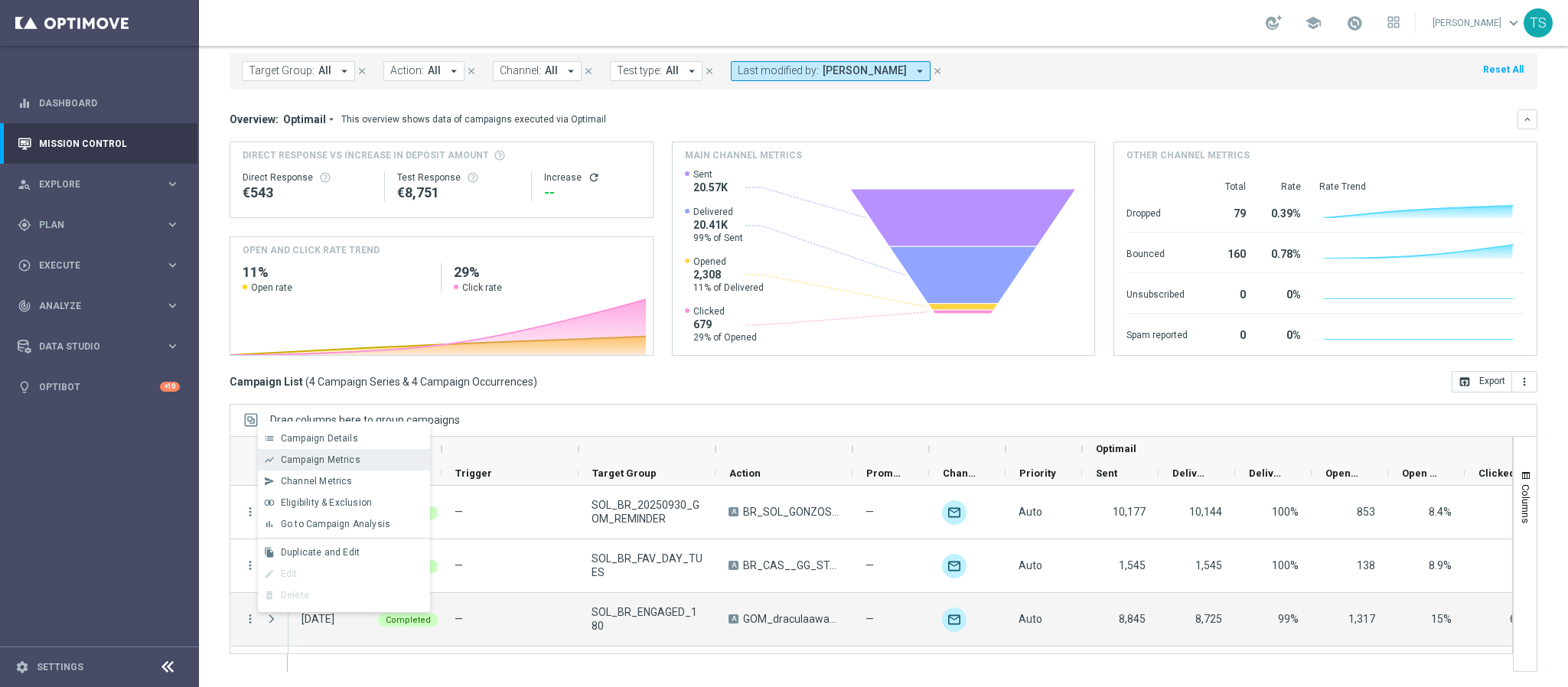
click at [341, 459] on span "Campaign Metrics" at bounding box center [321, 459] width 80 height 11
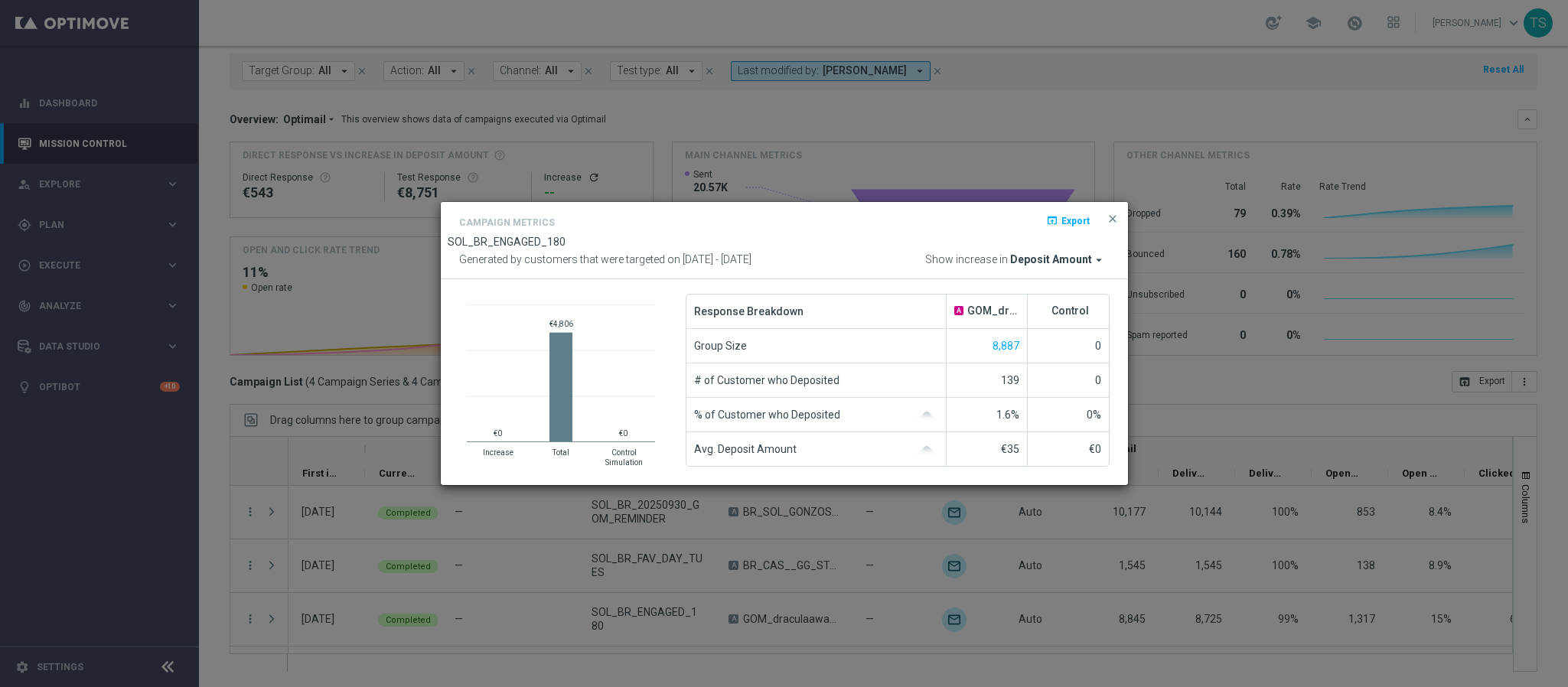
click at [1080, 261] on span "Deposit Amount" at bounding box center [1051, 260] width 82 height 14
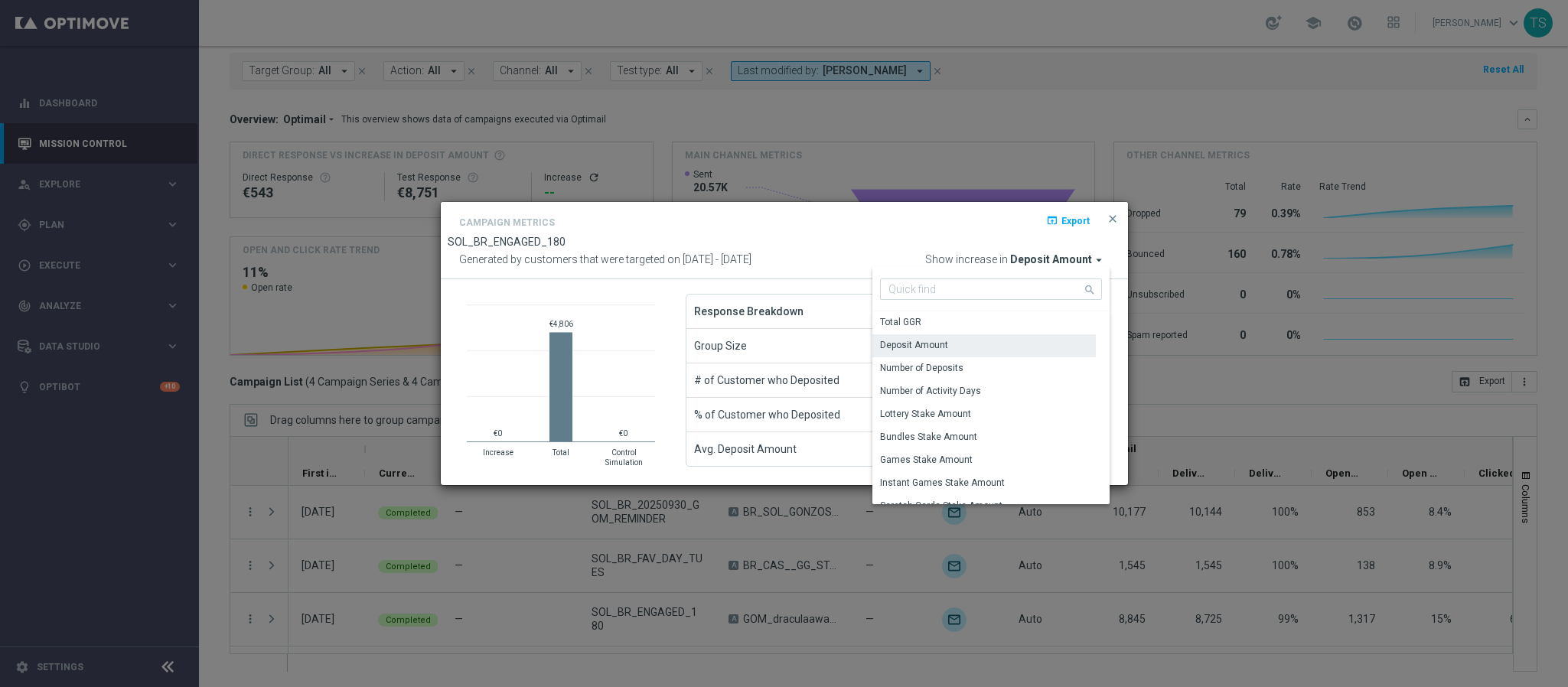
scroll to position [52, 0]
click at [994, 428] on div "Games Stake Amount" at bounding box center [984, 431] width 224 height 23
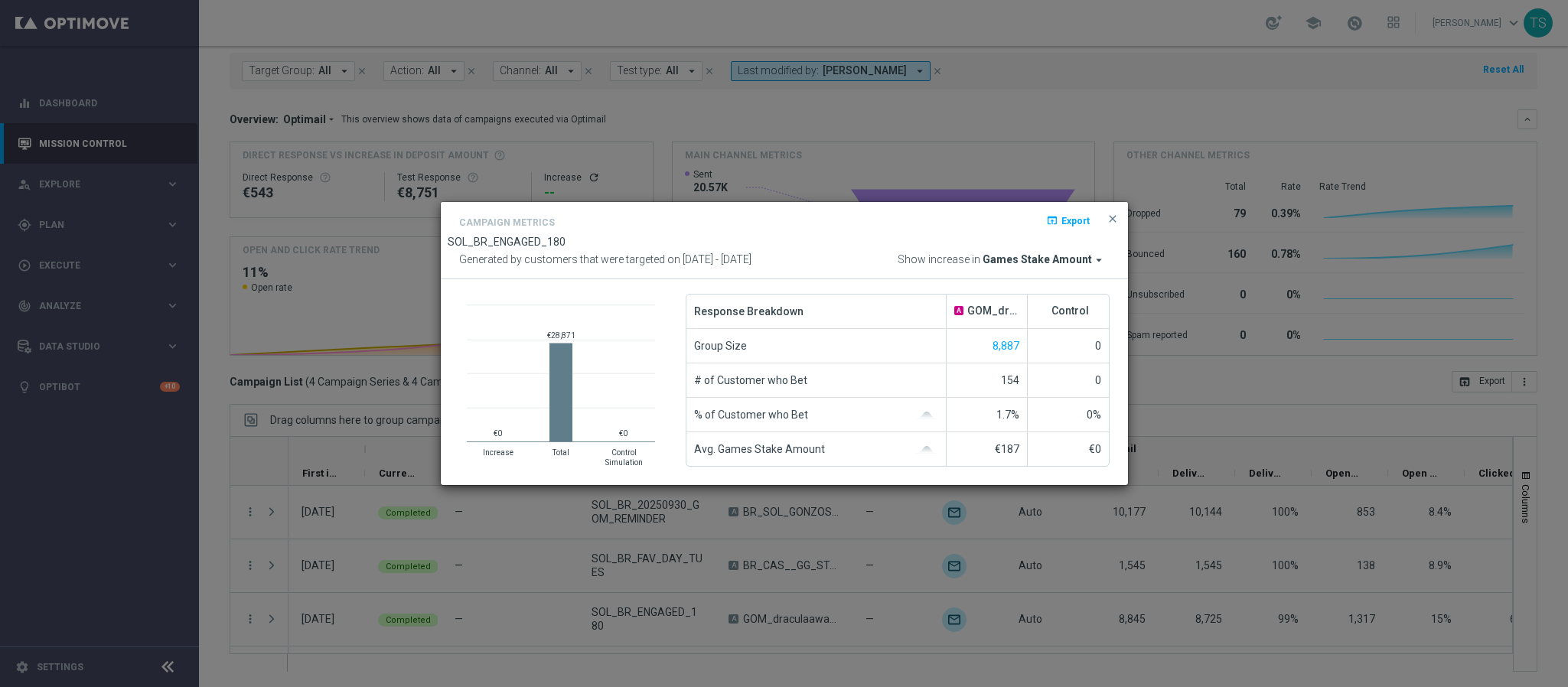
click at [1063, 258] on span "Games Stake Amount" at bounding box center [1037, 260] width 109 height 14
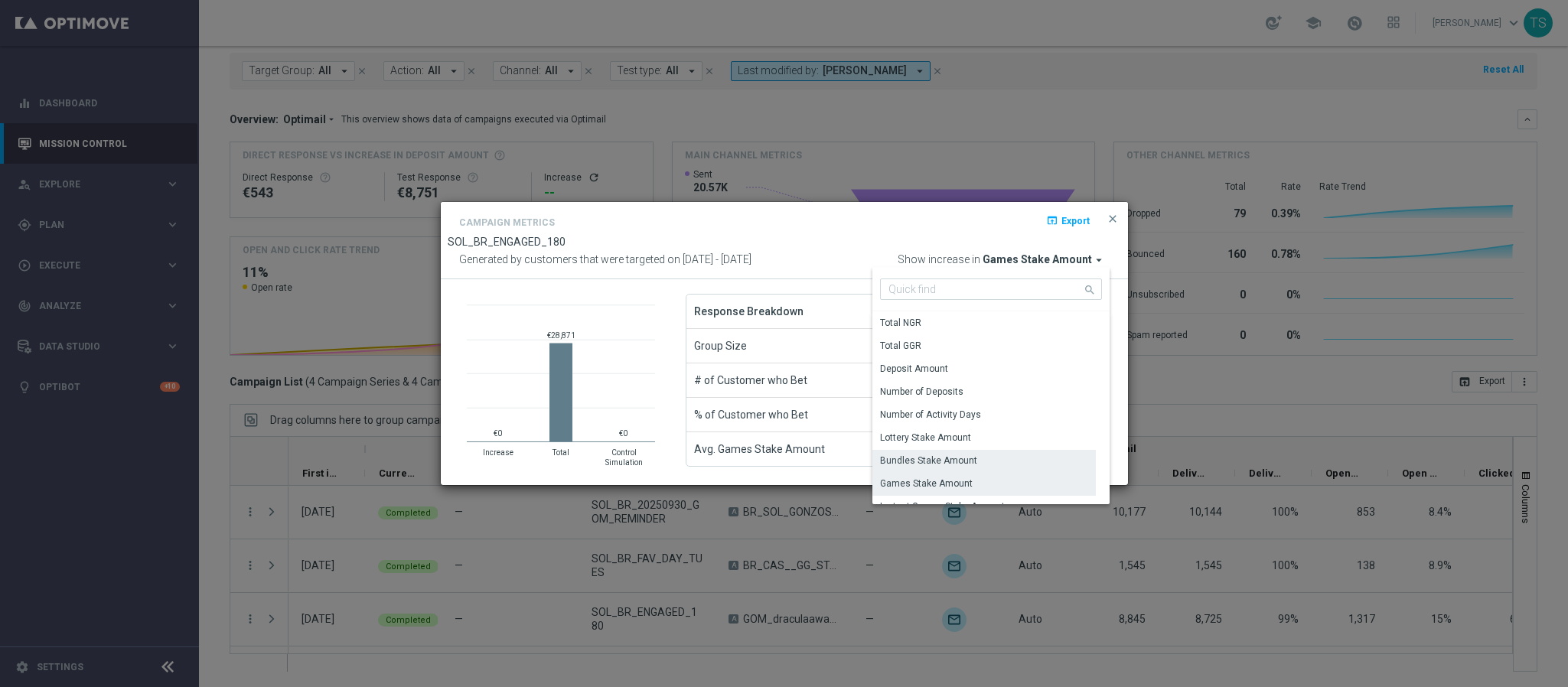
click at [974, 454] on div "Bundles Stake Amount" at bounding box center [984, 460] width 224 height 21
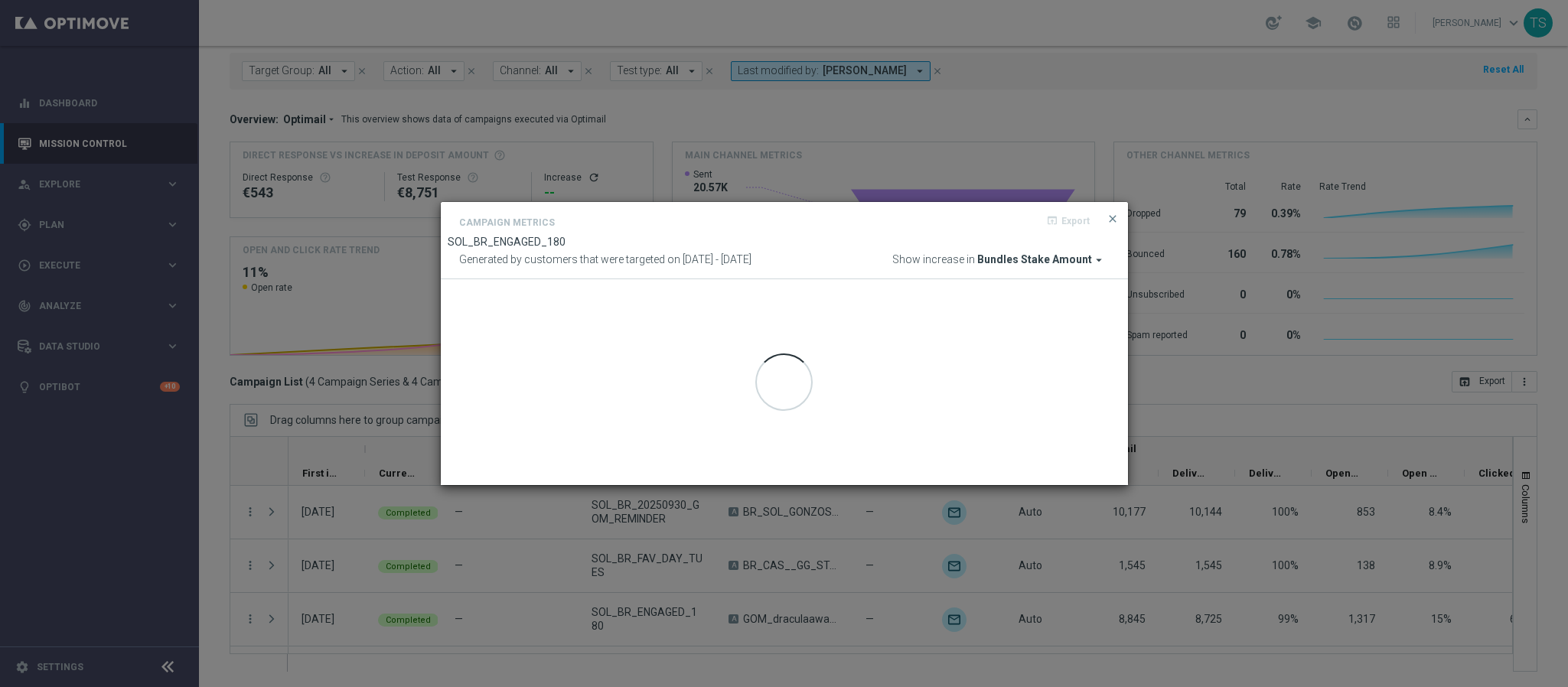
click at [1040, 262] on span "Bundles Stake Amount" at bounding box center [1035, 260] width 115 height 14
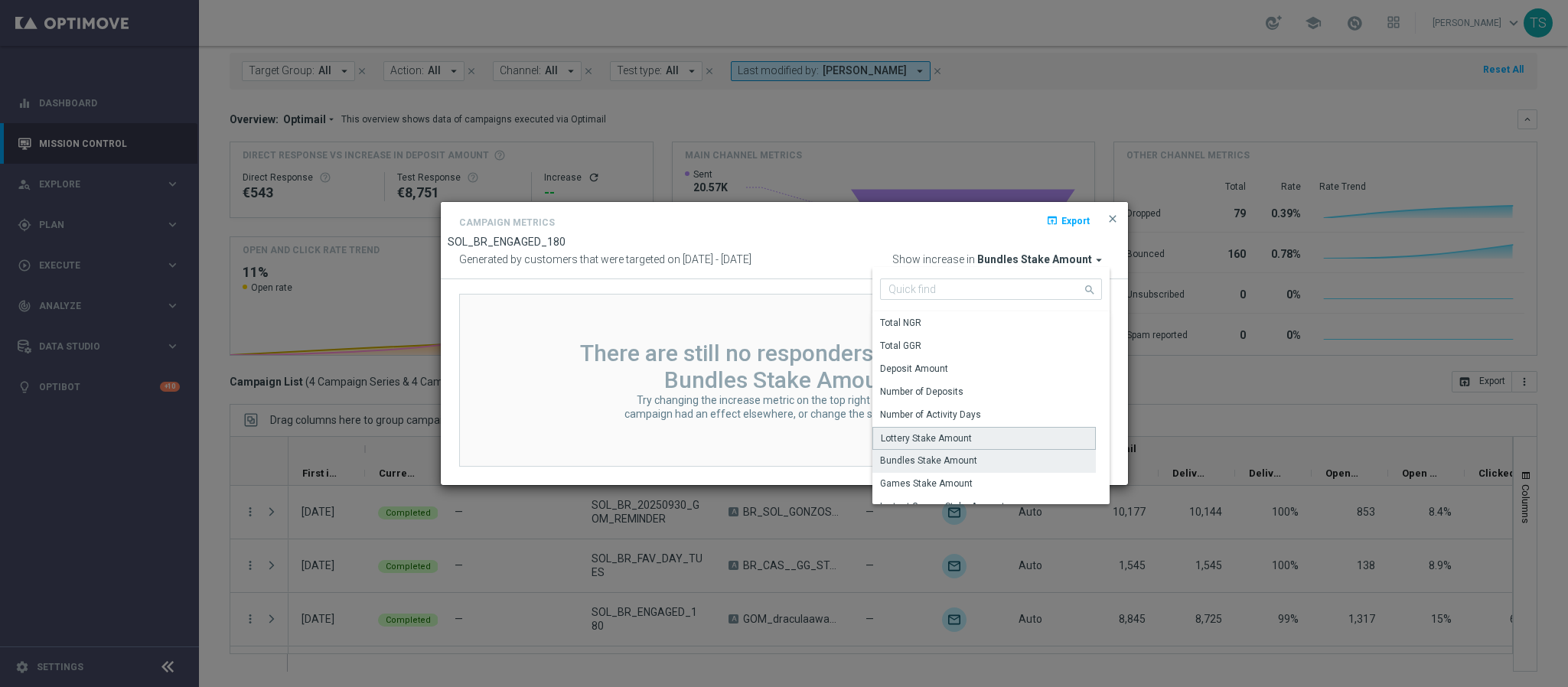
click at [982, 431] on div "Lottery Stake Amount" at bounding box center [984, 438] width 224 height 23
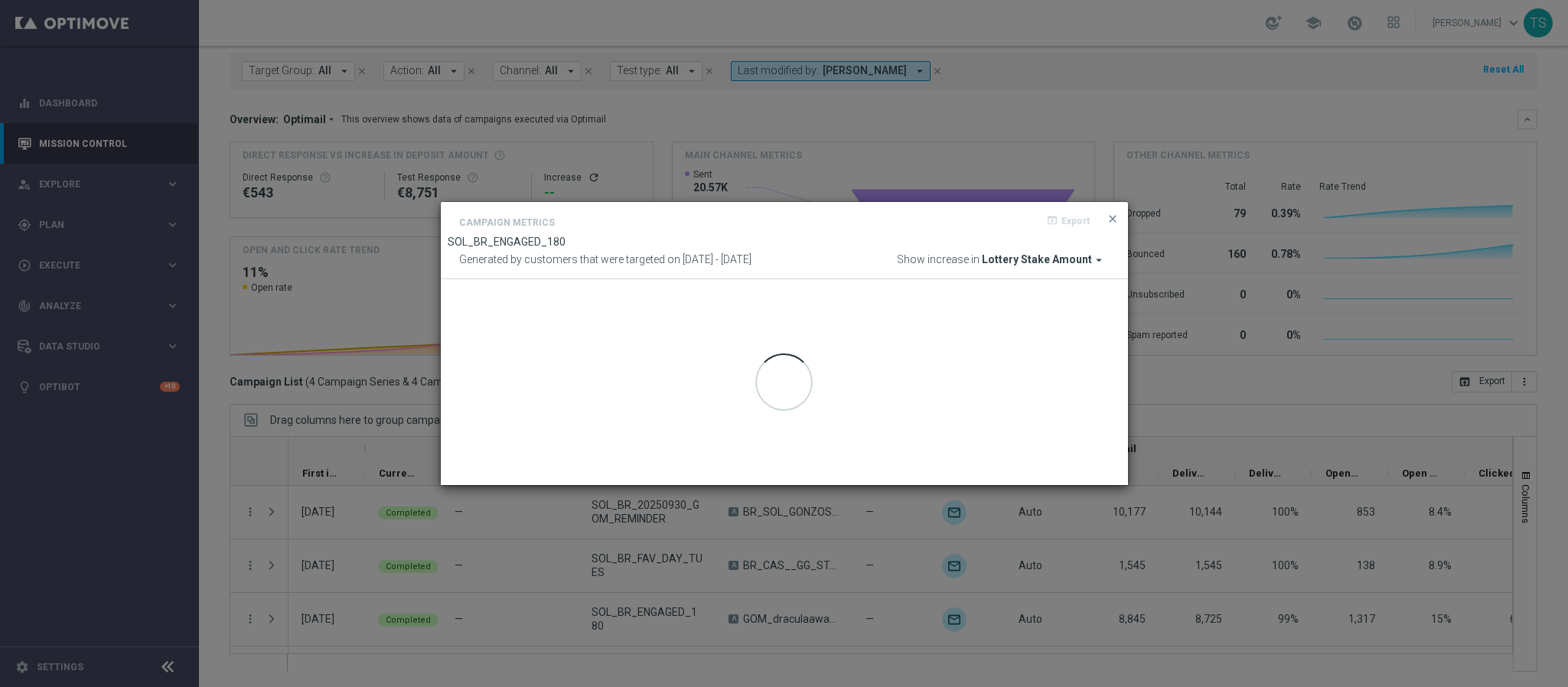
click at [1043, 267] on div "Campaign Metrics open_in_browser Export SOL_BR_ENGAGED_180 Generated by custome…" at bounding box center [784, 240] width 687 height 77
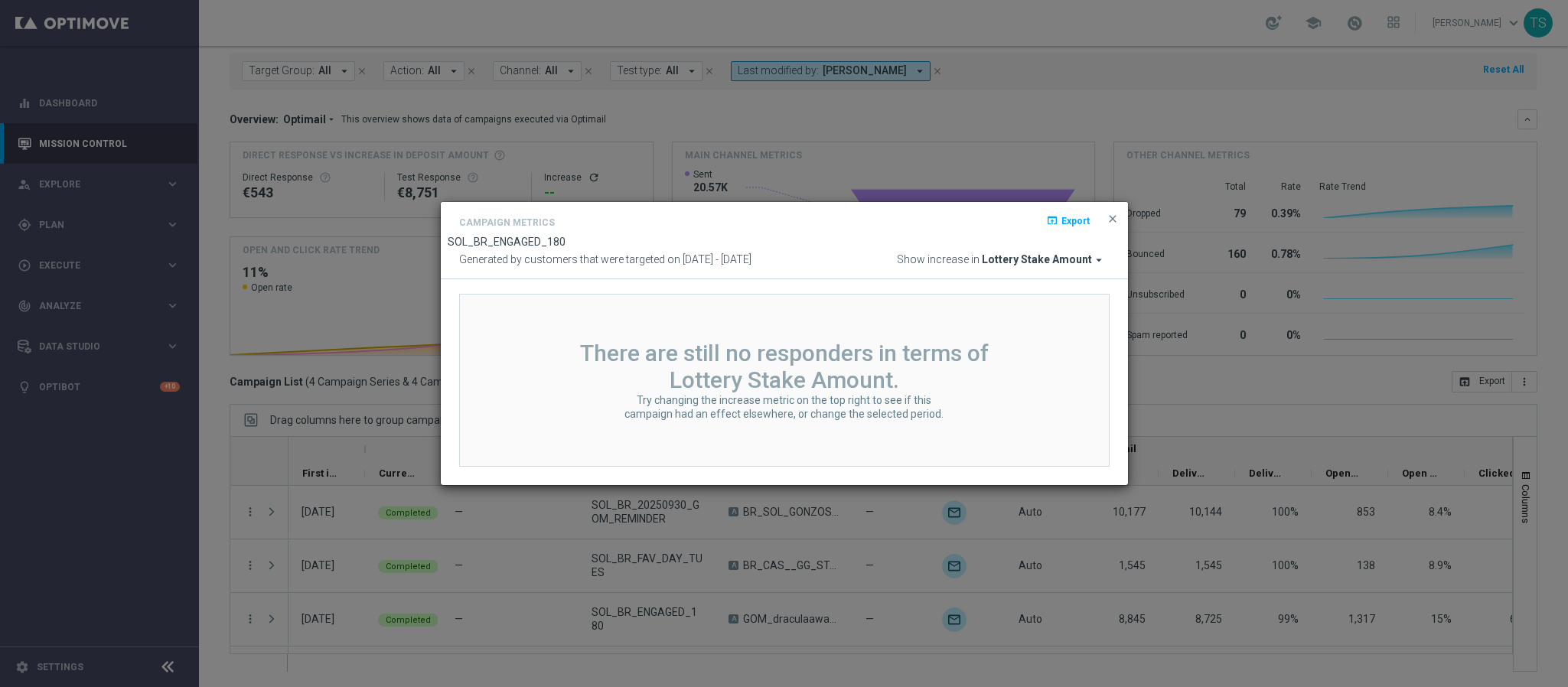
click at [1048, 267] on span "Lottery Stake Amount" at bounding box center [1037, 260] width 110 height 14
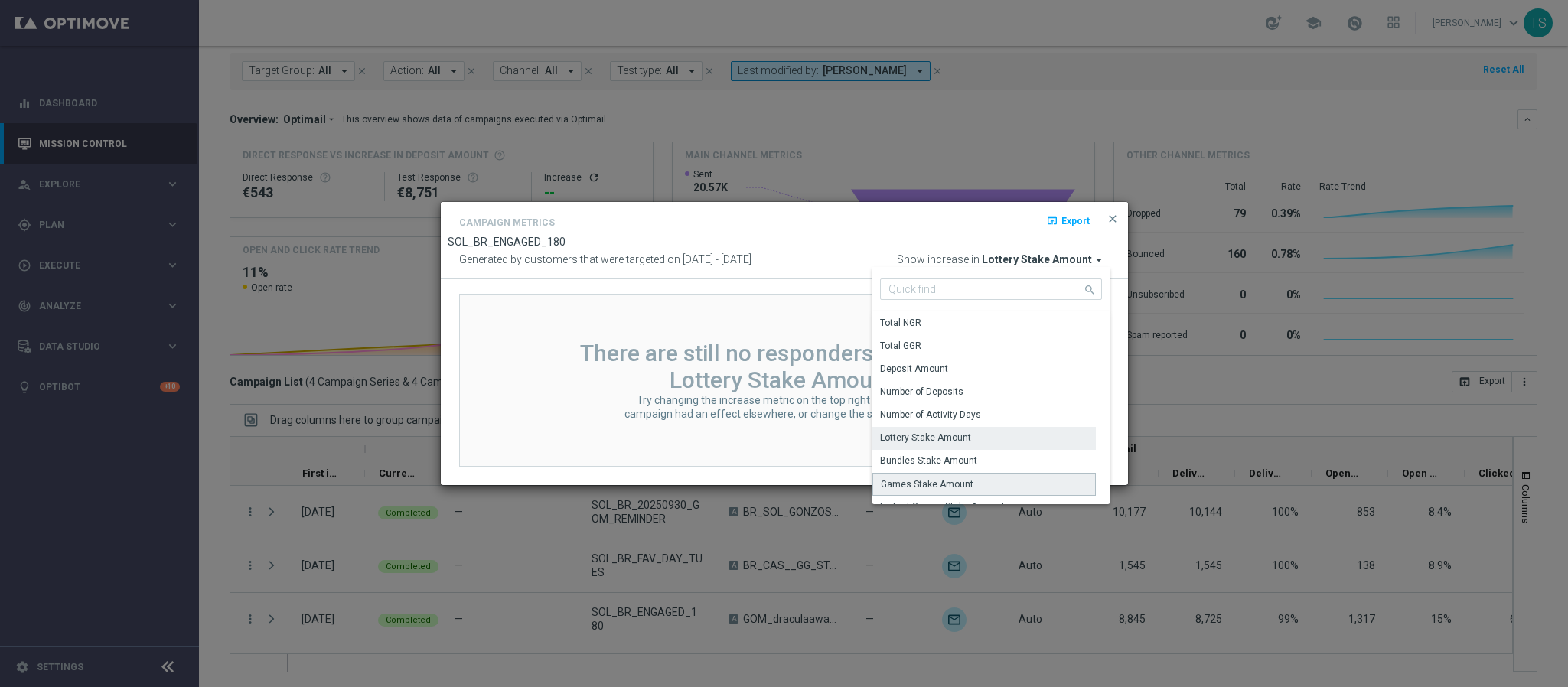
click at [971, 475] on div "Games Stake Amount" at bounding box center [984, 484] width 224 height 23
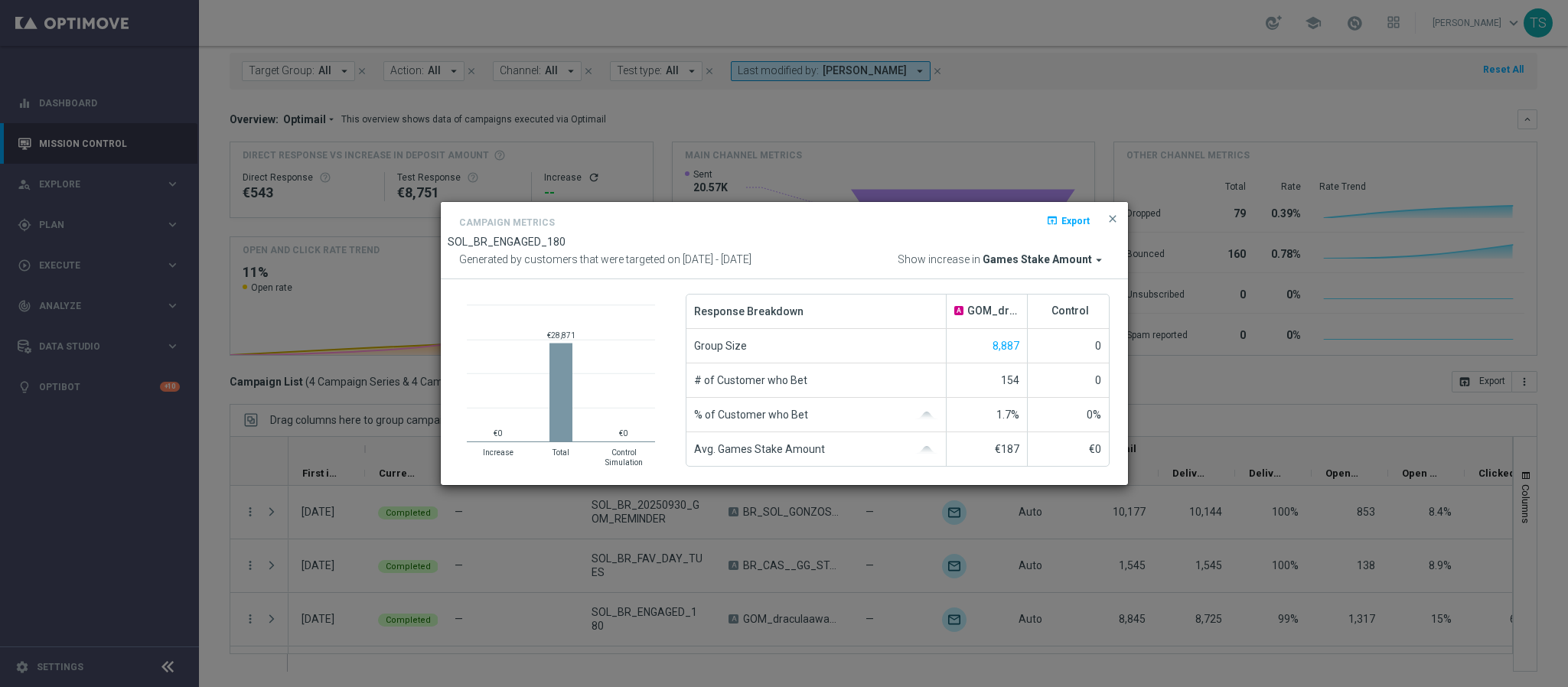
click at [560, 377] on rect at bounding box center [560, 392] width 23 height 98
click at [563, 403] on rect at bounding box center [560, 392] width 23 height 98
click at [1116, 217] on span "close" at bounding box center [1113, 218] width 12 height 12
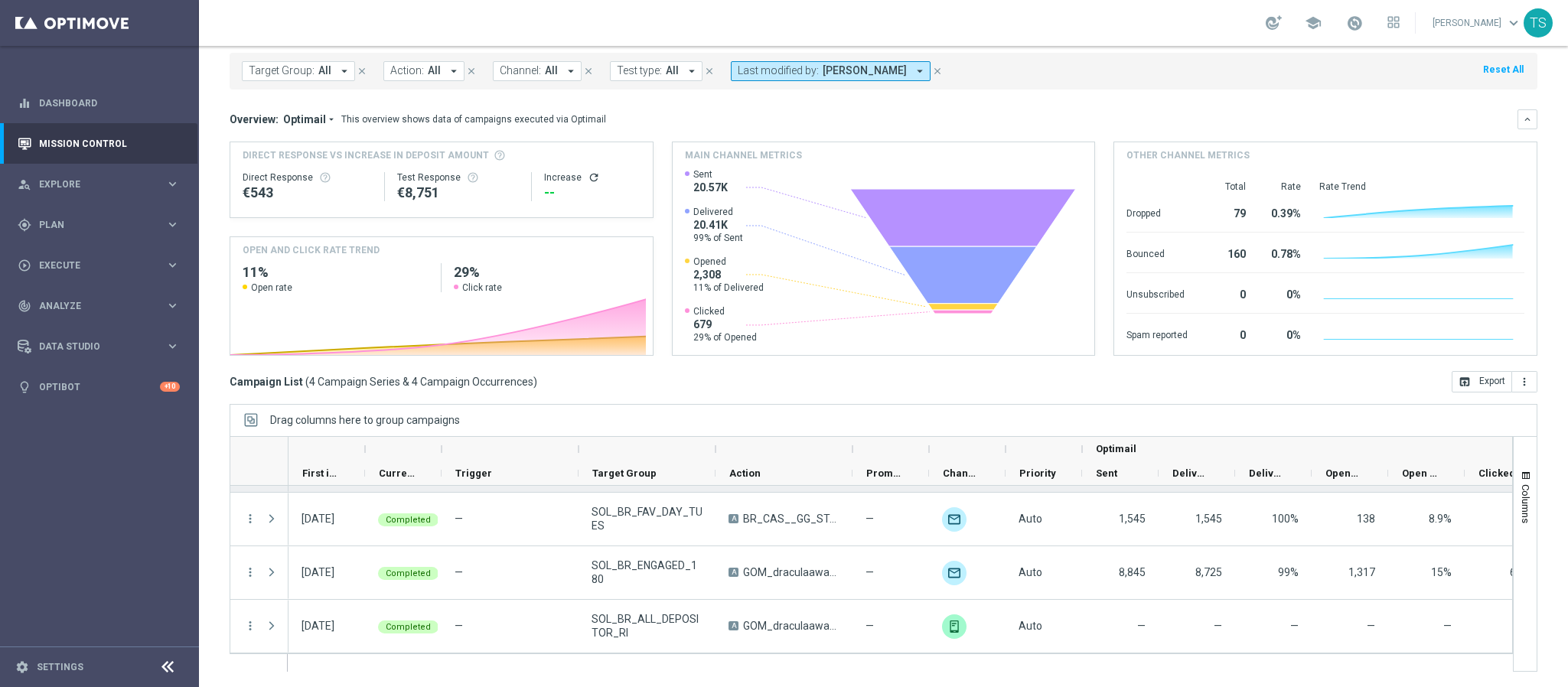
scroll to position [0, 0]
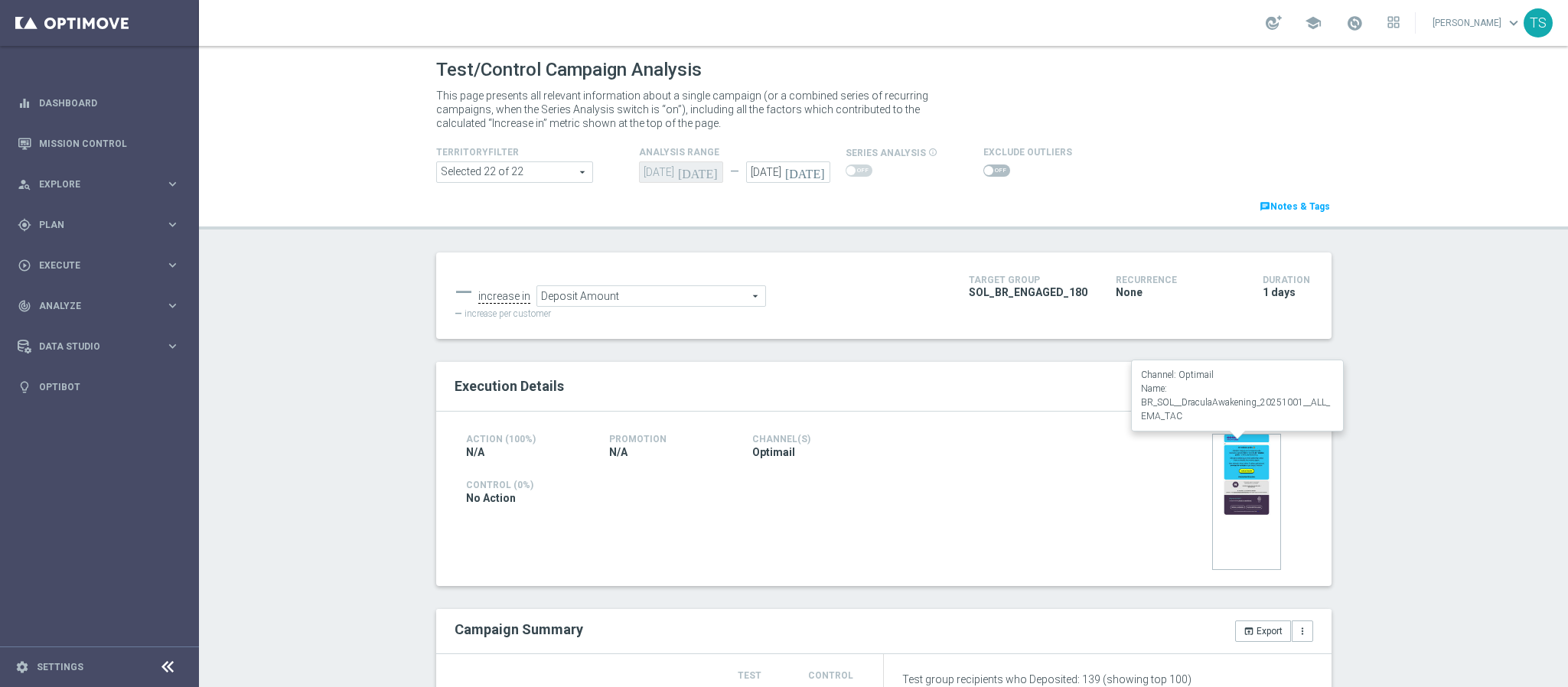
click at [1223, 496] on img at bounding box center [1246, 502] width 69 height 136
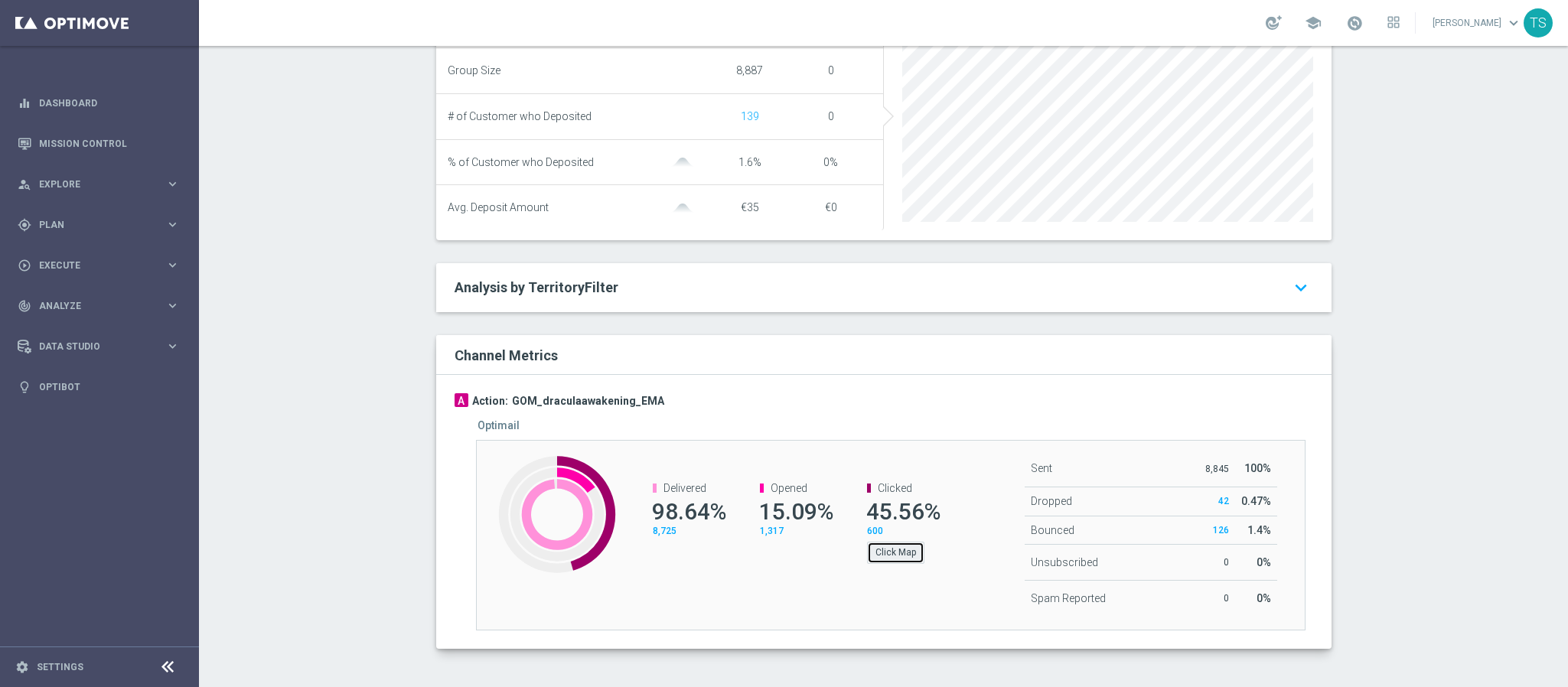
click at [879, 549] on button "Click Map" at bounding box center [896, 552] width 58 height 21
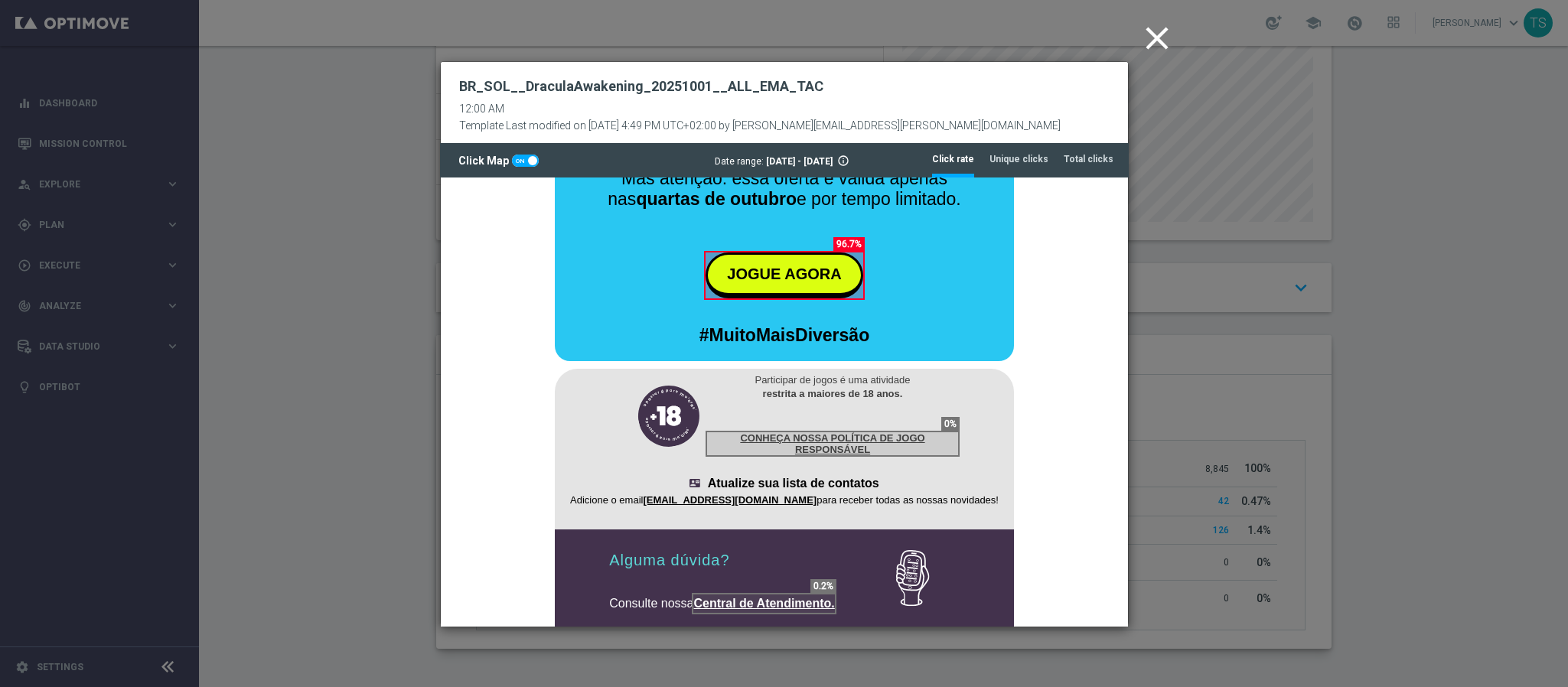
scroll to position [372, 0]
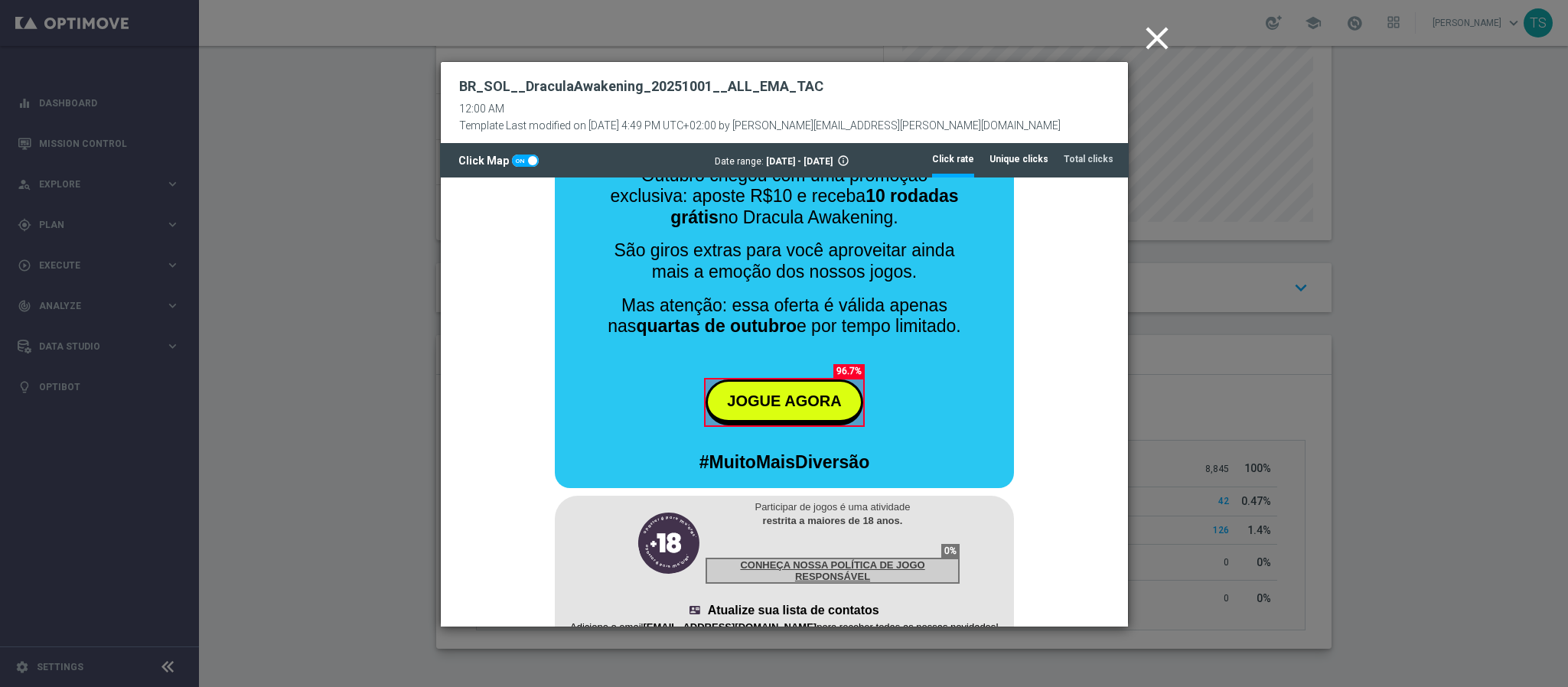
click at [1026, 168] on li "Unique clicks" at bounding box center [1020, 159] width 59 height 32
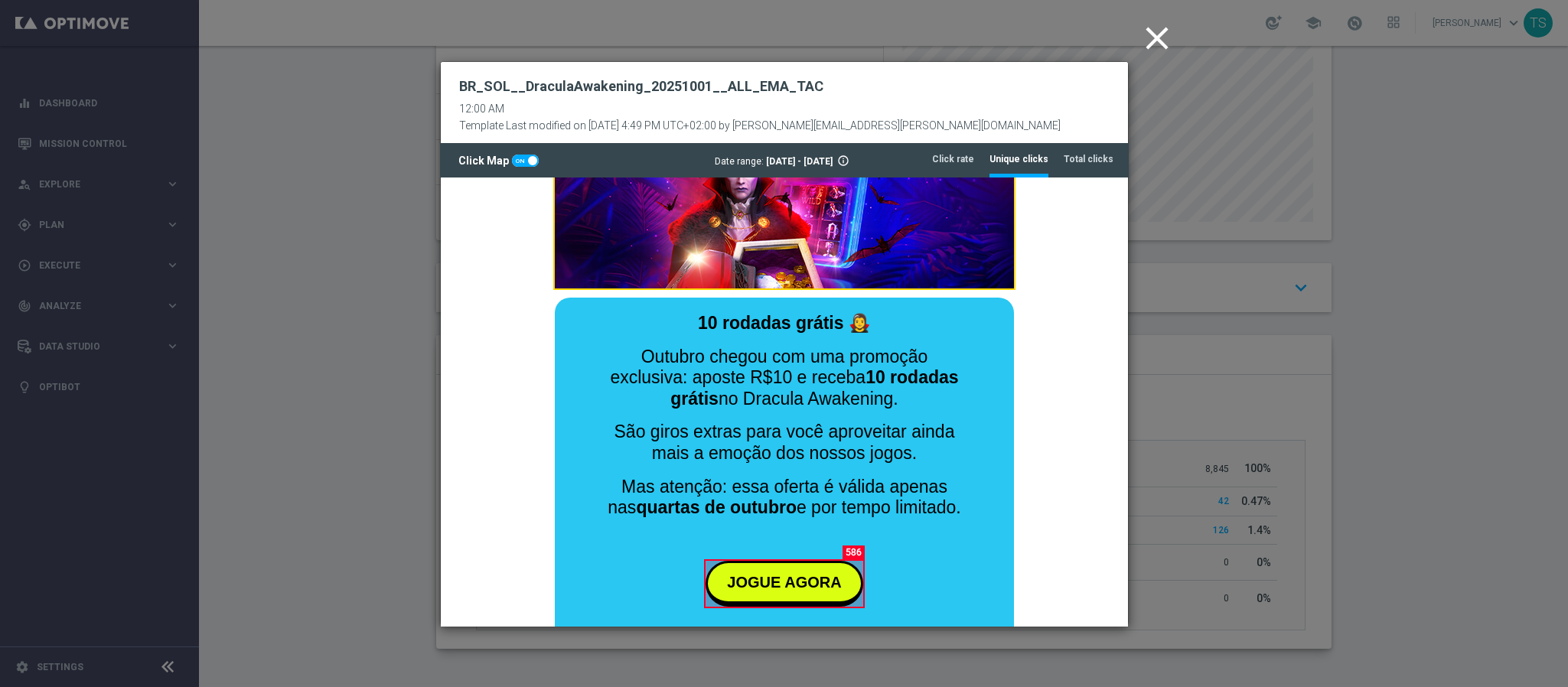
scroll to position [181, 0]
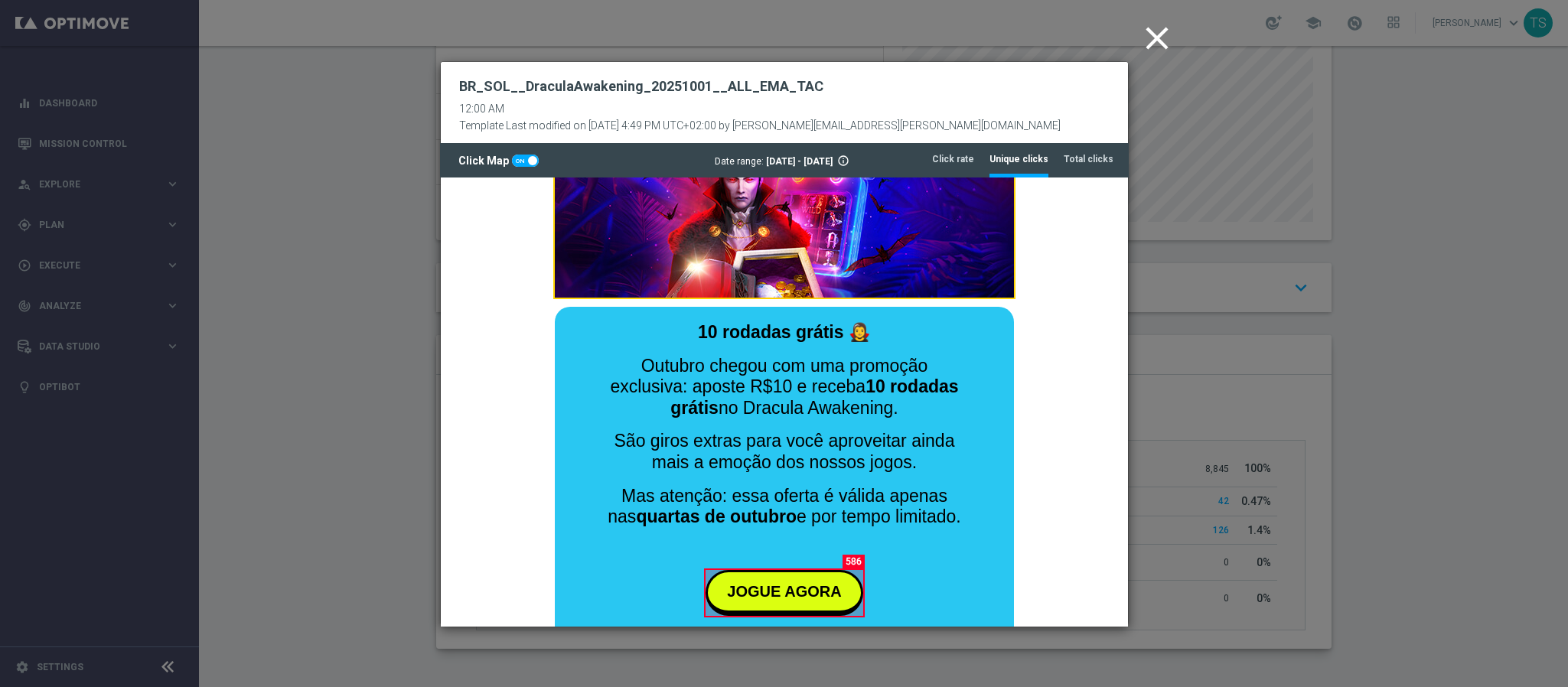
click at [1148, 46] on icon "close" at bounding box center [1157, 38] width 38 height 38
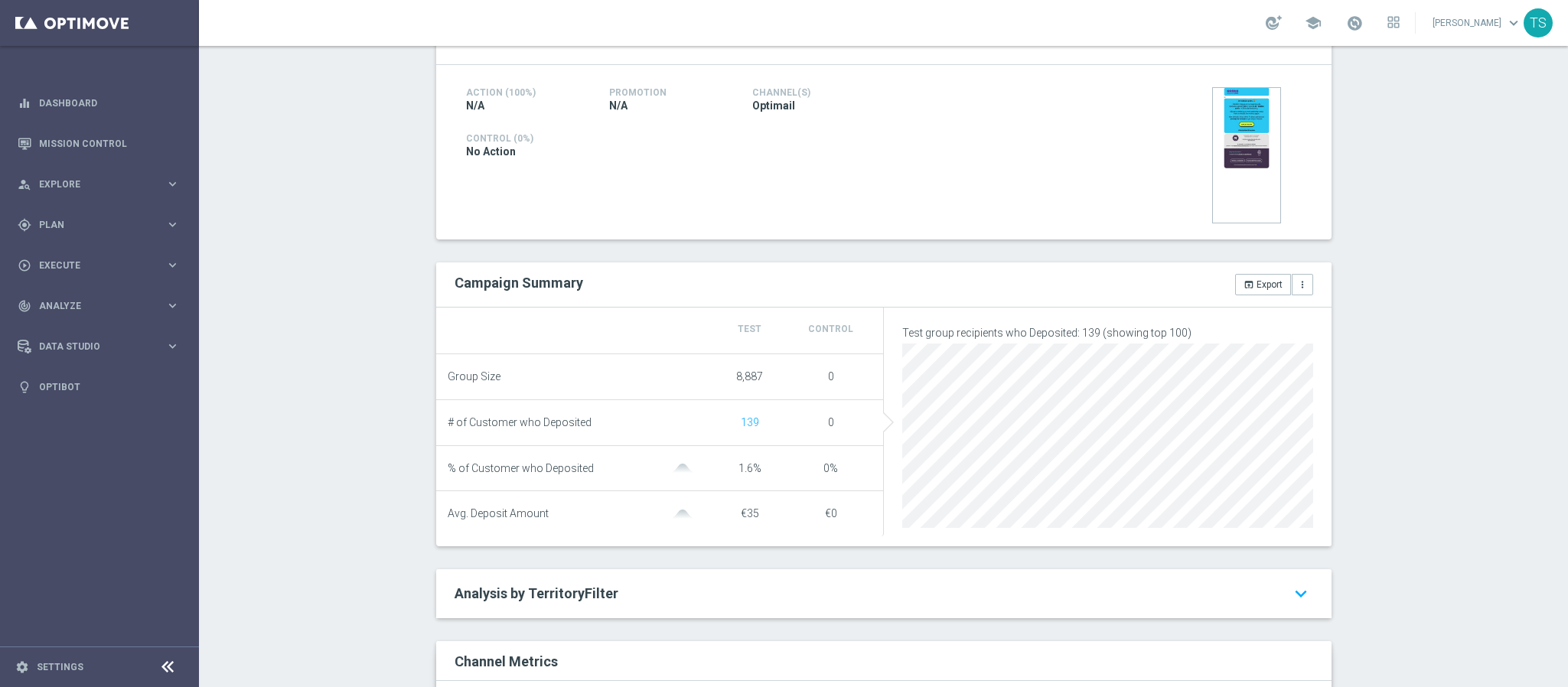
scroll to position [357, 0]
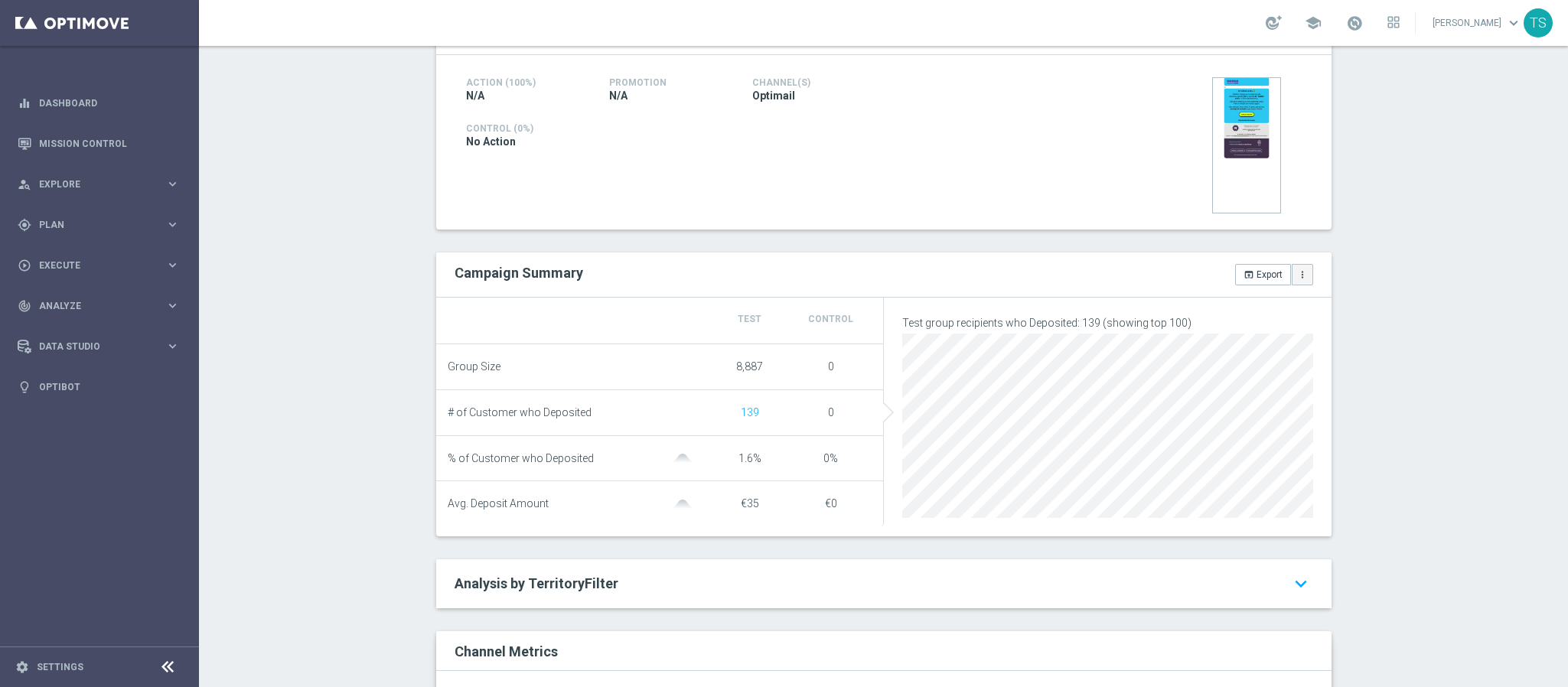
click at [1297, 269] on icon "more_vert" at bounding box center [1302, 274] width 11 height 11
click at [1274, 248] on span "Manage Attributes for Export" at bounding box center [1242, 247] width 120 height 11
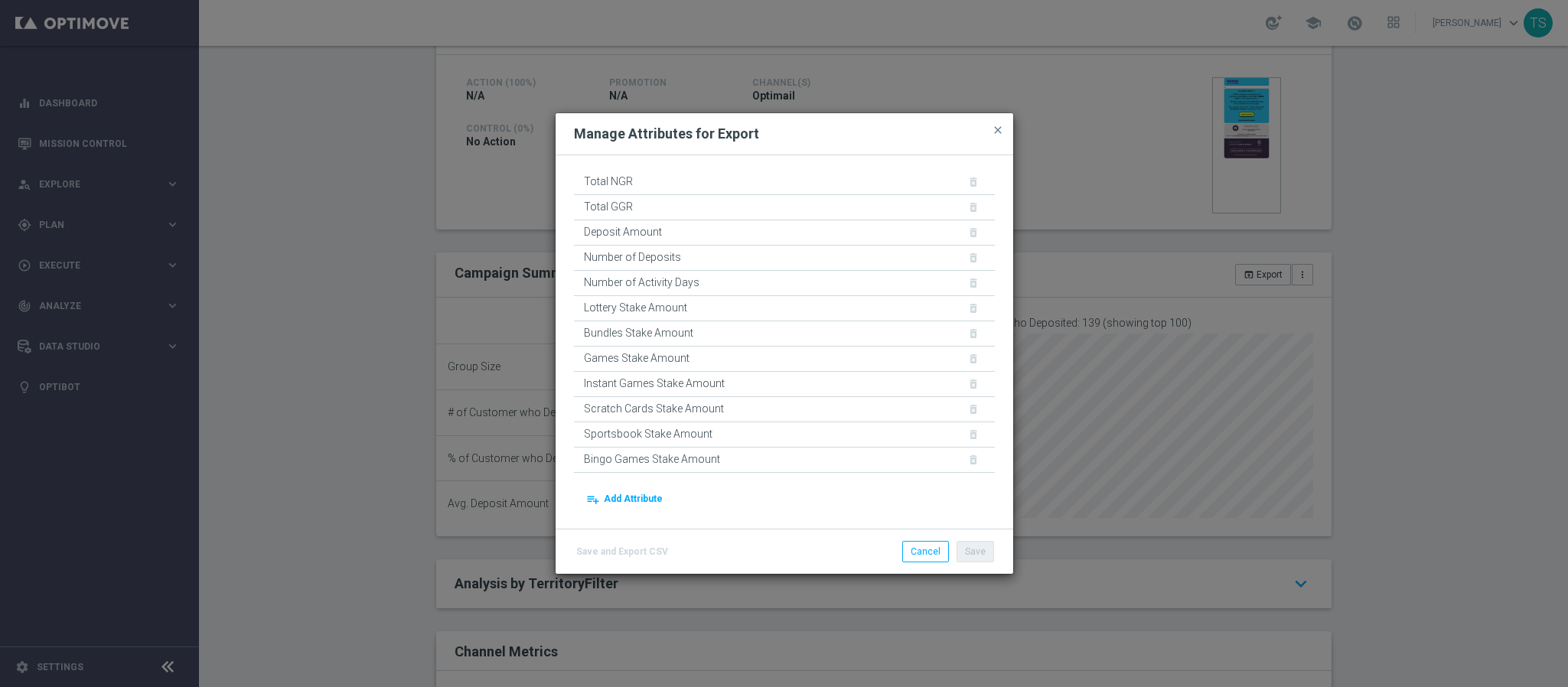
click at [630, 497] on button "playlist_add Add Attribute" at bounding box center [624, 499] width 81 height 21
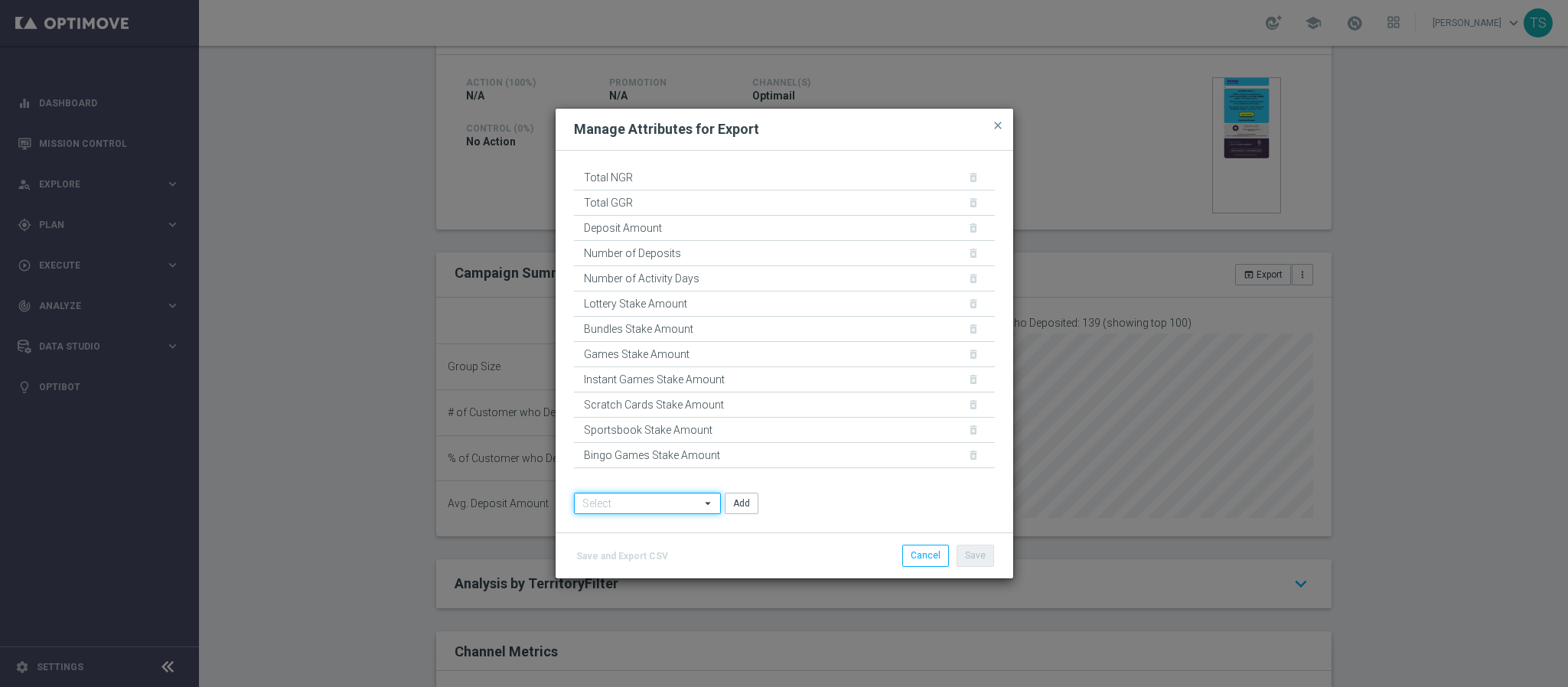
click at [686, 505] on input at bounding box center [647, 503] width 147 height 21
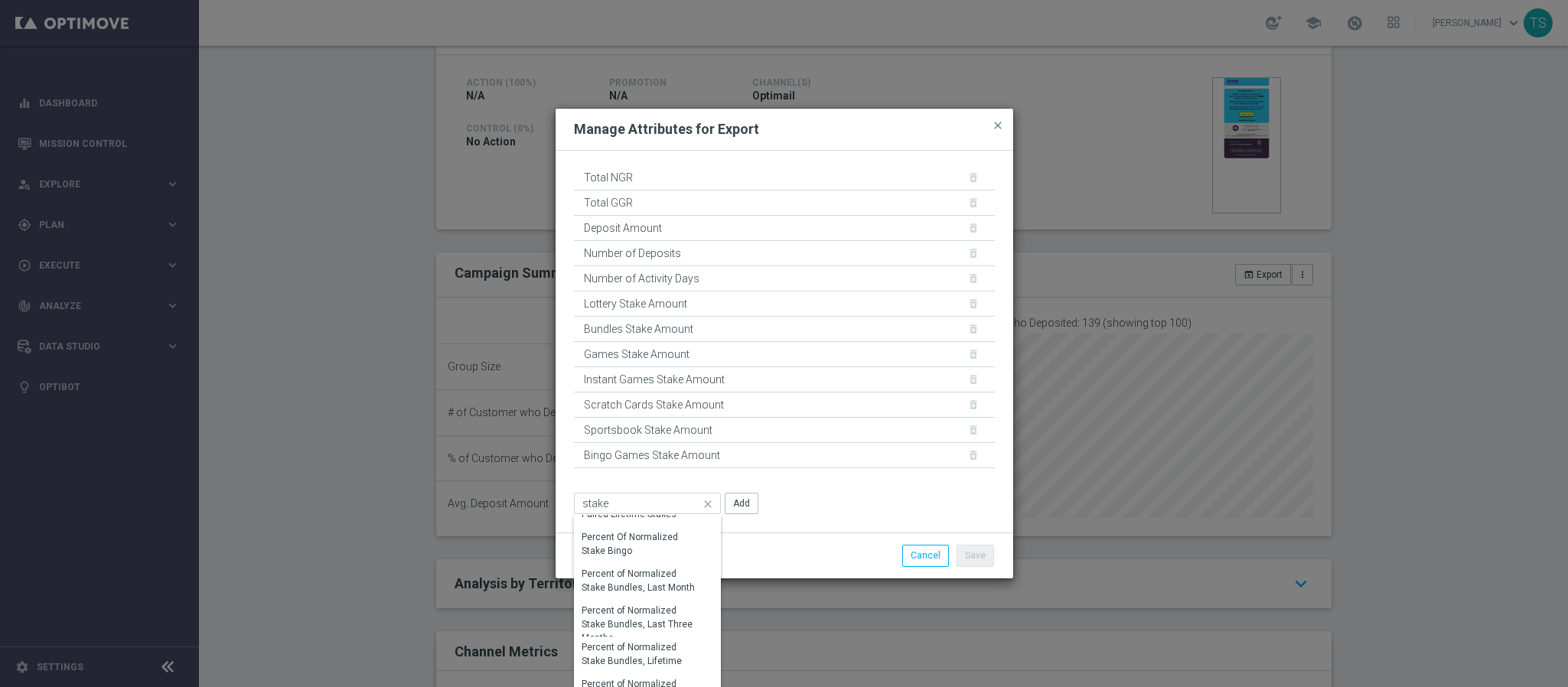
scroll to position [0, 0]
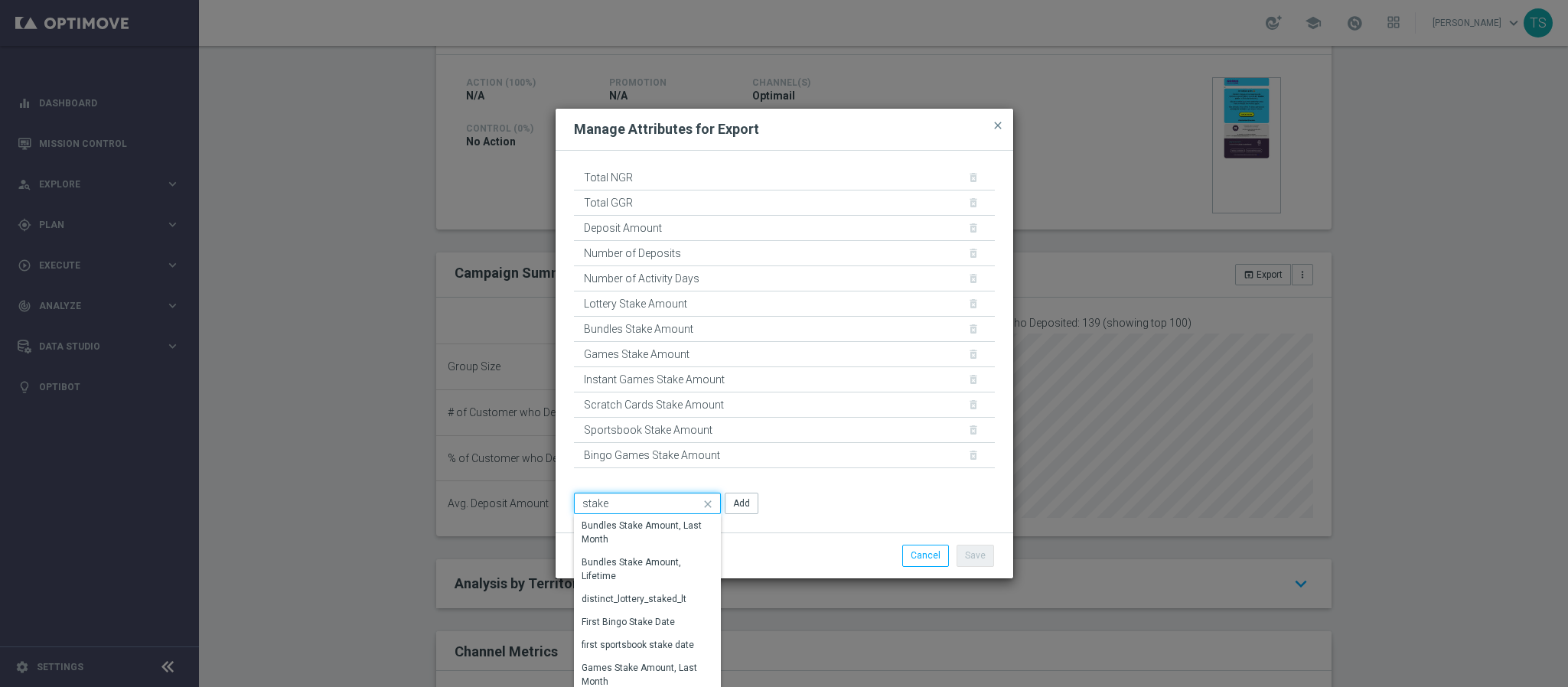
click at [663, 505] on input "stake" at bounding box center [647, 503] width 147 height 21
click at [652, 493] on input "number of" at bounding box center [647, 503] width 147 height 21
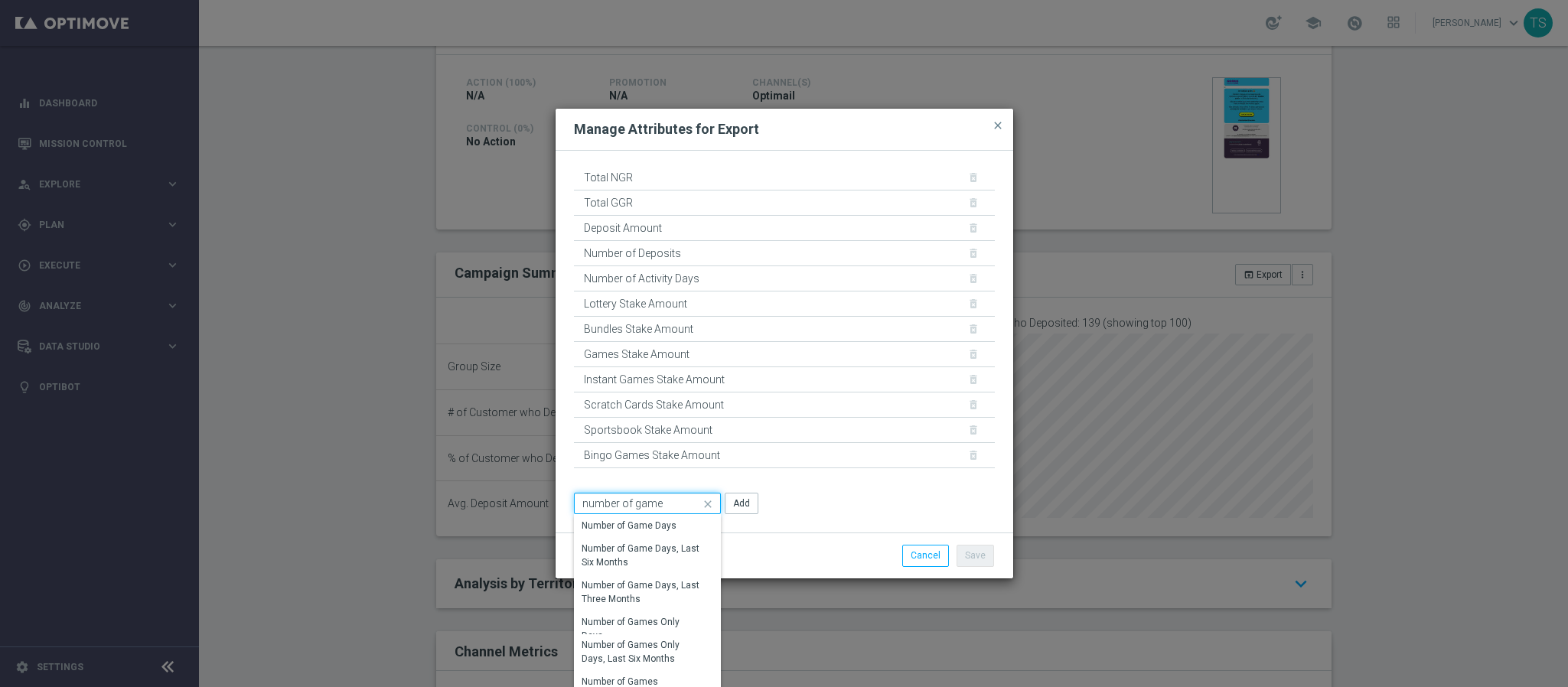
type input "number of game"
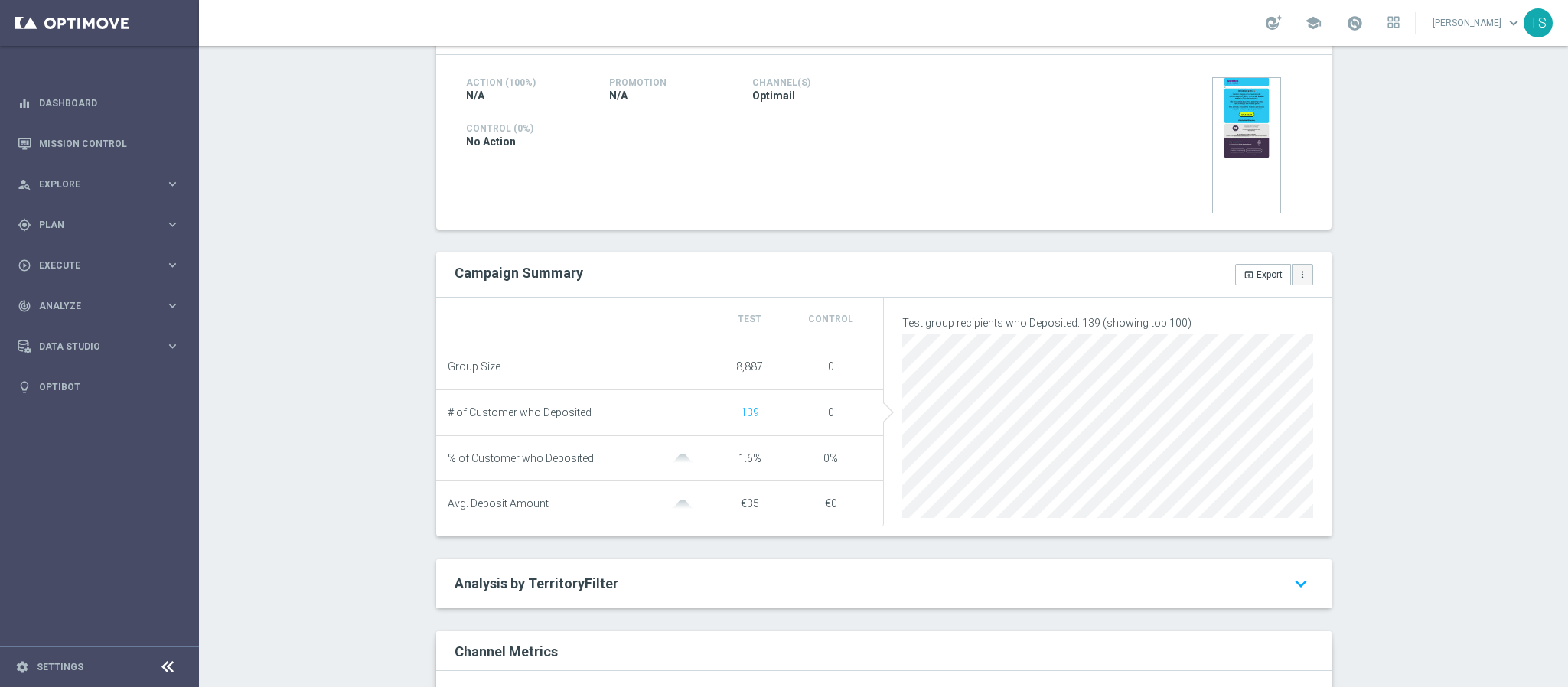
click at [1300, 284] on button "more_vert" at bounding box center [1302, 274] width 21 height 21
click at [1286, 257] on li "Manage Attributes for Export" at bounding box center [1241, 247] width 143 height 25
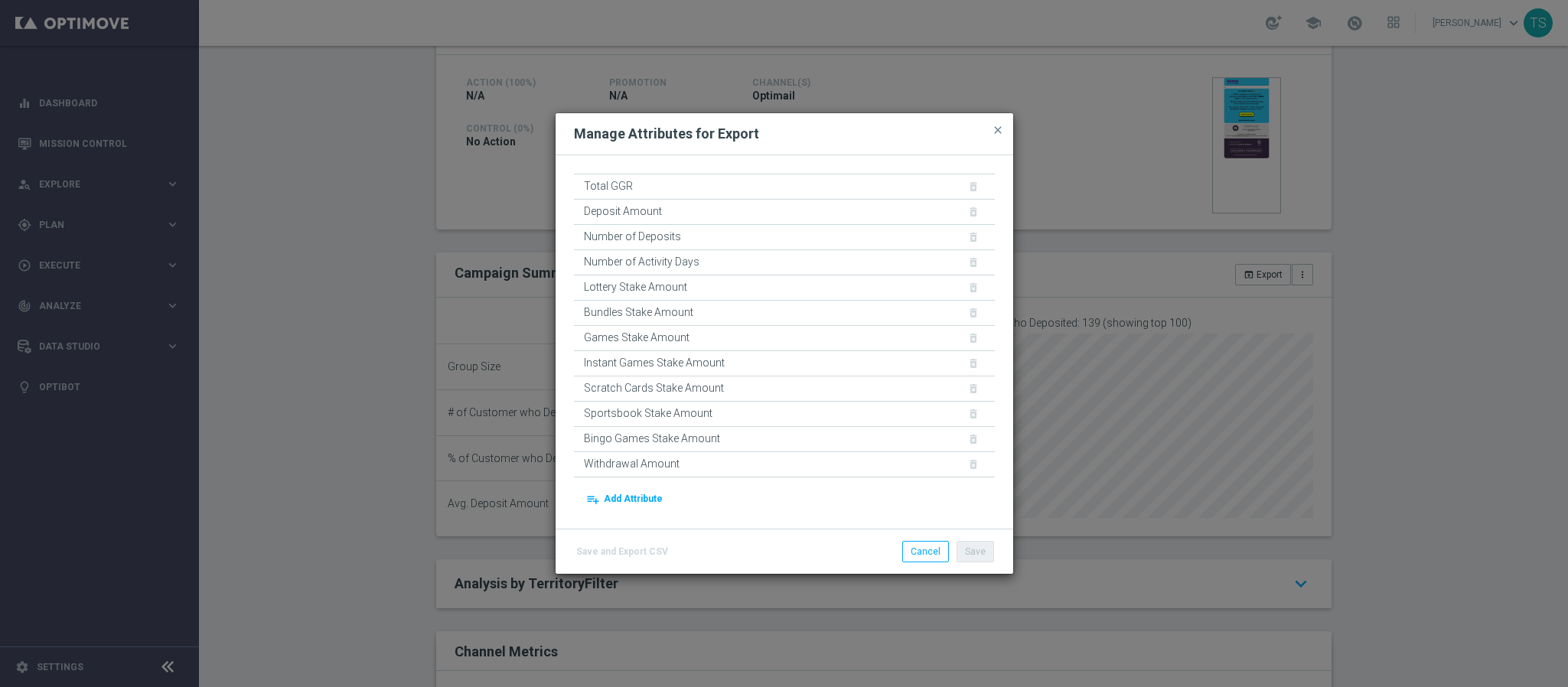
scroll to position [0, 0]
click at [954, 179] on div "Total NGR delete_forever" at bounding box center [784, 183] width 421 height 25
click at [997, 134] on span "close" at bounding box center [998, 130] width 12 height 12
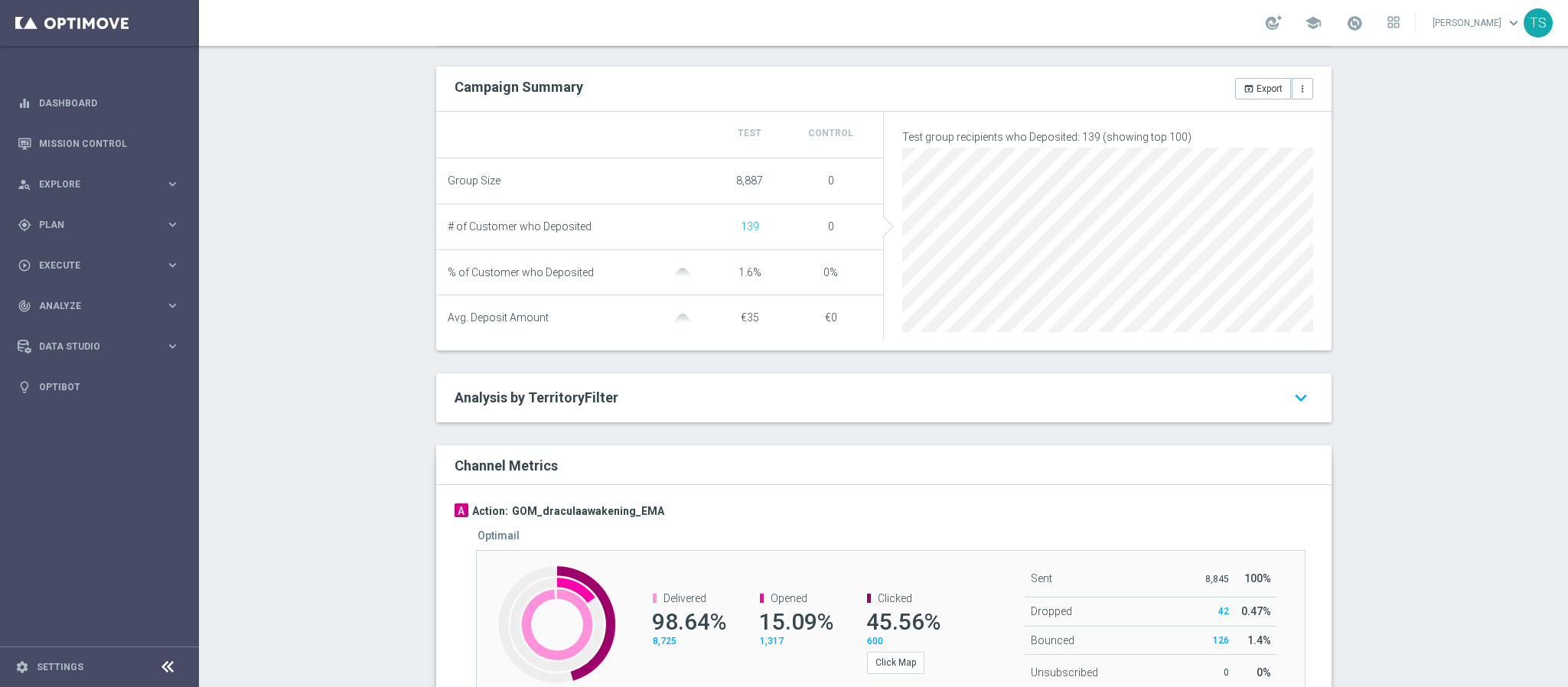
scroll to position [549, 0]
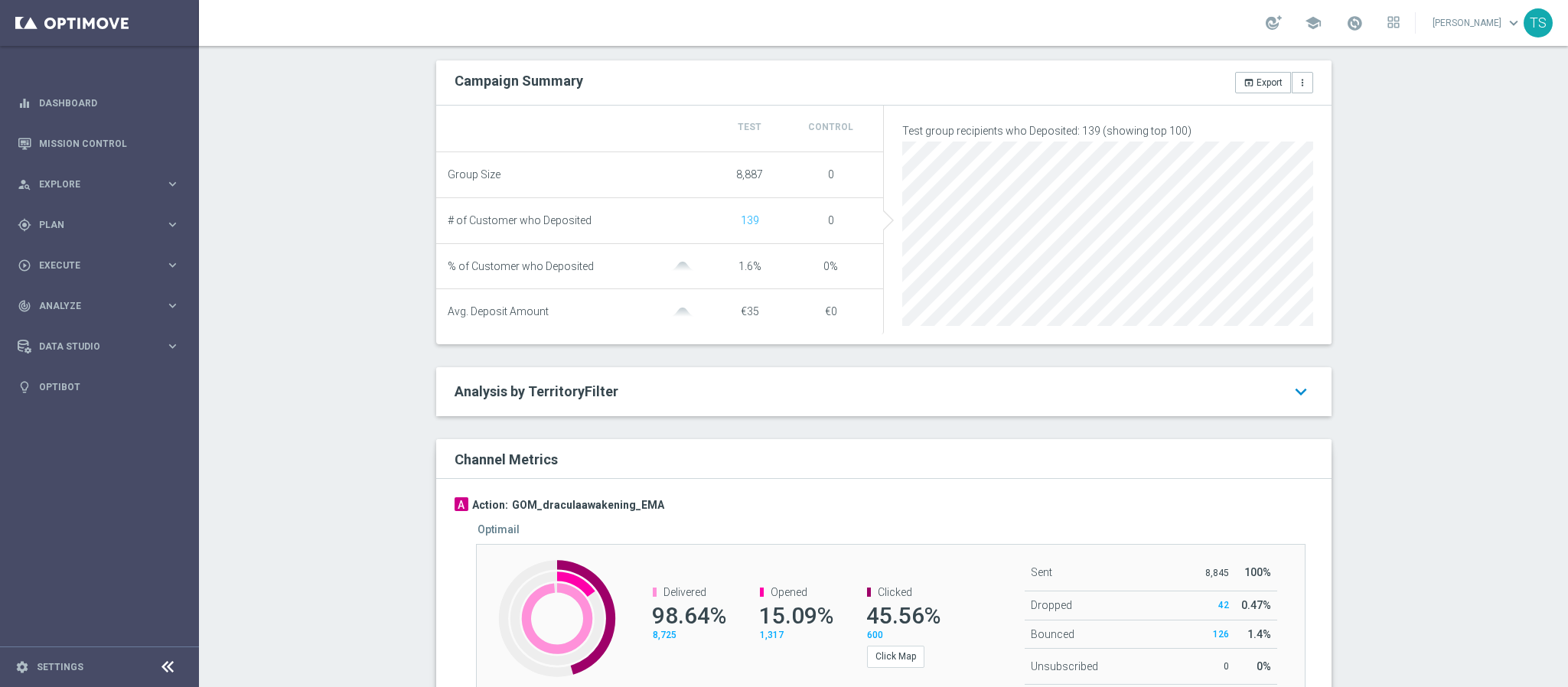
click at [1289, 405] on icon "keyboard_arrow_down" at bounding box center [1301, 392] width 25 height 28
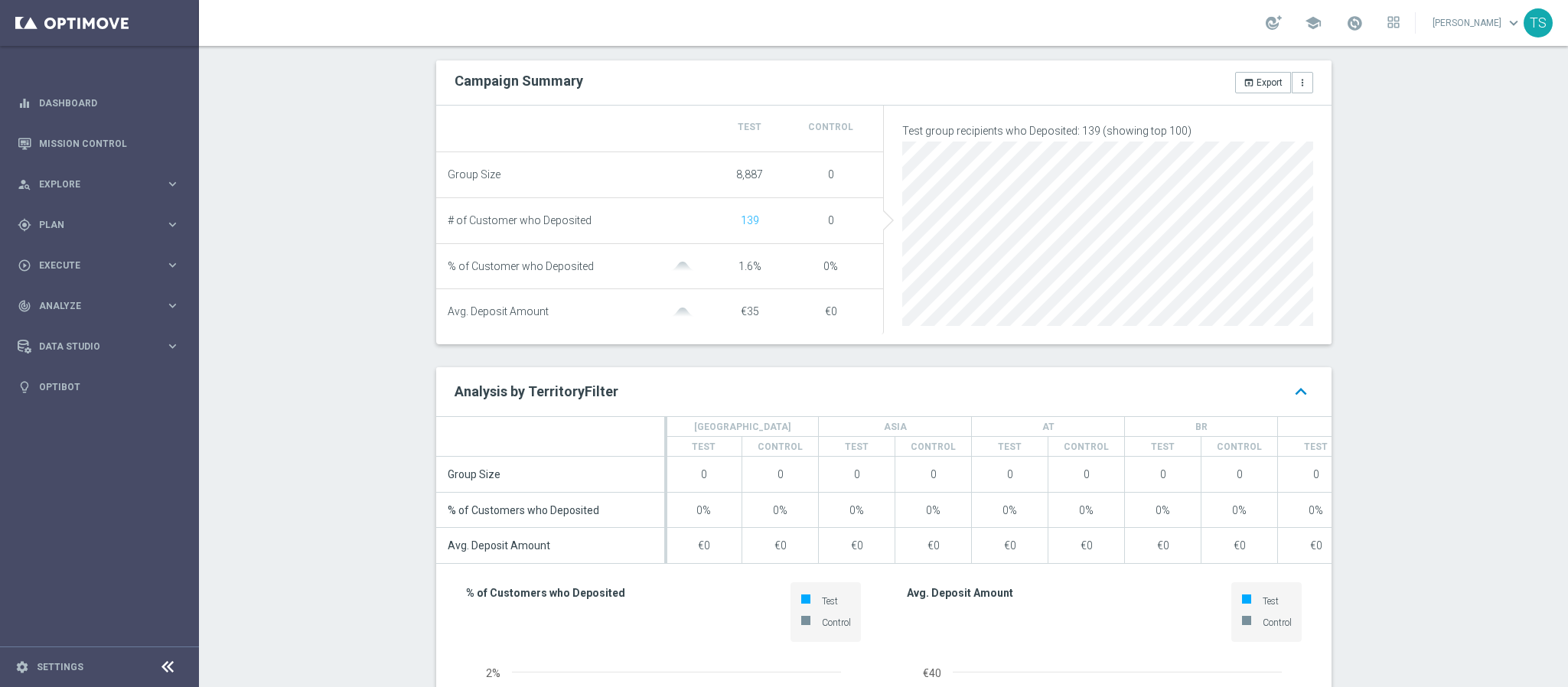
click at [1289, 405] on icon "keyboard_arrow_up" at bounding box center [1301, 392] width 25 height 28
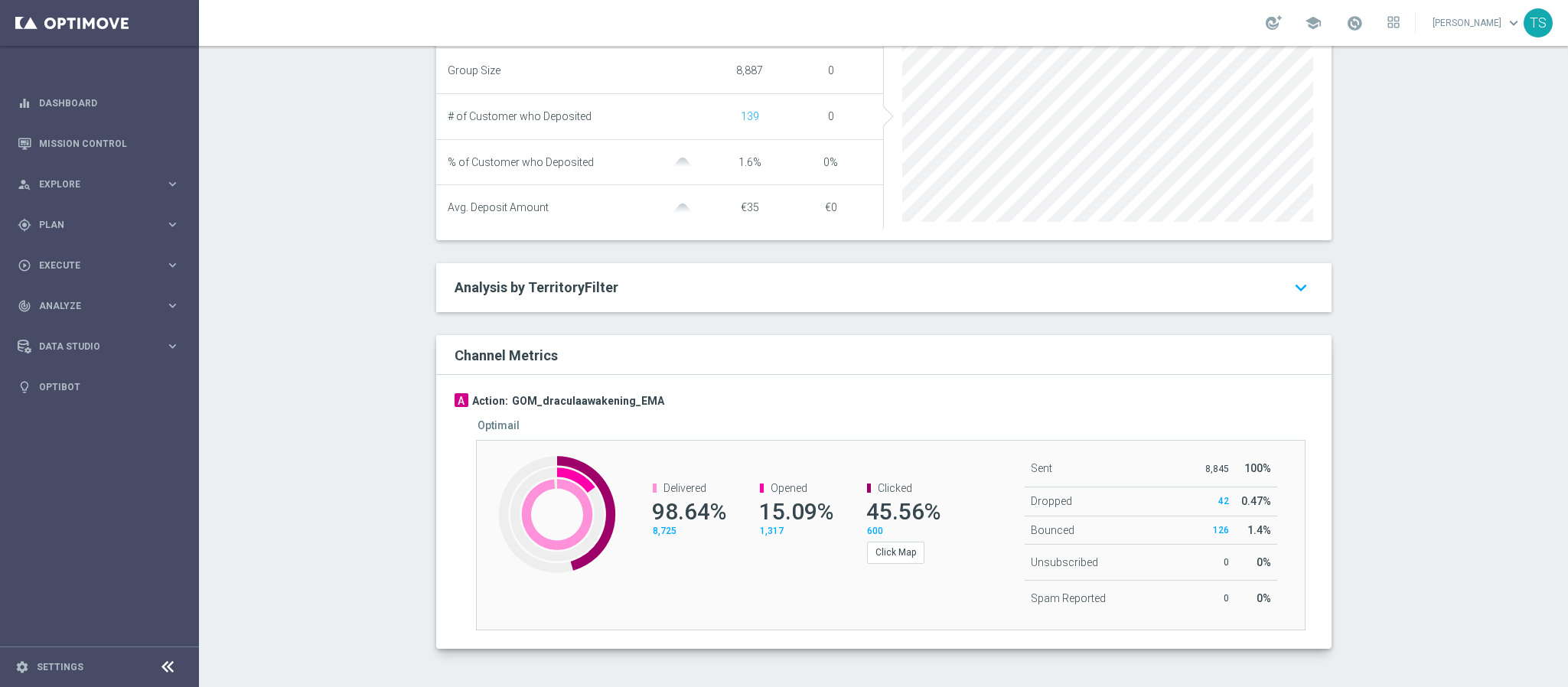
scroll to position [0, 0]
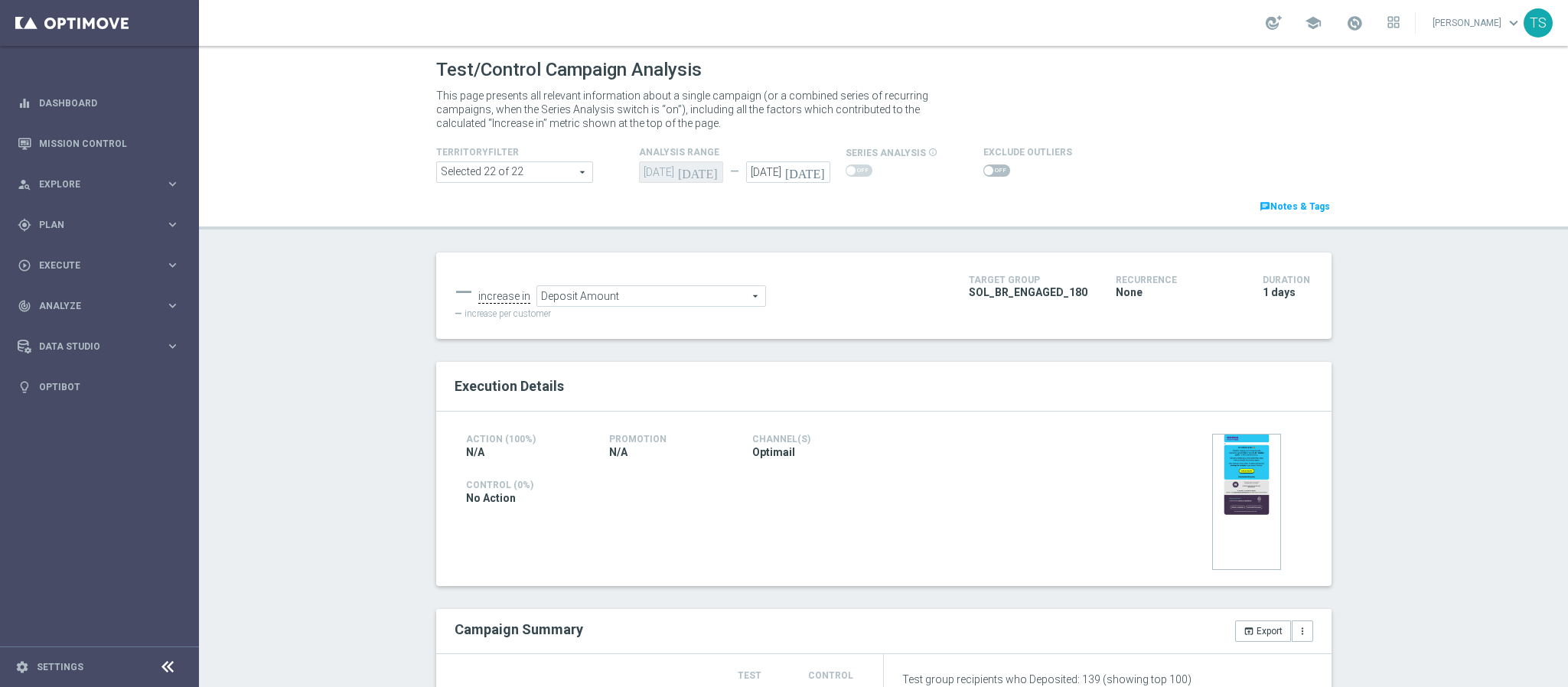
drag, startPoint x: 647, startPoint y: 294, endPoint x: 637, endPoint y: 297, distance: 10.4
click at [646, 294] on span "Deposit Amount" at bounding box center [652, 296] width 228 height 20
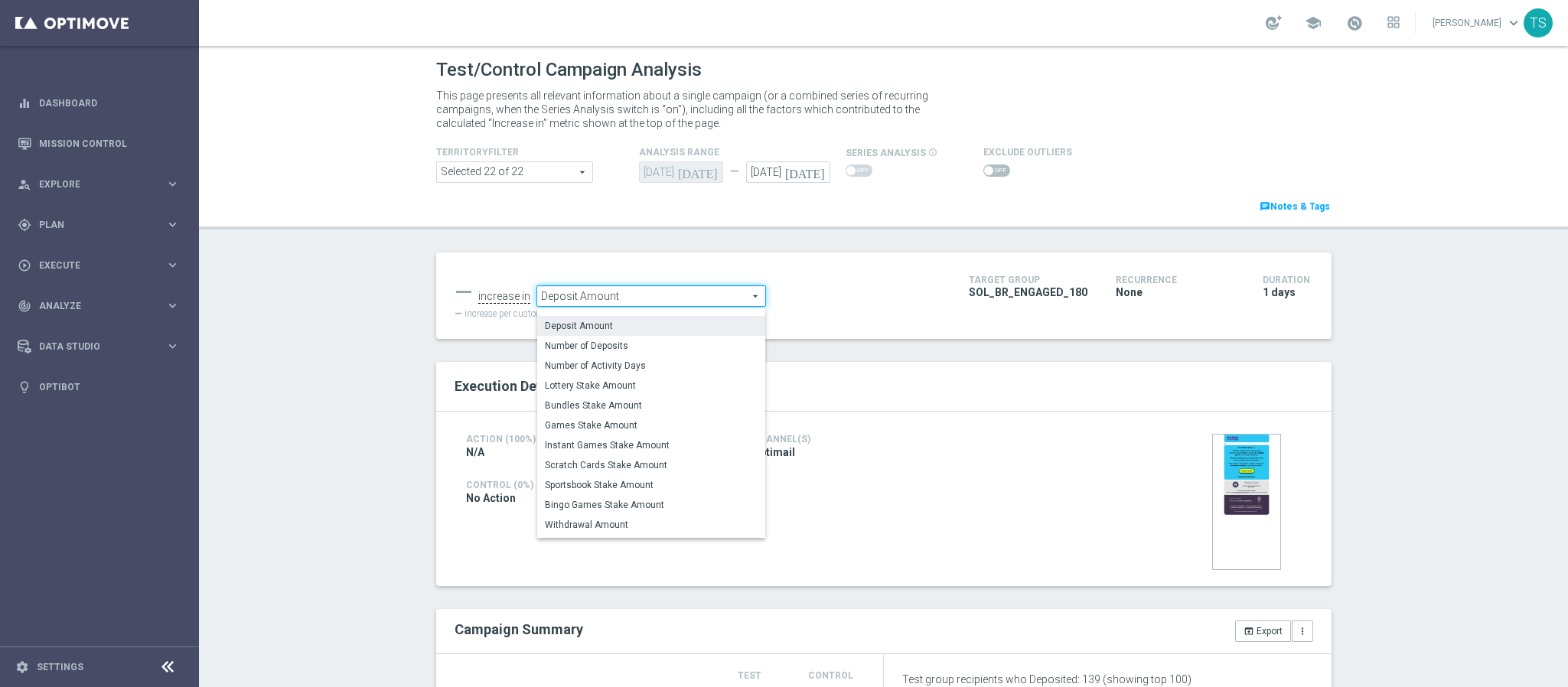
scroll to position [47, 0]
click at [676, 413] on span "Games Stake Amount" at bounding box center [651, 409] width 212 height 12
type input "Games Stake Amount"
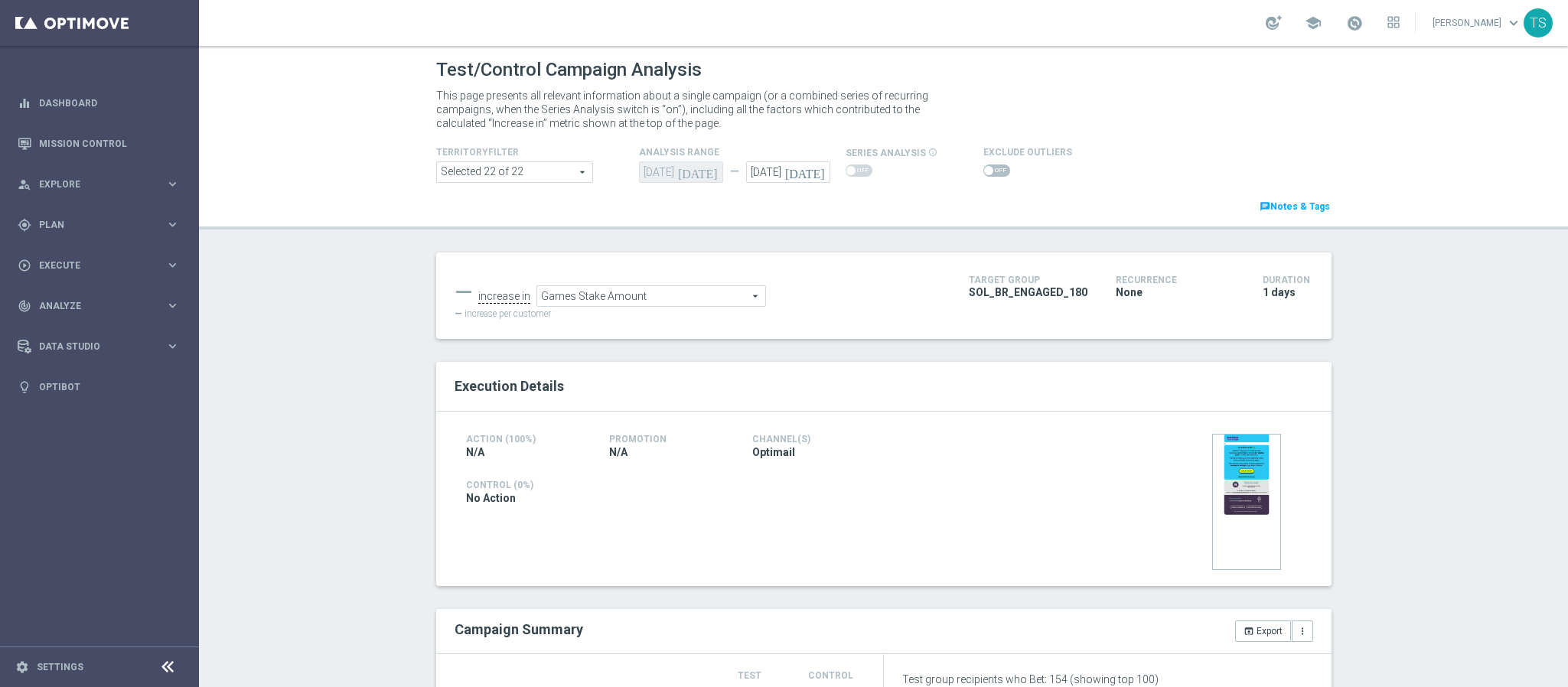
scroll to position [663, 0]
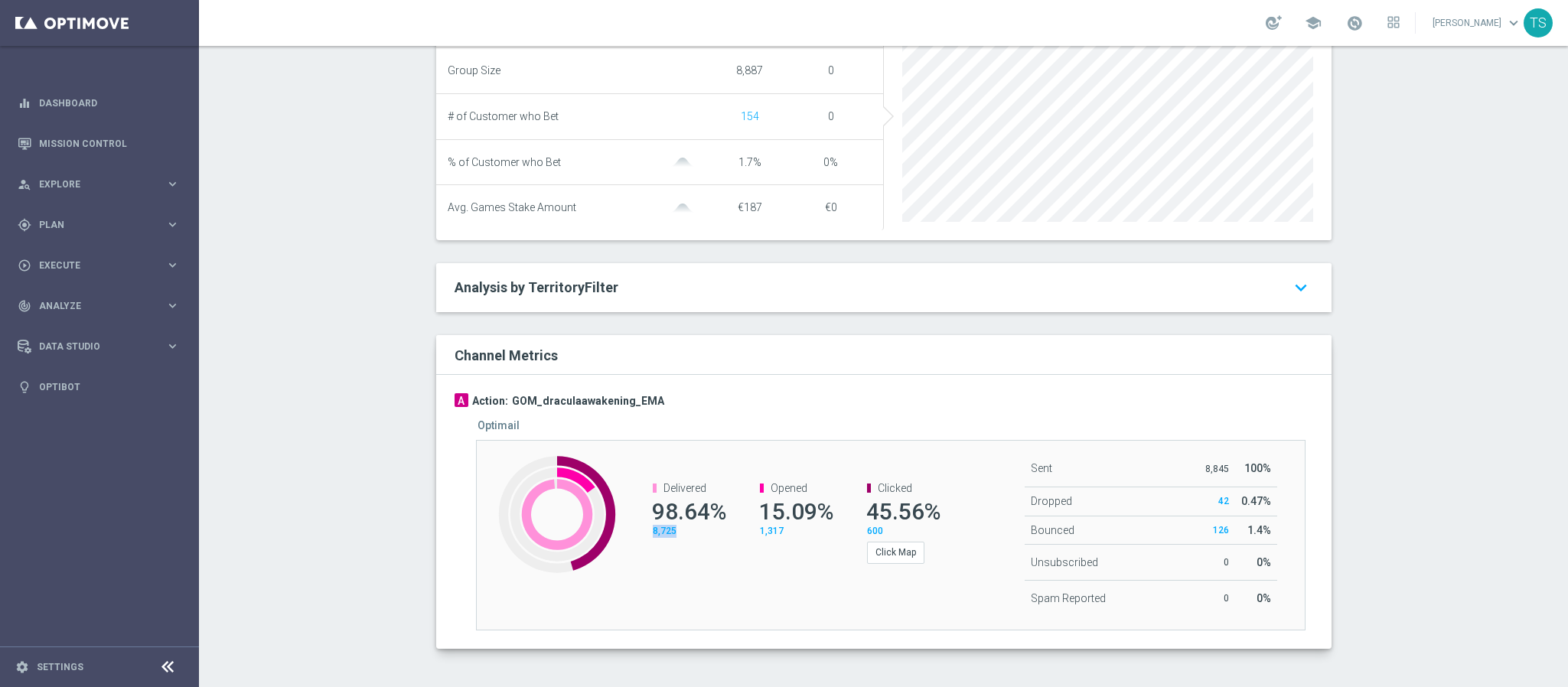
drag, startPoint x: 646, startPoint y: 531, endPoint x: 706, endPoint y: 540, distance: 60.7
click at [707, 531] on div "8,725" at bounding box center [687, 531] width 69 height 13
drag, startPoint x: 742, startPoint y: 530, endPoint x: 798, endPoint y: 533, distance: 56.1
click at [801, 533] on channel-metrics-number "Opened 15.09% 1,317" at bounding box center [787, 510] width 85 height 56
click at [812, 572] on div "Delivered 98.64% 8,725 Opened 15.09% 1,317 Clicked 45.56% 600 Click Map" at bounding box center [787, 523] width 345 height 113
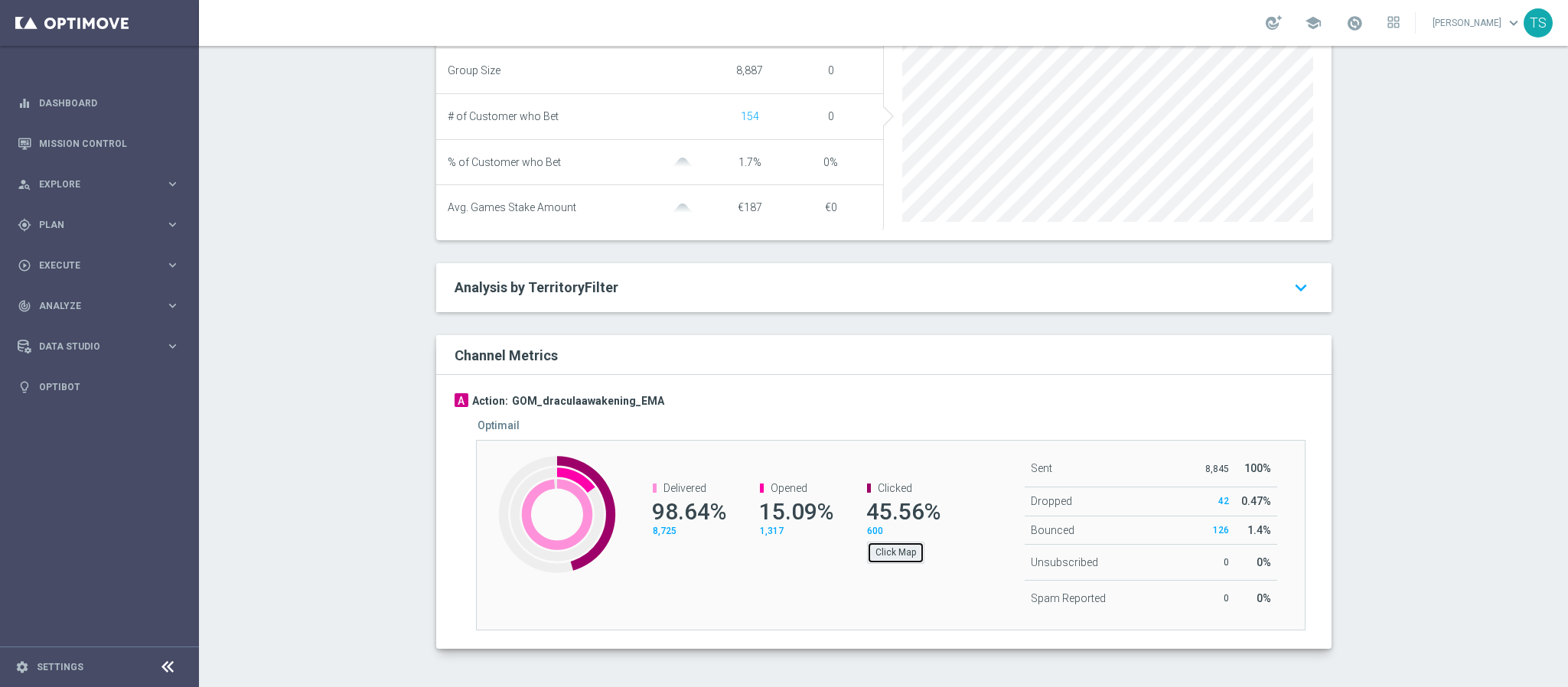
click at [884, 542] on button "Click Map" at bounding box center [896, 552] width 58 height 21
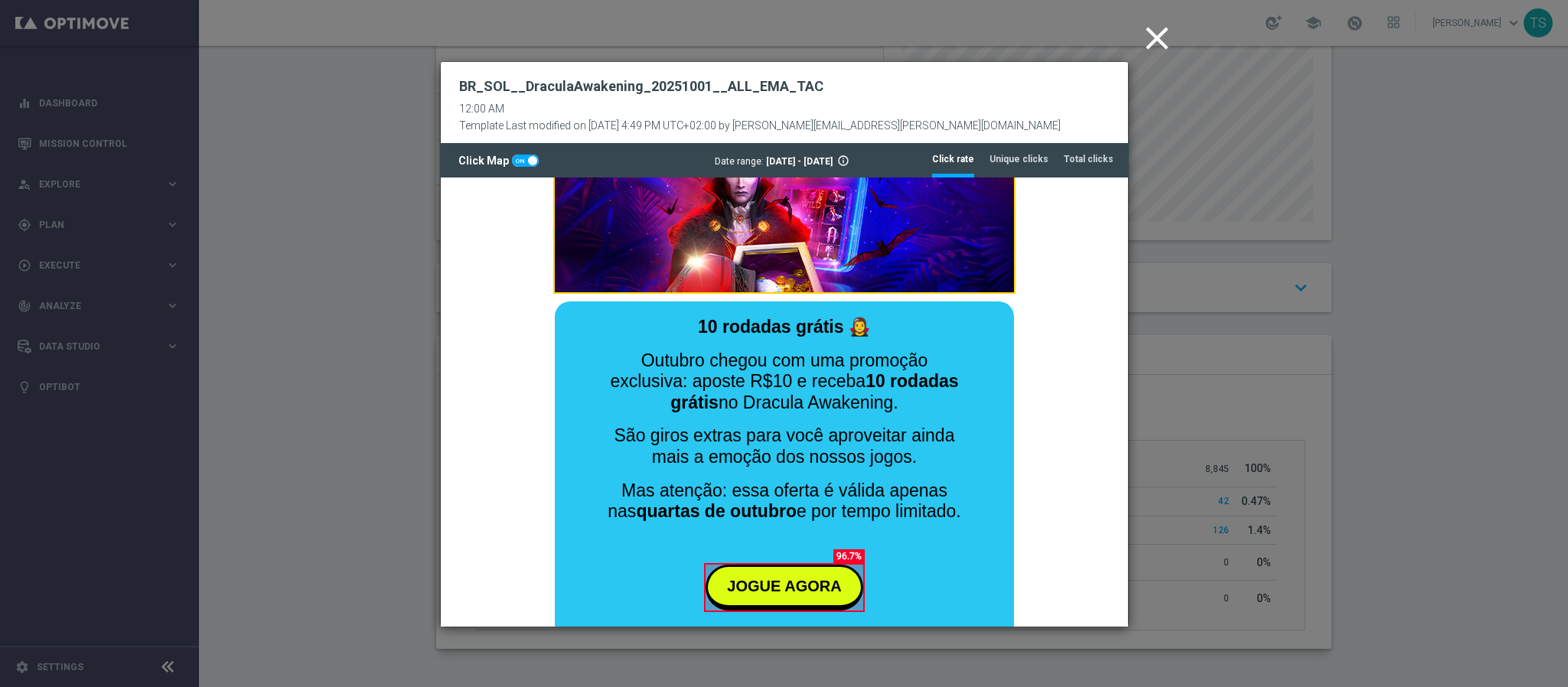
scroll to position [264, 0]
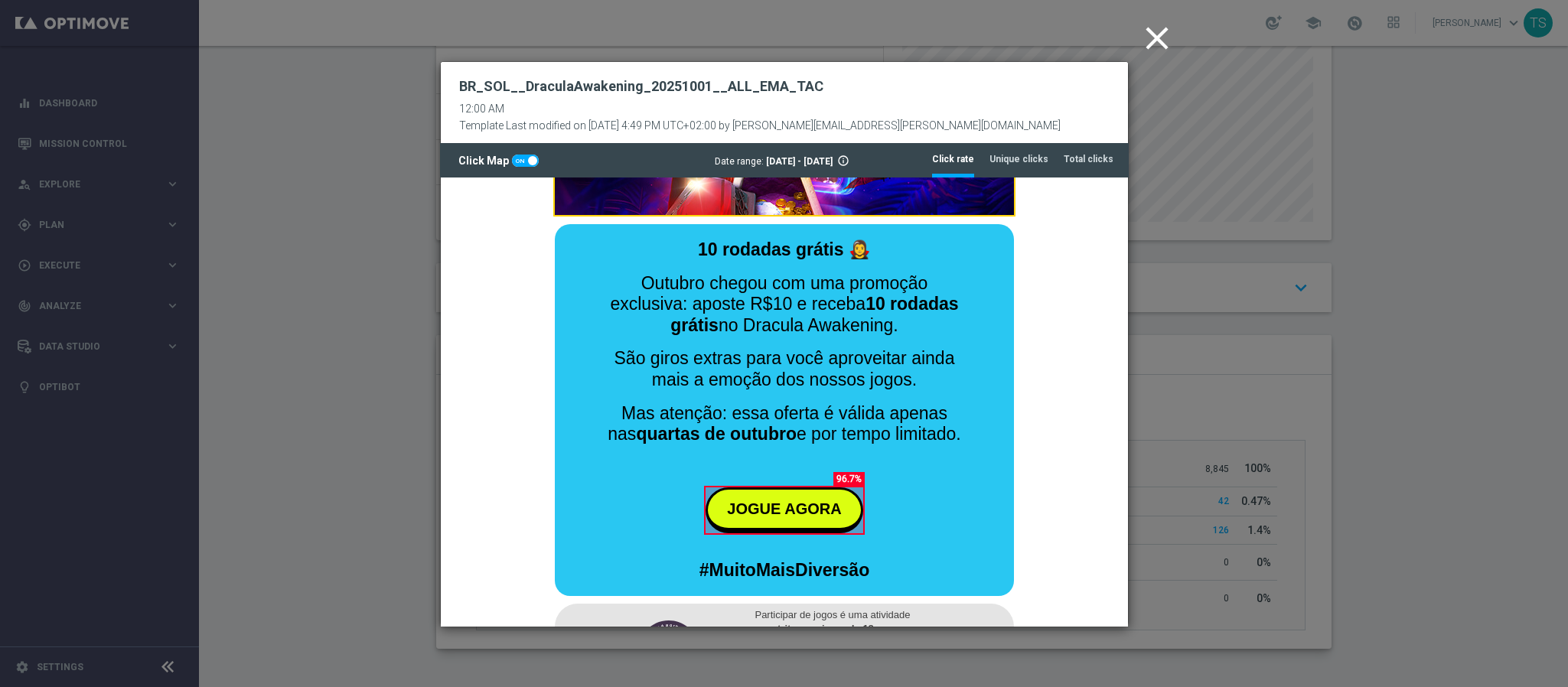
drag, startPoint x: 1119, startPoint y: 286, endPoint x: 1570, endPoint y: 558, distance: 526.7
click at [1024, 162] on tab-header "Unique clicks" at bounding box center [1020, 159] width 59 height 13
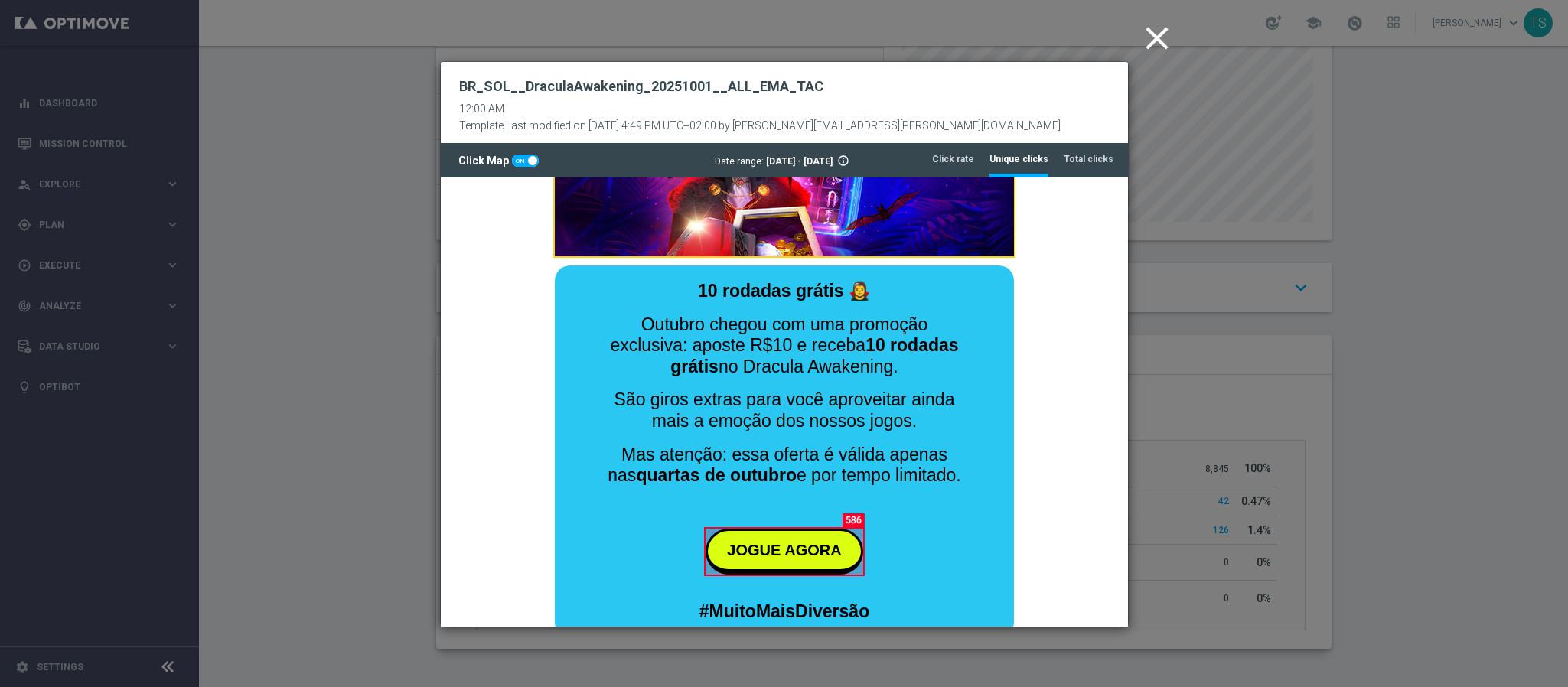
scroll to position [0, 0]
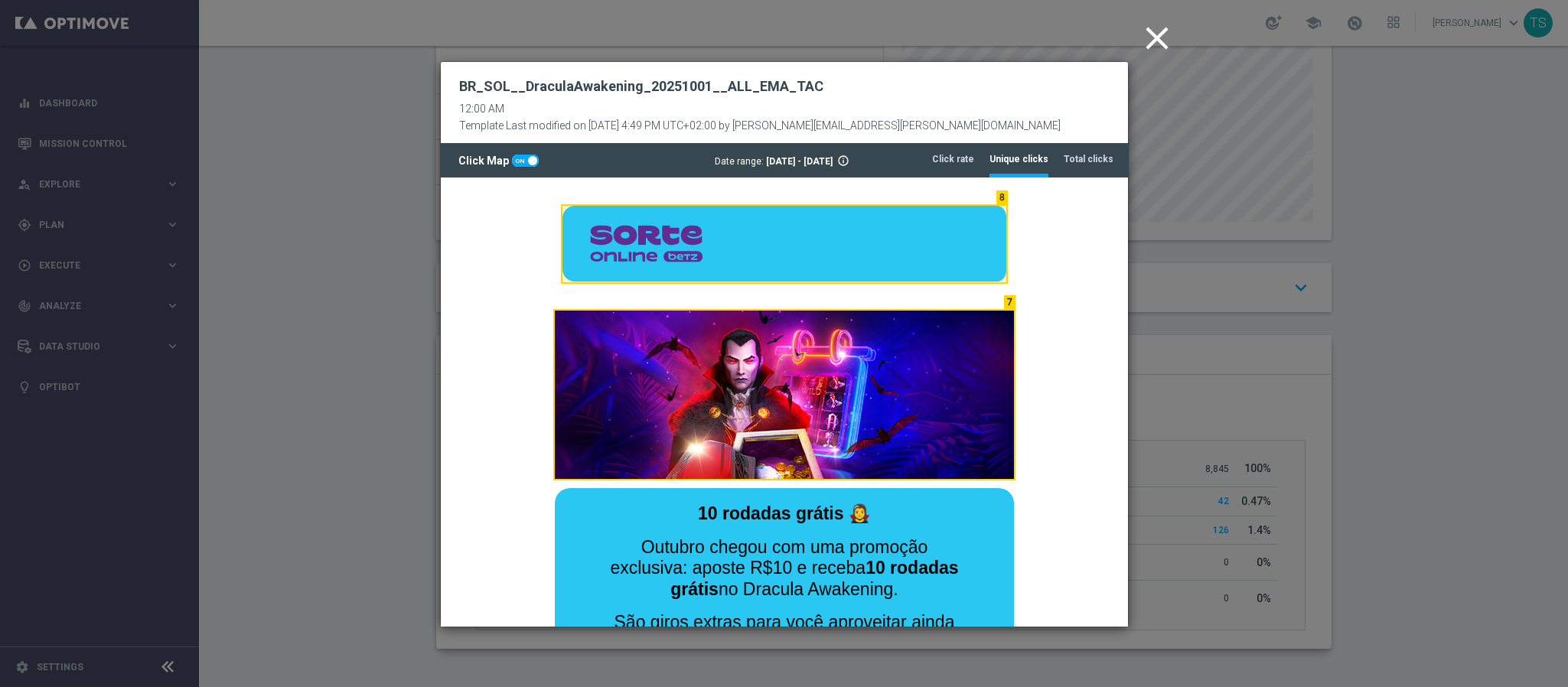
drag, startPoint x: 1118, startPoint y: 307, endPoint x: 1563, endPoint y: 273, distance: 446.3
click at [1158, 41] on icon "close" at bounding box center [1157, 38] width 38 height 38
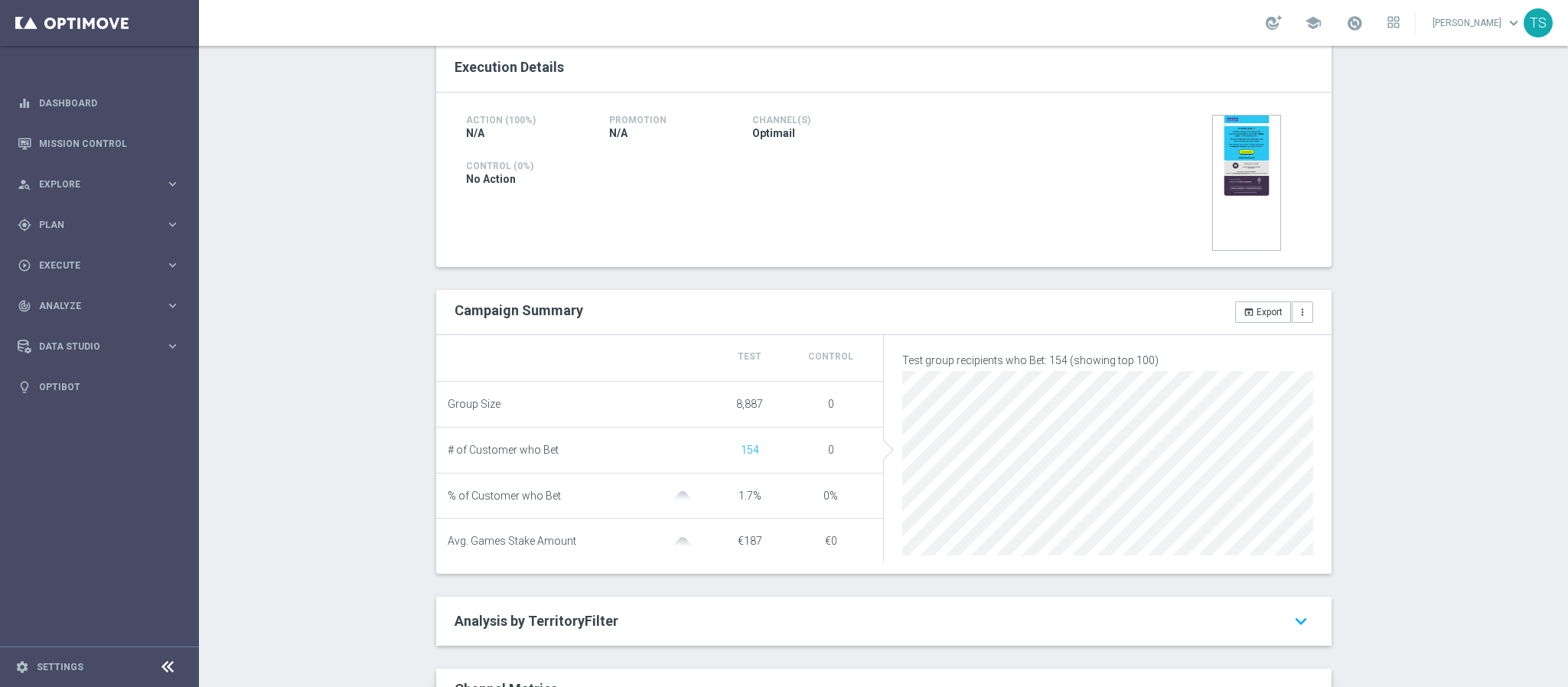
scroll to position [434, 0]
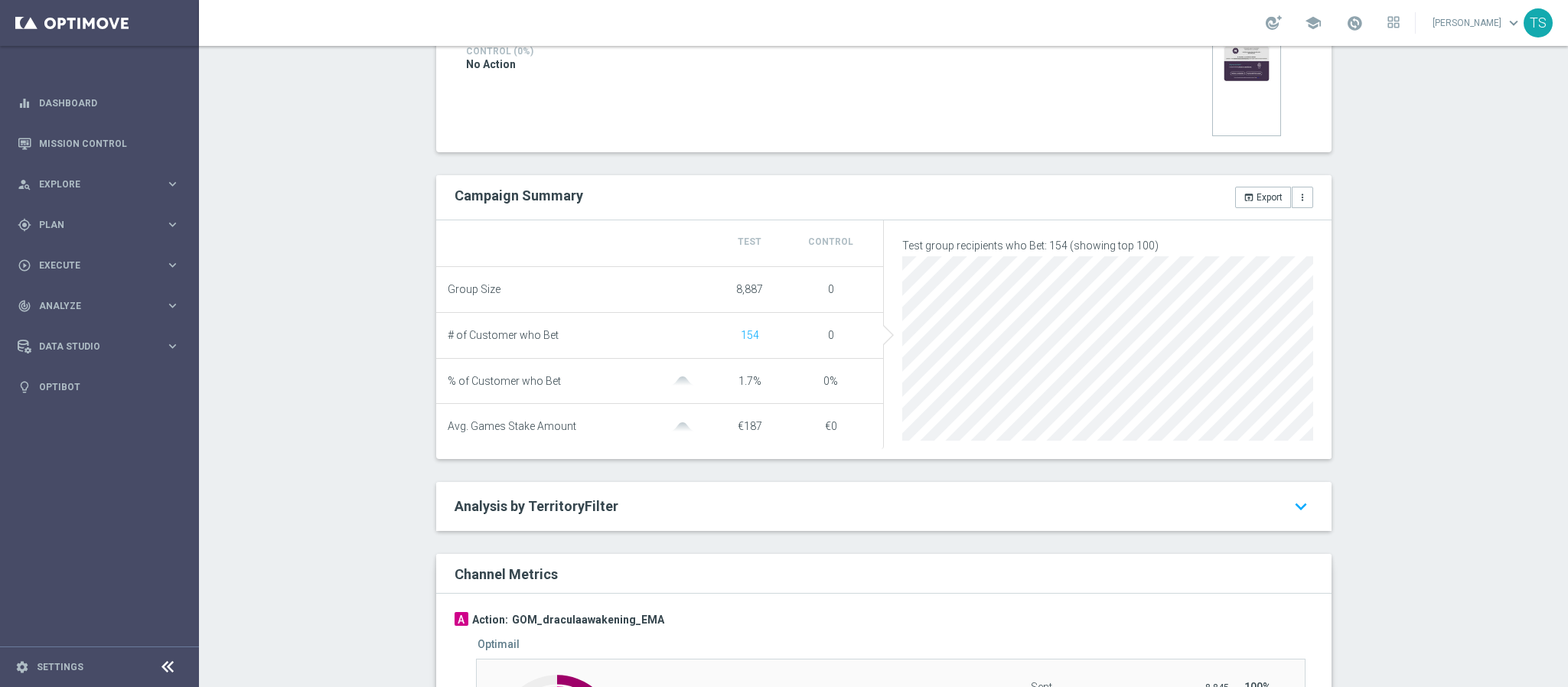
drag, startPoint x: 728, startPoint y: 341, endPoint x: 774, endPoint y: 338, distance: 46.1
click at [774, 338] on div "154" at bounding box center [751, 335] width 81 height 13
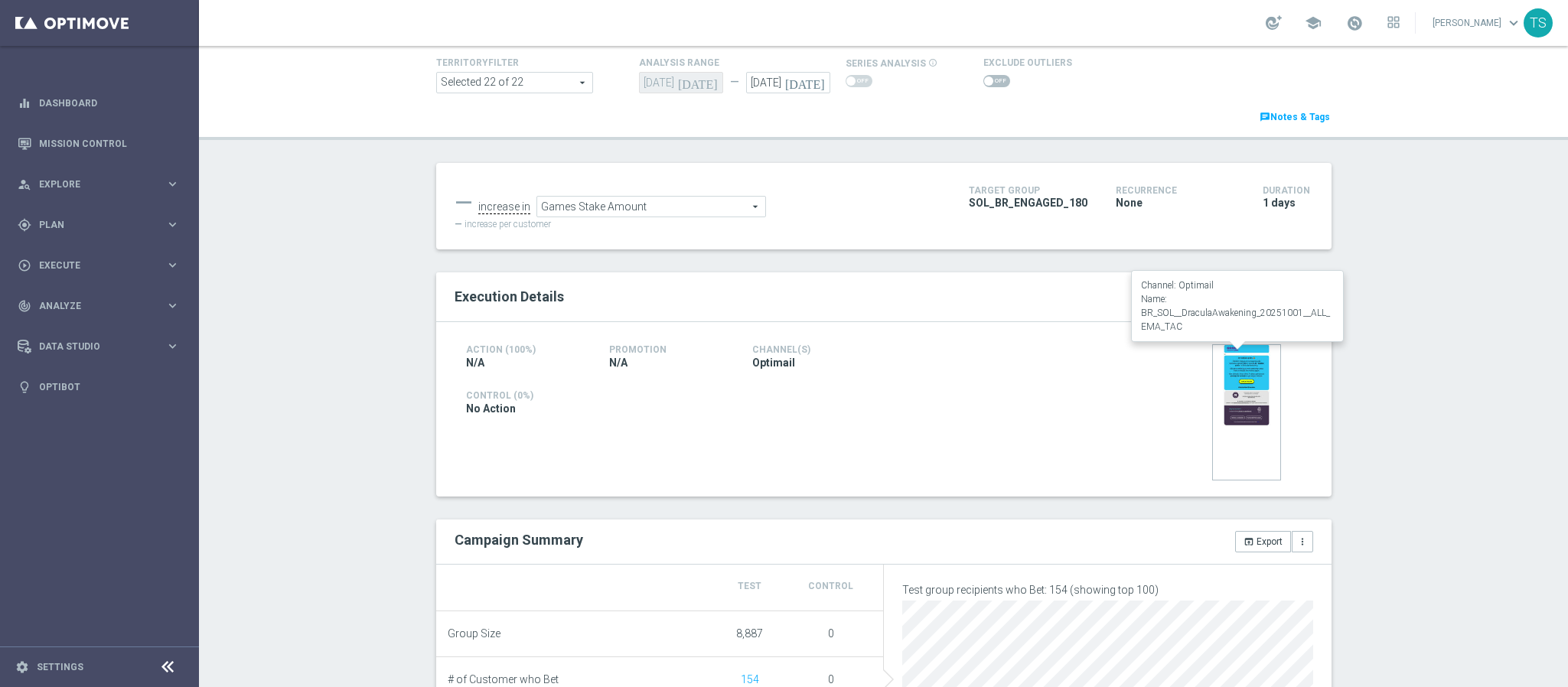
click at [1233, 393] on img at bounding box center [1246, 412] width 69 height 136
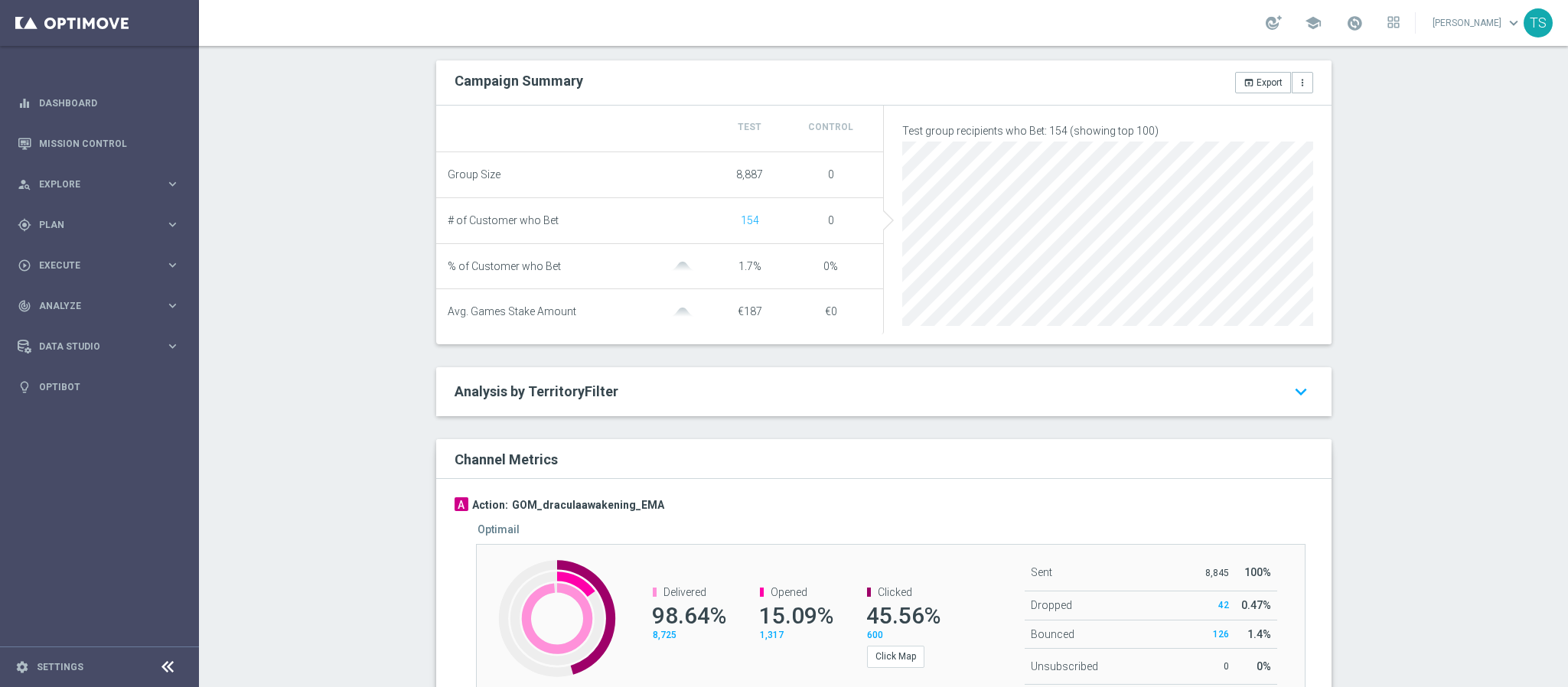
scroll to position [663, 0]
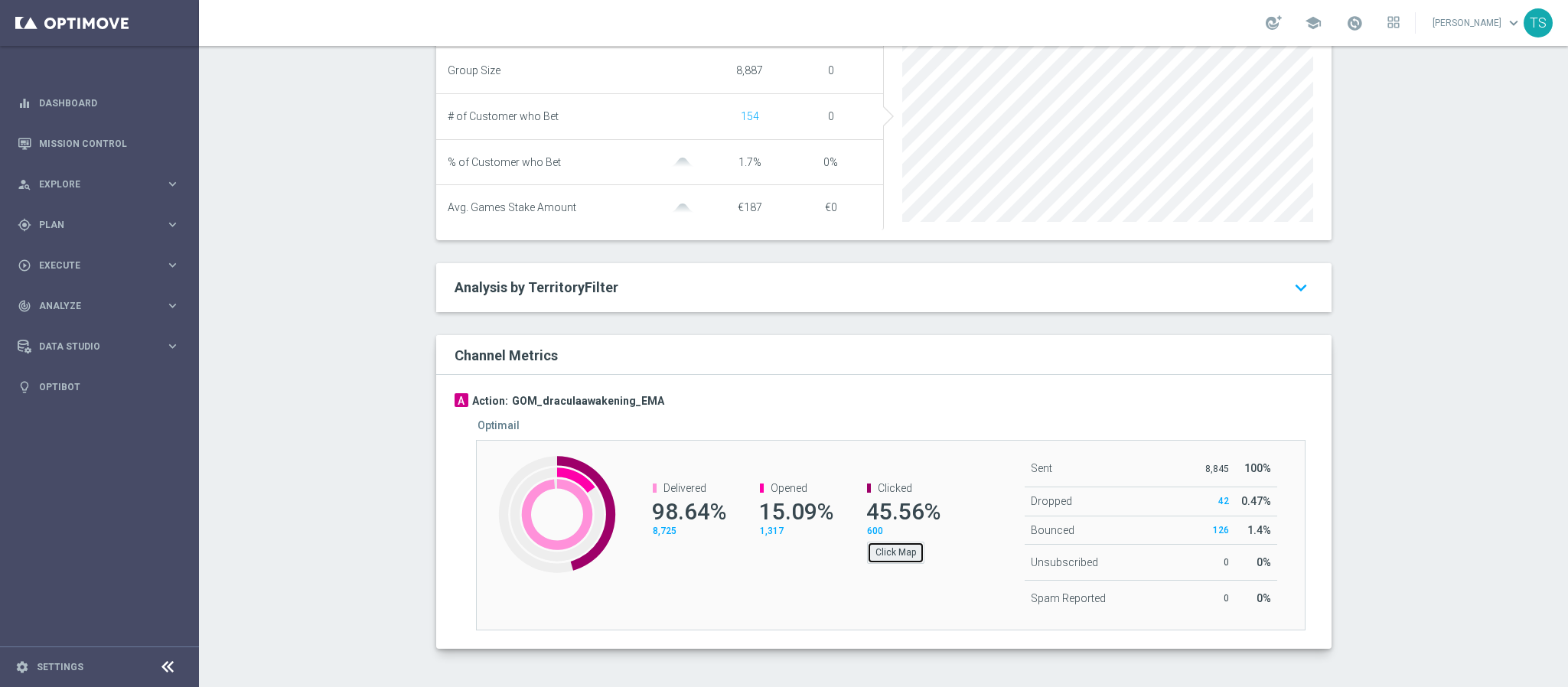
click at [899, 541] on button "Click Map" at bounding box center [896, 552] width 58 height 21
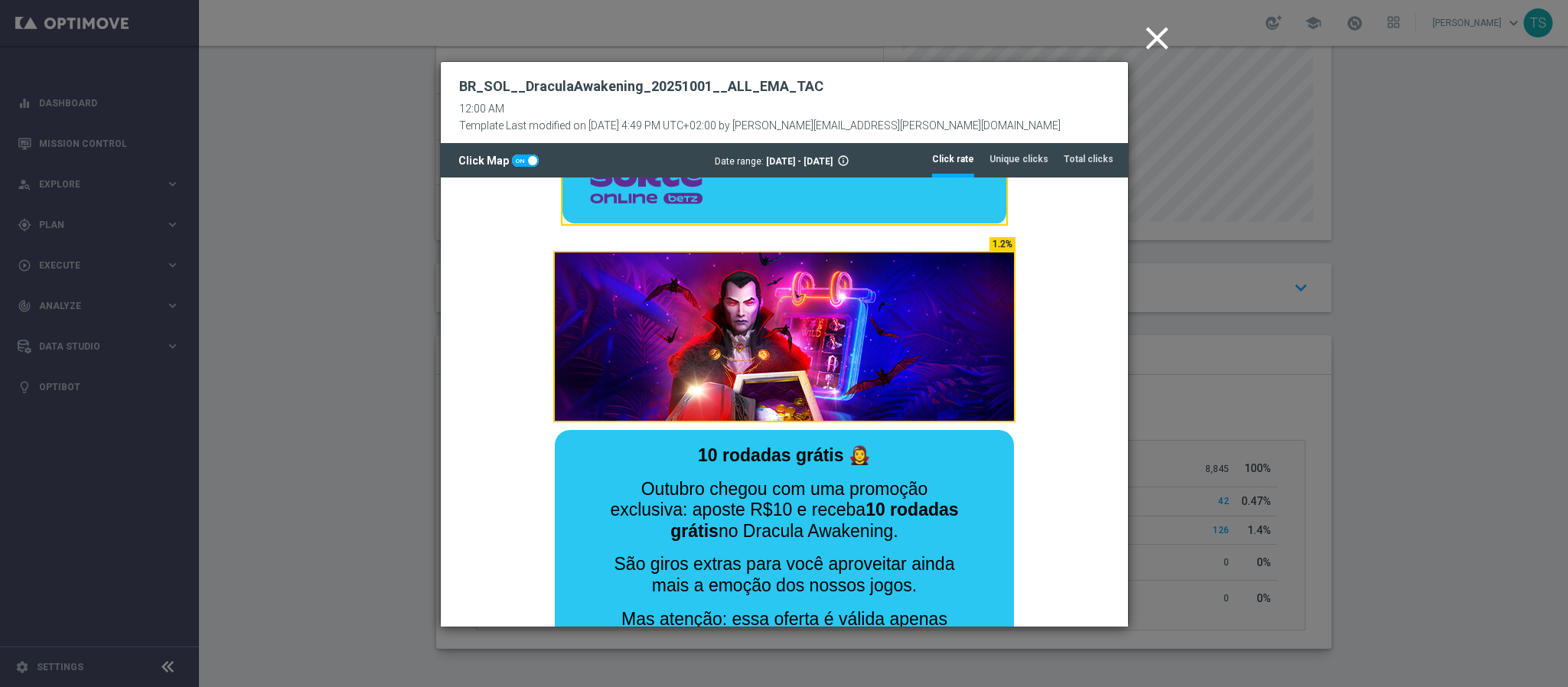
scroll to position [115, 0]
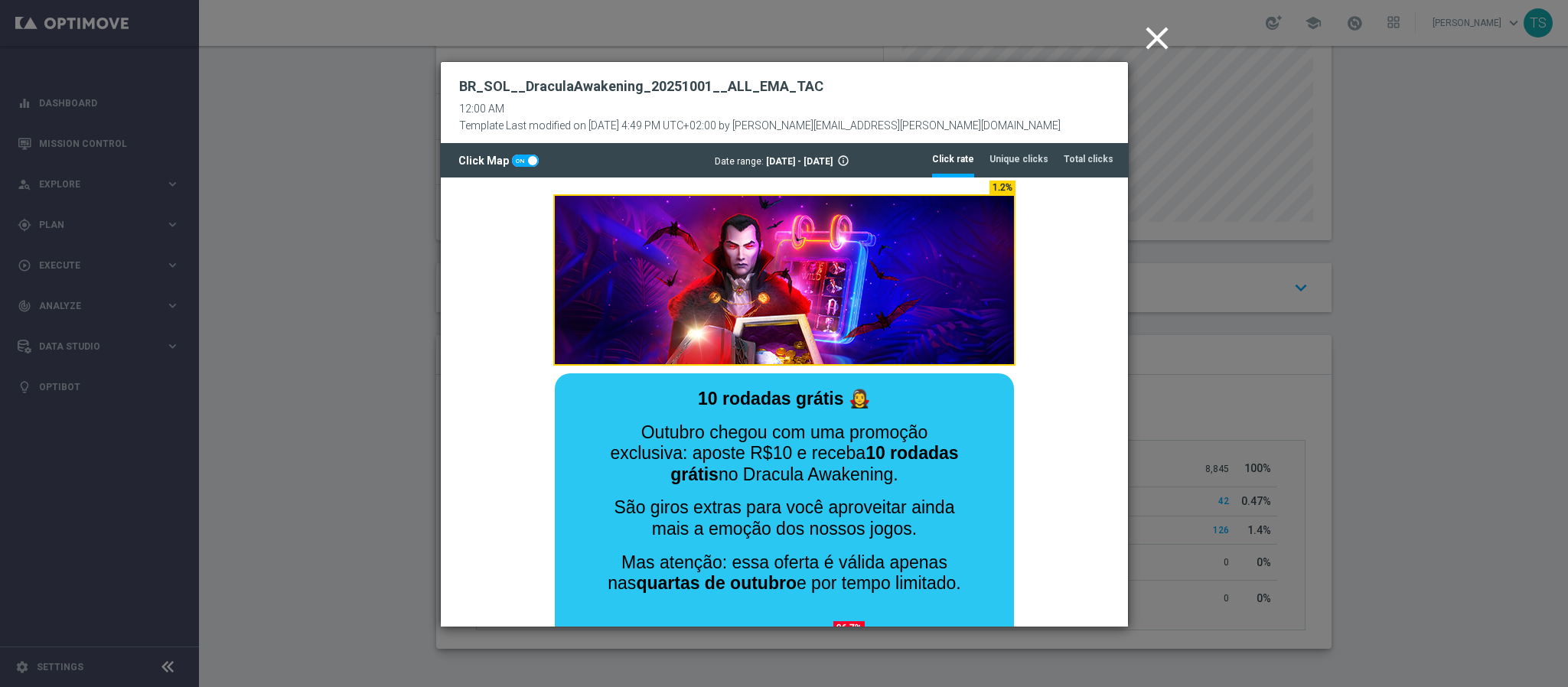
click at [1153, 46] on icon "close" at bounding box center [1157, 38] width 38 height 38
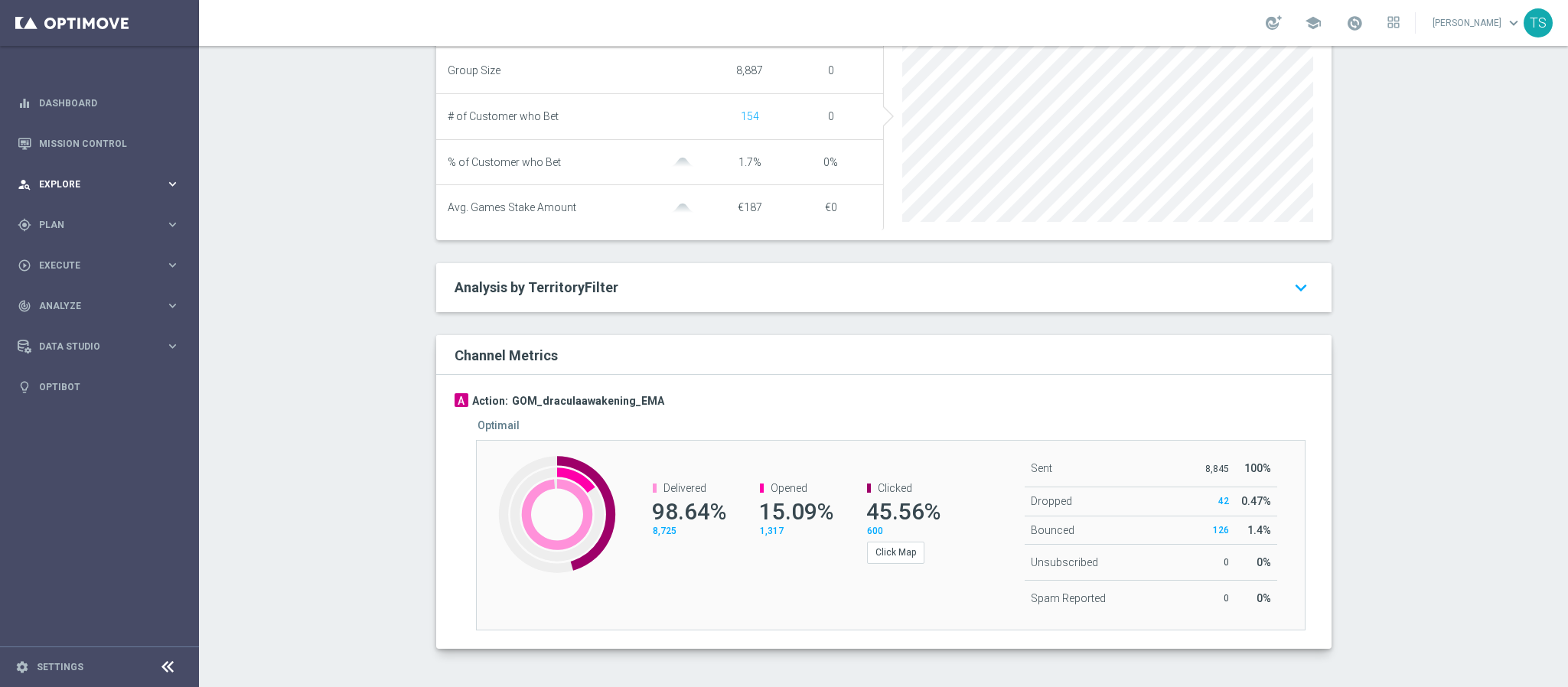
click at [143, 173] on div "person_search Explore keyboard_arrow_right" at bounding box center [98, 184] width 197 height 41
click at [67, 429] on div "play_circle_outline Execute keyboard_arrow_right" at bounding box center [98, 449] width 197 height 41
click at [107, 232] on div "gps_fixed Plan keyboard_arrow_right" at bounding box center [98, 225] width 197 height 41
click at [95, 256] on link "Target Groups" at bounding box center [99, 256] width 119 height 12
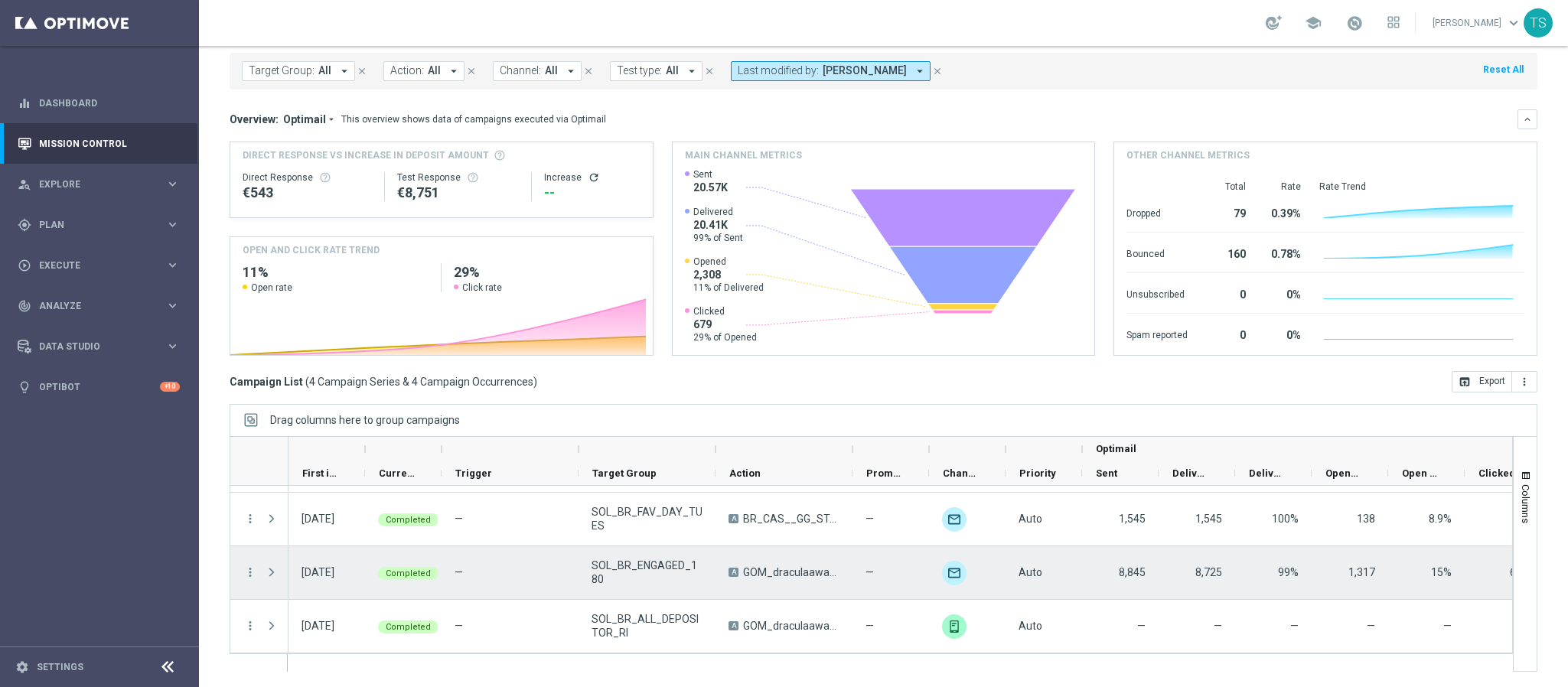
click at [248, 581] on div "more_vert" at bounding box center [244, 573] width 28 height 52
click at [253, 565] on icon "more_vert" at bounding box center [250, 572] width 14 height 14
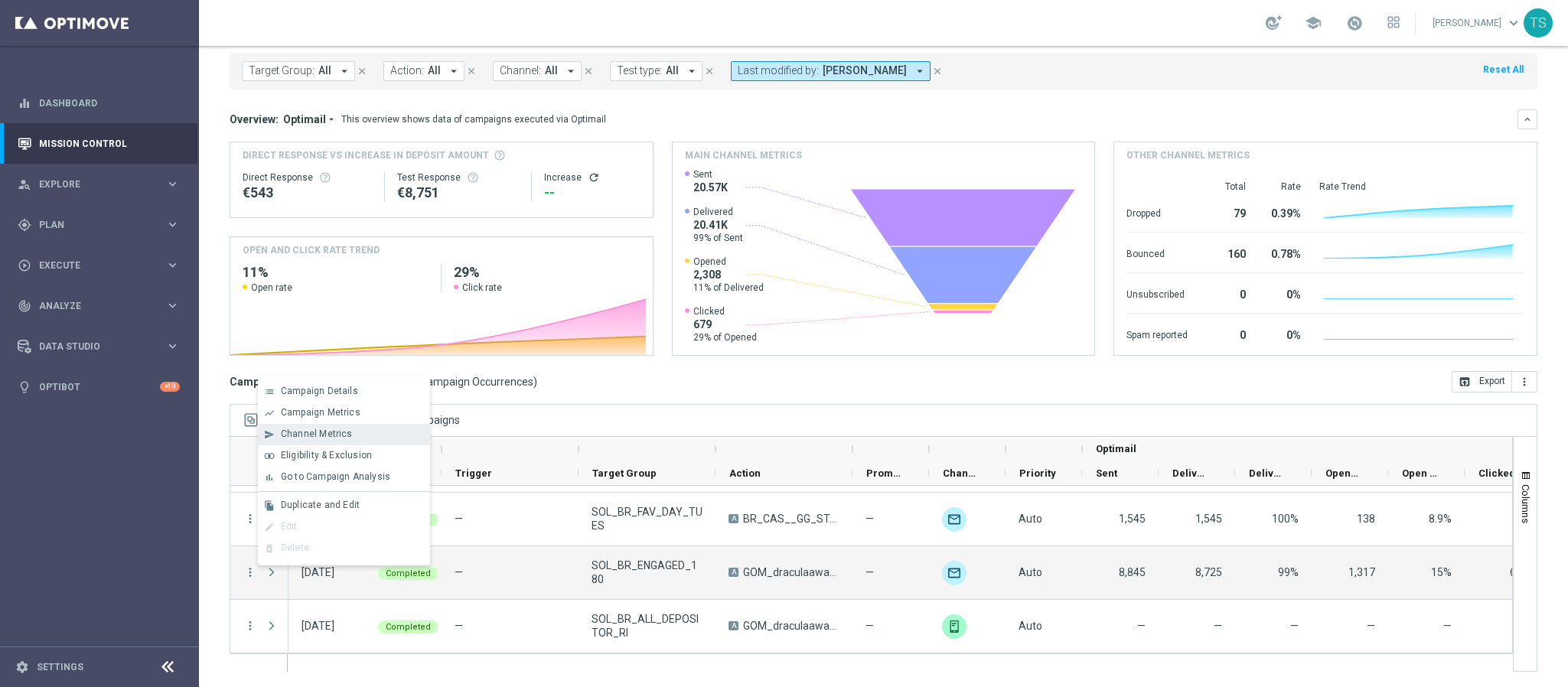
click at [351, 437] on div "Channel Metrics" at bounding box center [352, 434] width 142 height 11
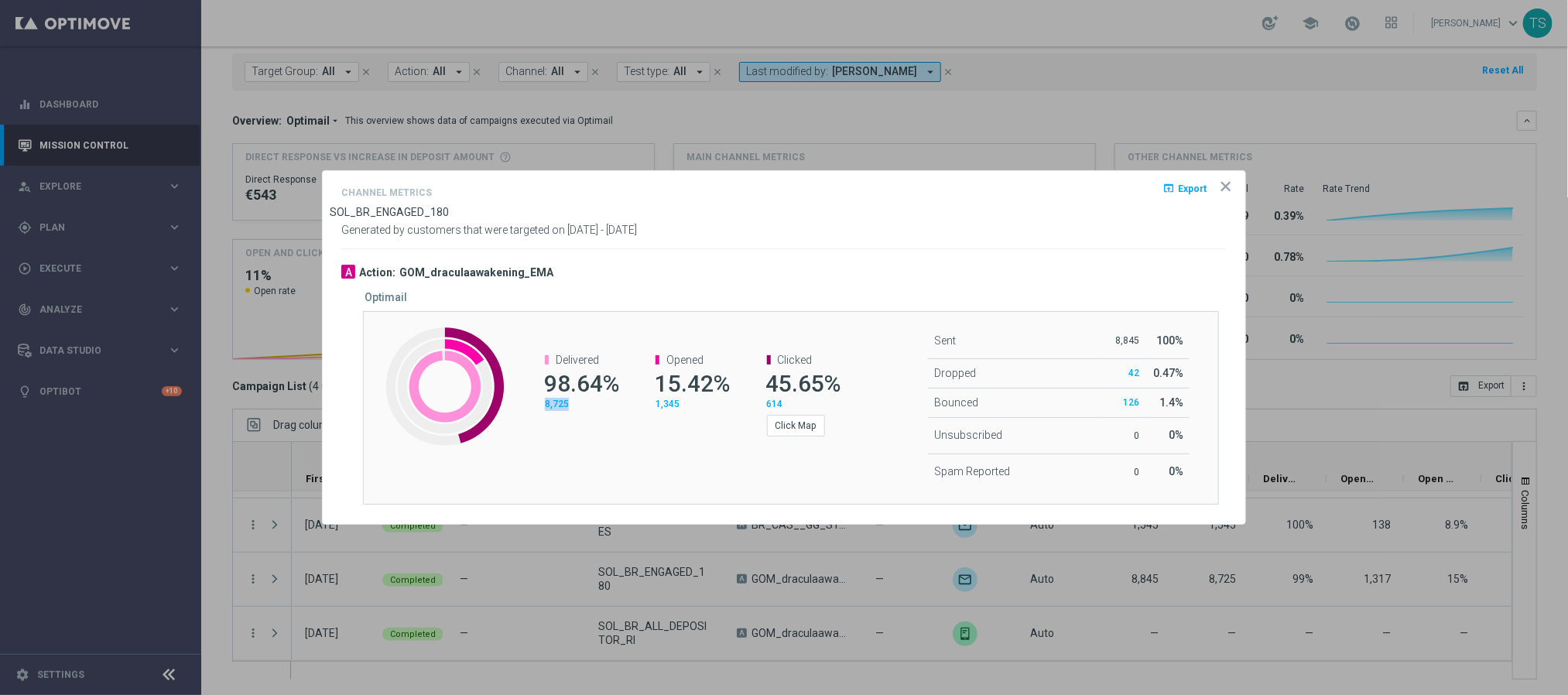
drag, startPoint x: 531, startPoint y: 407, endPoint x: 583, endPoint y: 397, distance: 53.0
click at [583, 397] on channel-metrics-number "Delivered 98.64% 8,725" at bounding box center [573, 382] width 87 height 56
click at [571, 437] on div "Delivered 98.64% 8,725 Opened 15.42% 1,345 Clicked 45.65% 614 Click Map" at bounding box center [684, 395] width 356 height 114
click at [1219, 187] on icon "icon" at bounding box center [1226, 187] width 15 height 15
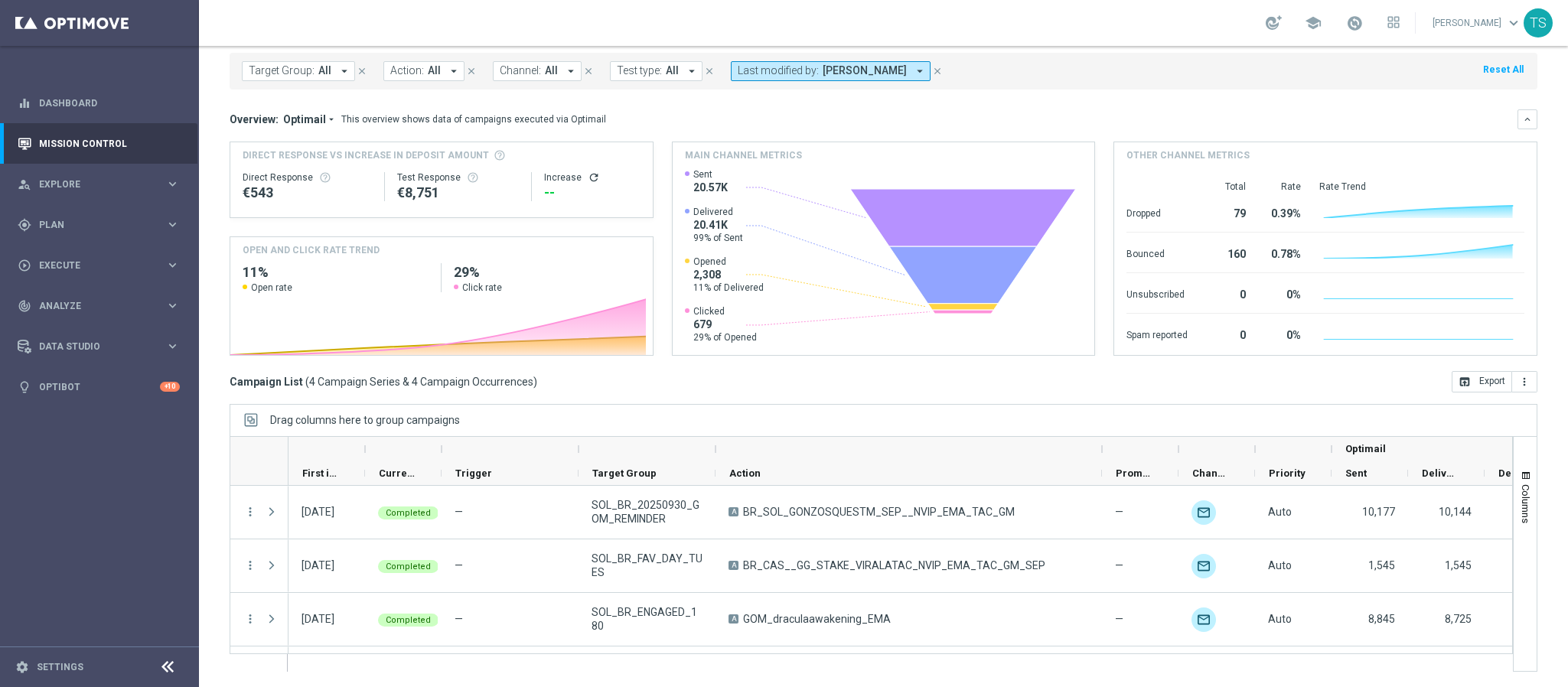
drag, startPoint x: 850, startPoint y: 446, endPoint x: 1096, endPoint y: 437, distance: 246.2
click at [1098, 437] on div "Action" at bounding box center [871, 461] width 1284 height 50
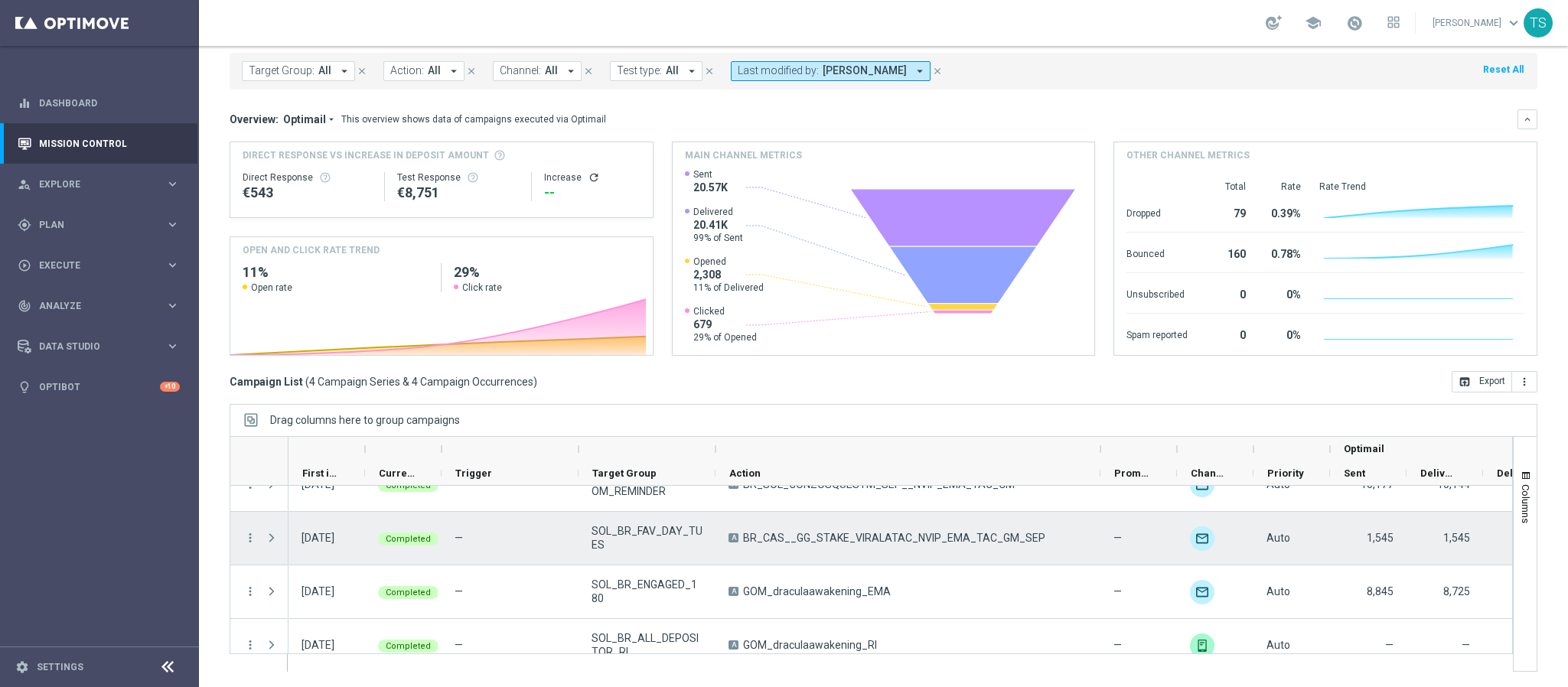
scroll to position [47, 0]
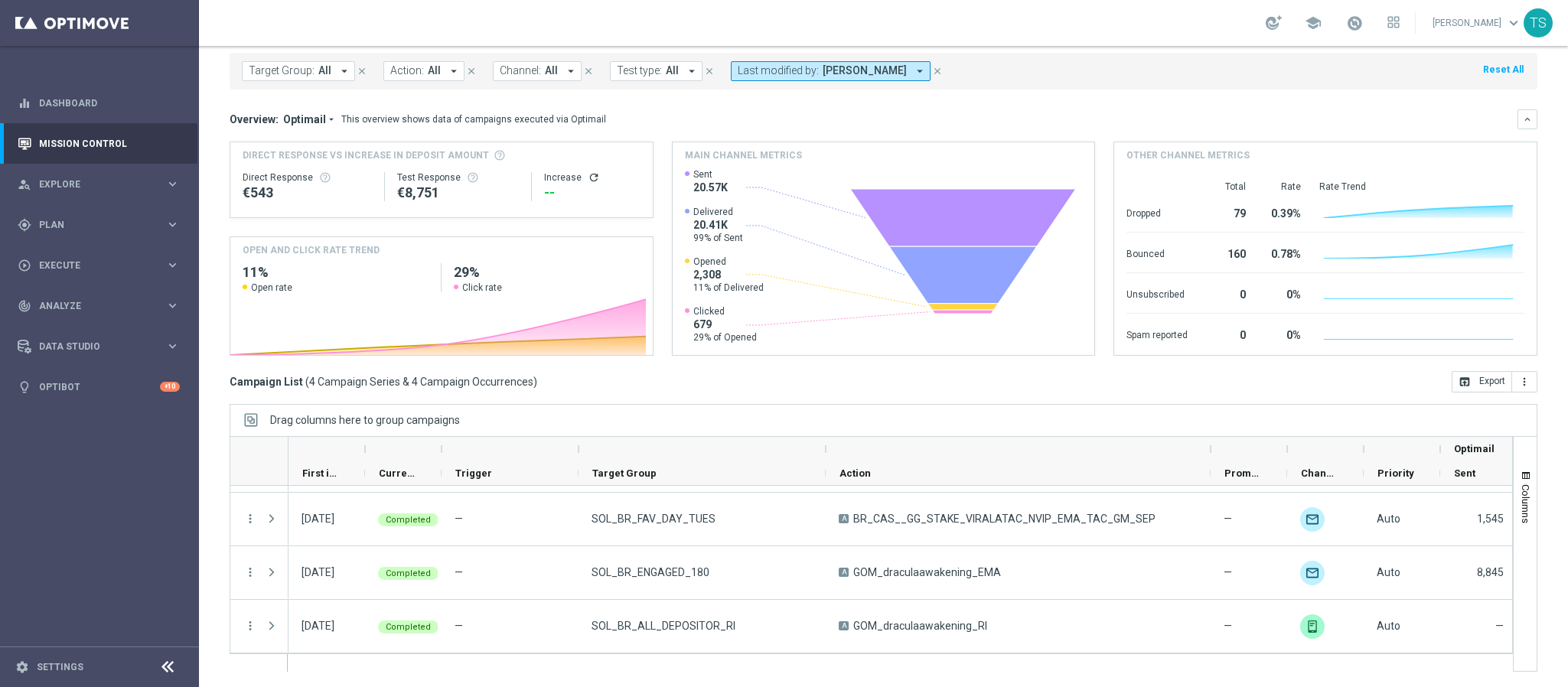
drag, startPoint x: 712, startPoint y: 448, endPoint x: 812, endPoint y: 461, distance: 100.8
click at [823, 455] on div at bounding box center [825, 449] width 6 height 25
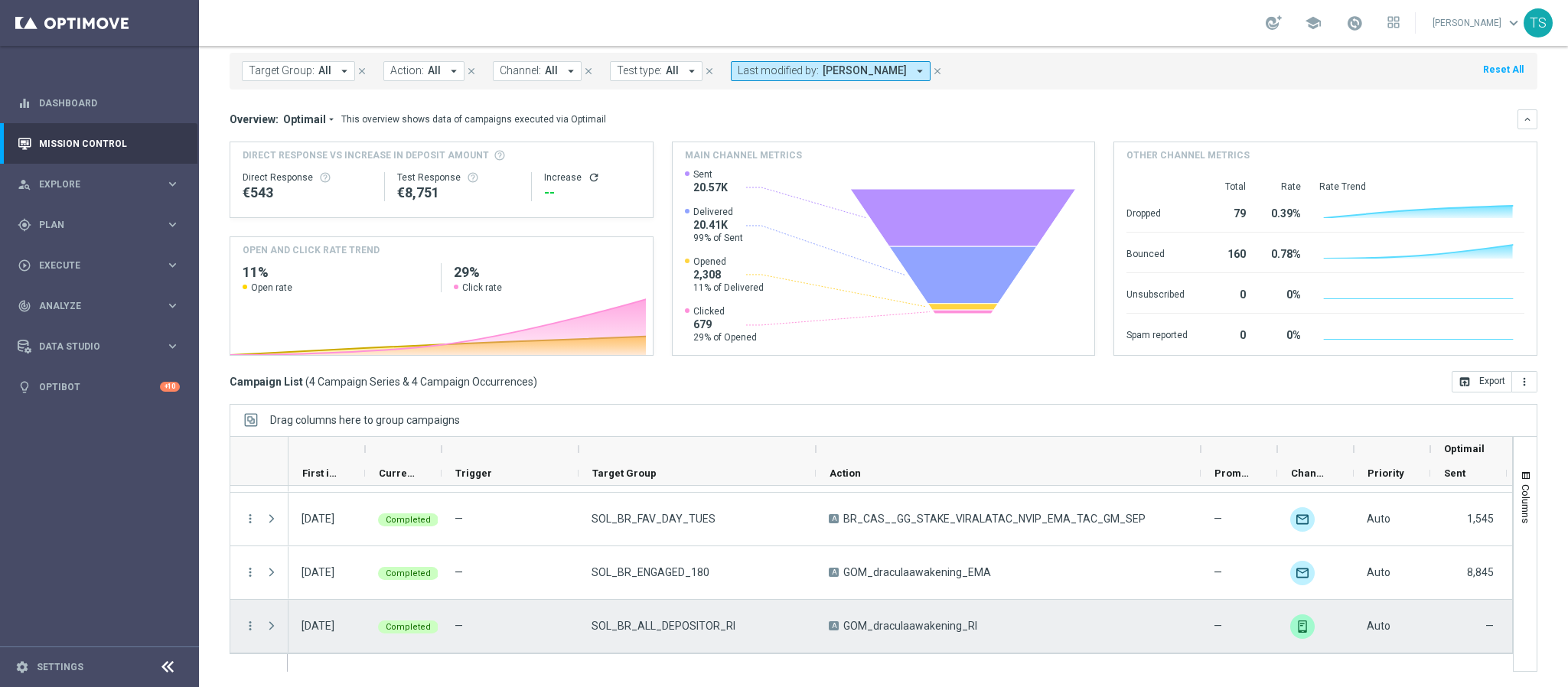
click at [944, 657] on div "Action" at bounding box center [871, 554] width 1284 height 236
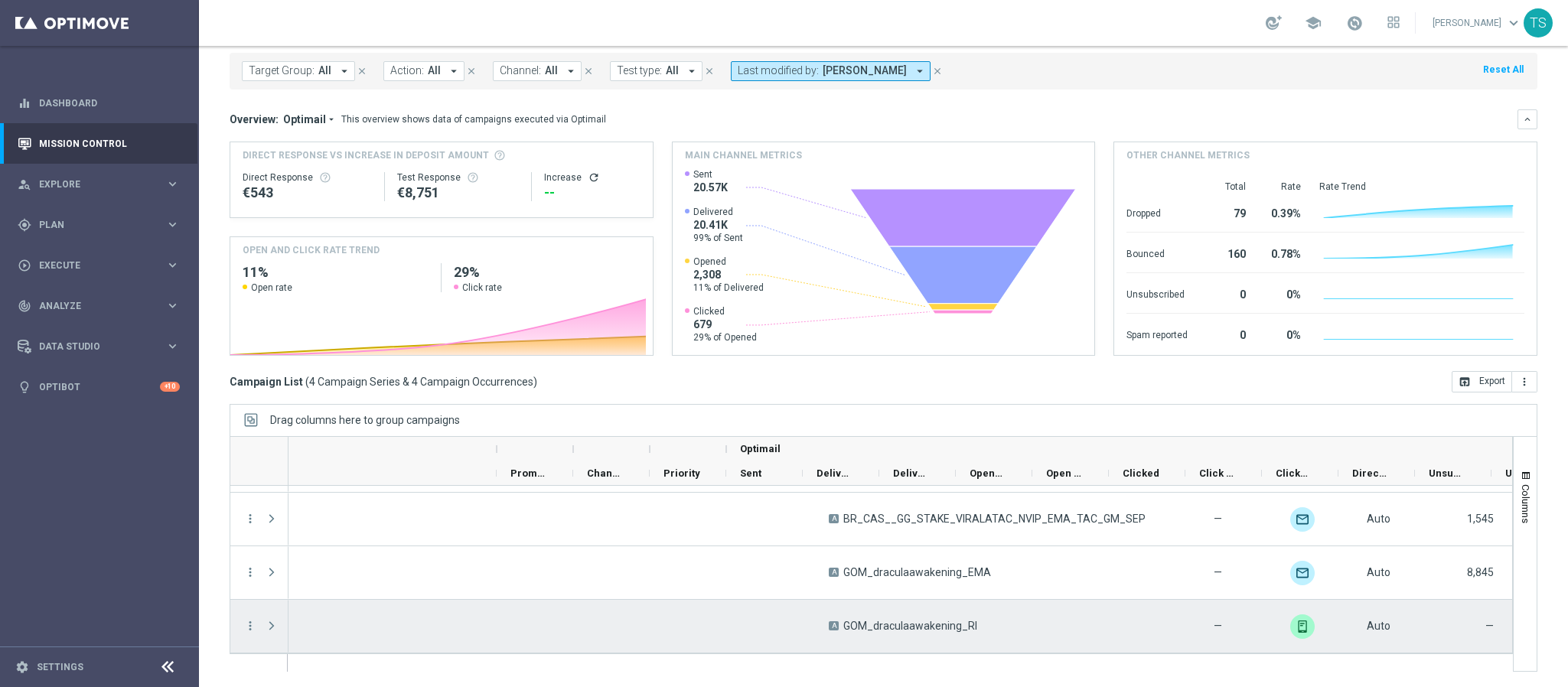
scroll to position [0, 703]
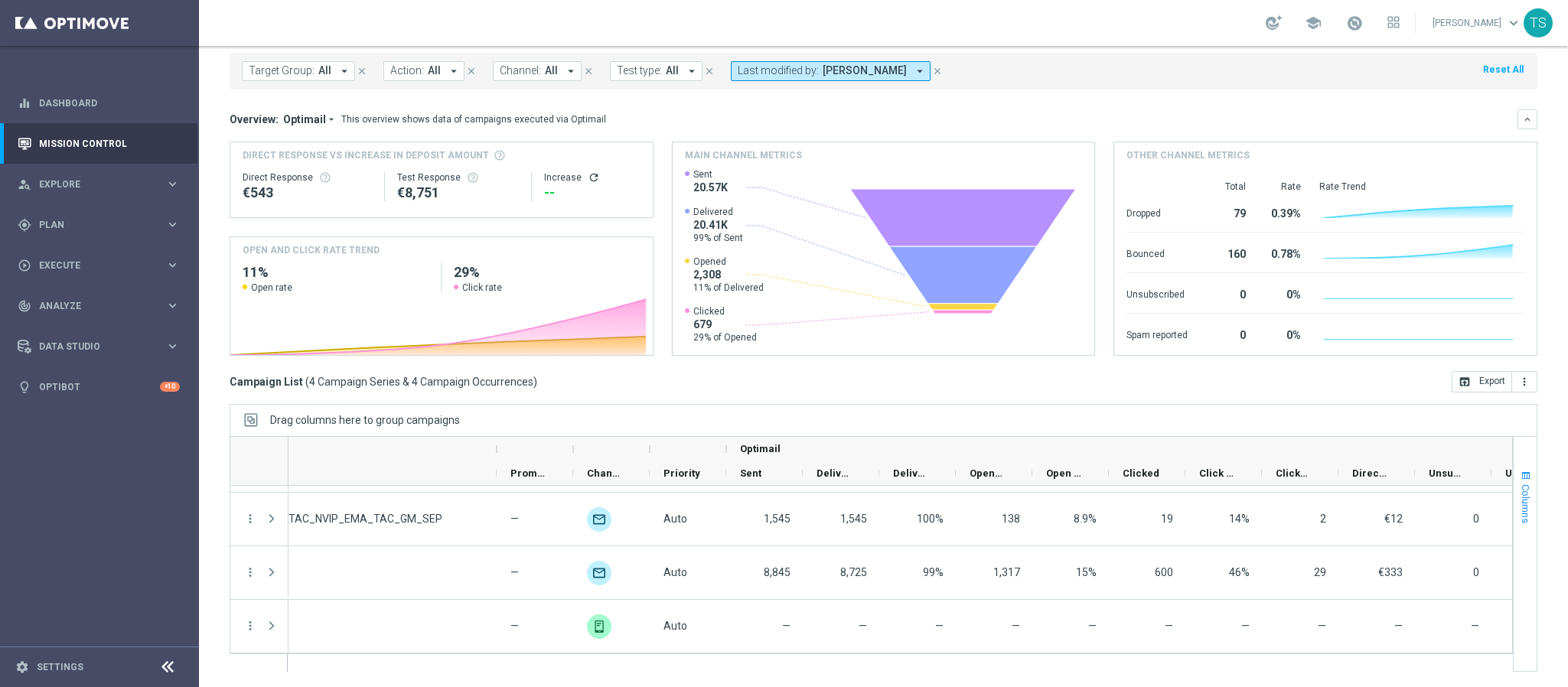
click at [1514, 466] on button "Columns" at bounding box center [1525, 497] width 23 height 83
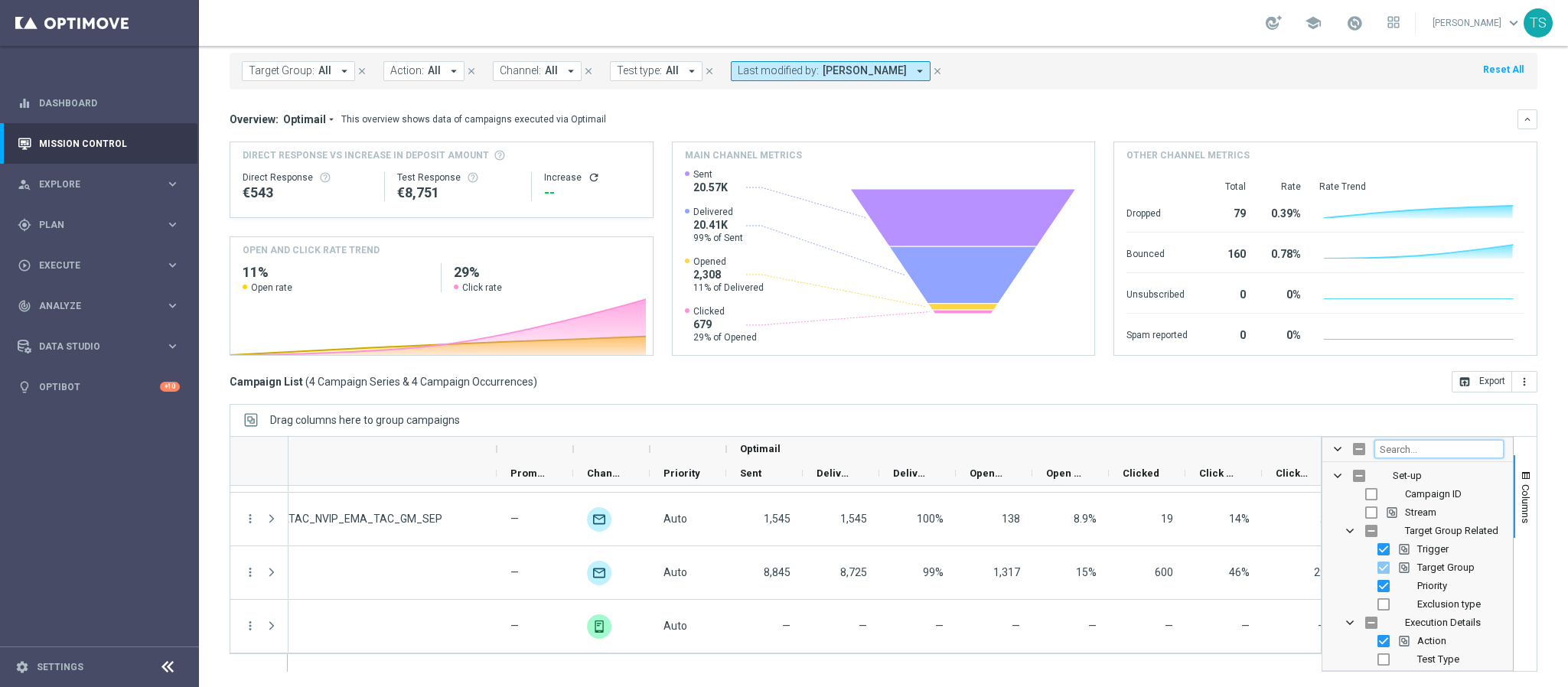
click at [1397, 451] on input "Filter Columns Input" at bounding box center [1439, 449] width 129 height 19
type input "embed"
click at [1373, 515] on div "Embedded Messaging" at bounding box center [1418, 513] width 173 height 19
click at [1378, 517] on input "Press SPACE to toggle visibility (hidden)" at bounding box center [1384, 513] width 12 height 12
checkbox input "true"
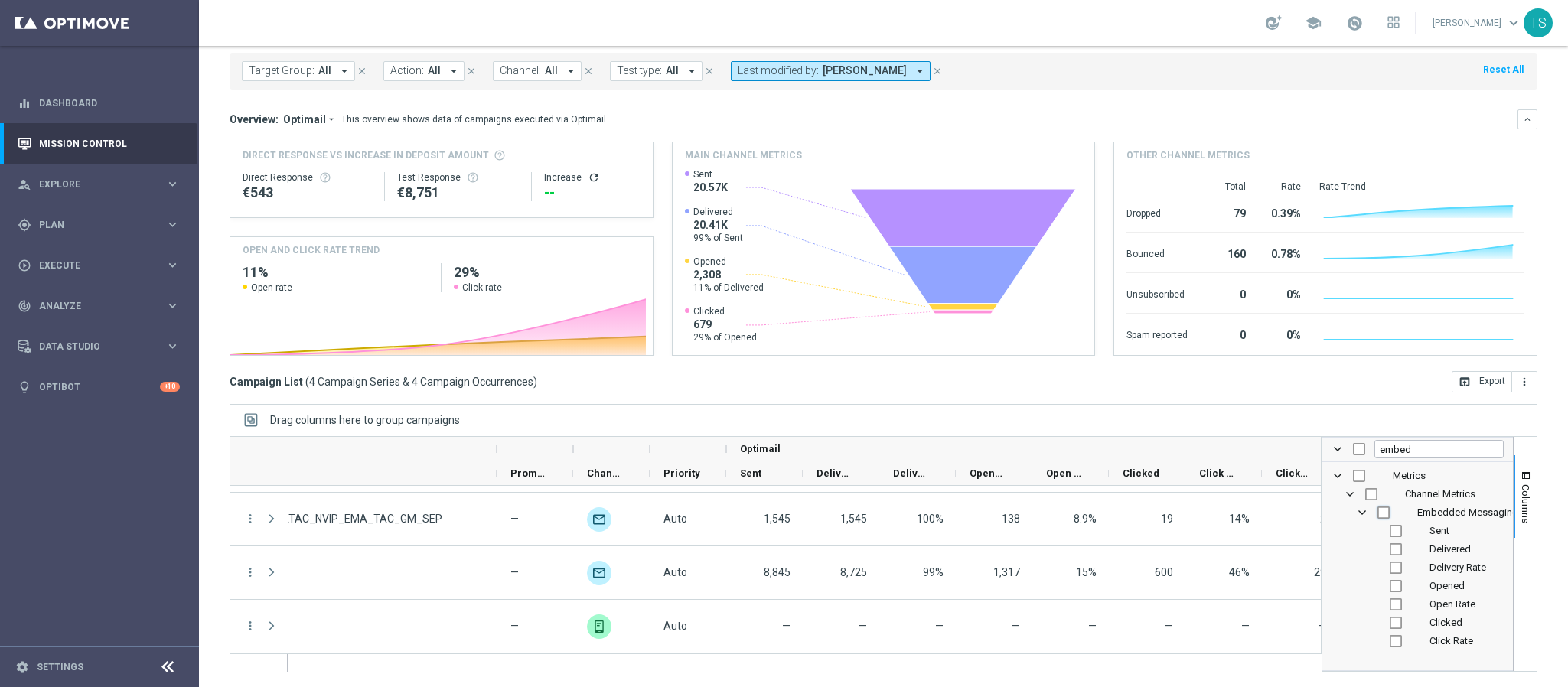
checkbox input "true"
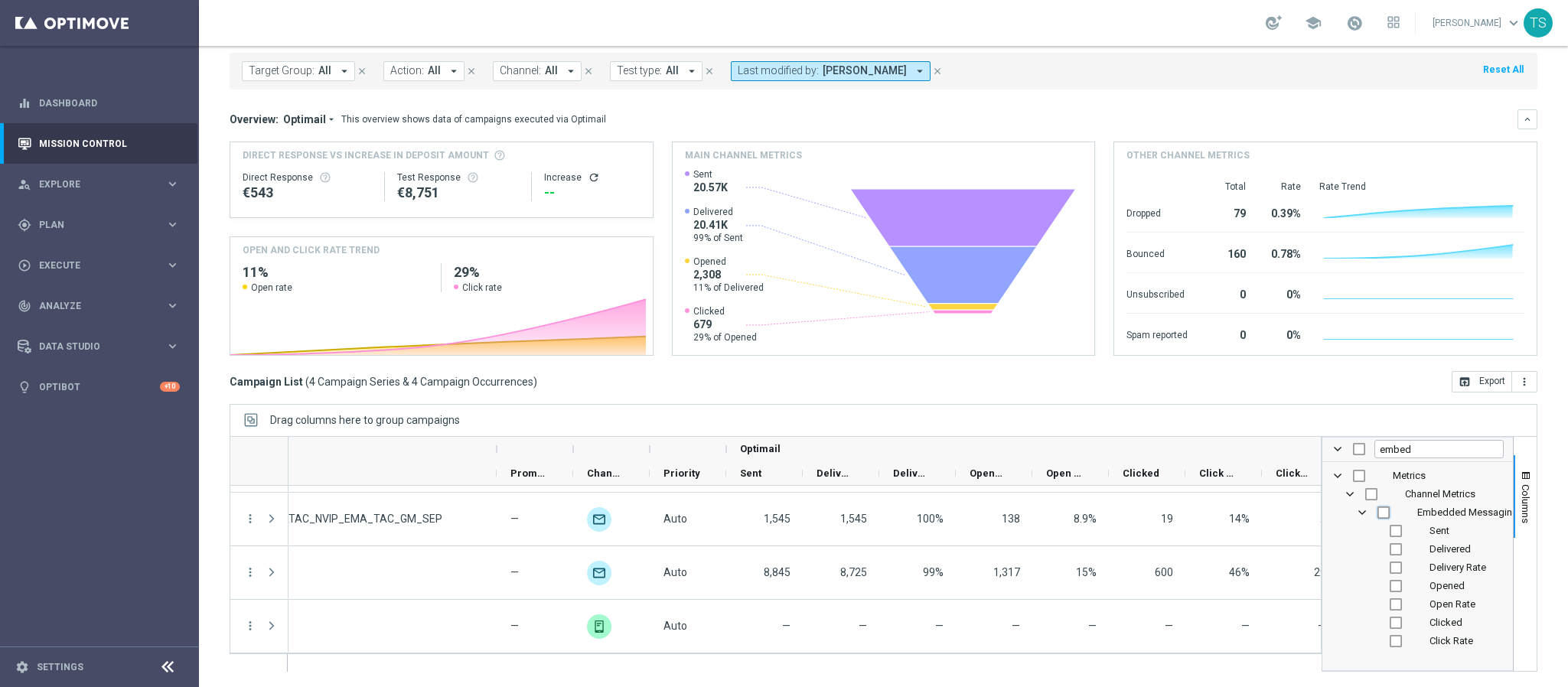
checkbox input "true"
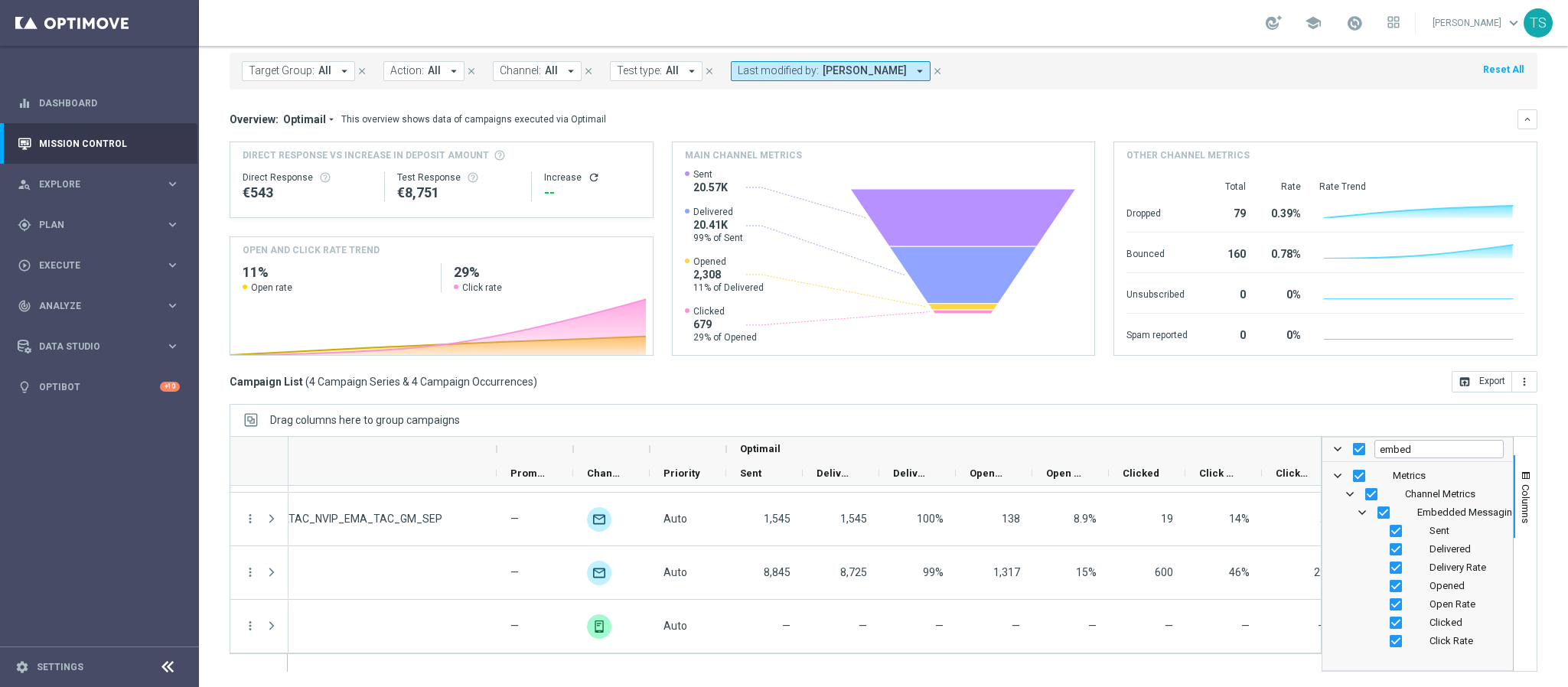
click at [1194, 419] on div "Drag columns here to group campaigns" at bounding box center [883, 420] width 1308 height 32
click at [1520, 477] on span "button" at bounding box center [1526, 475] width 12 height 12
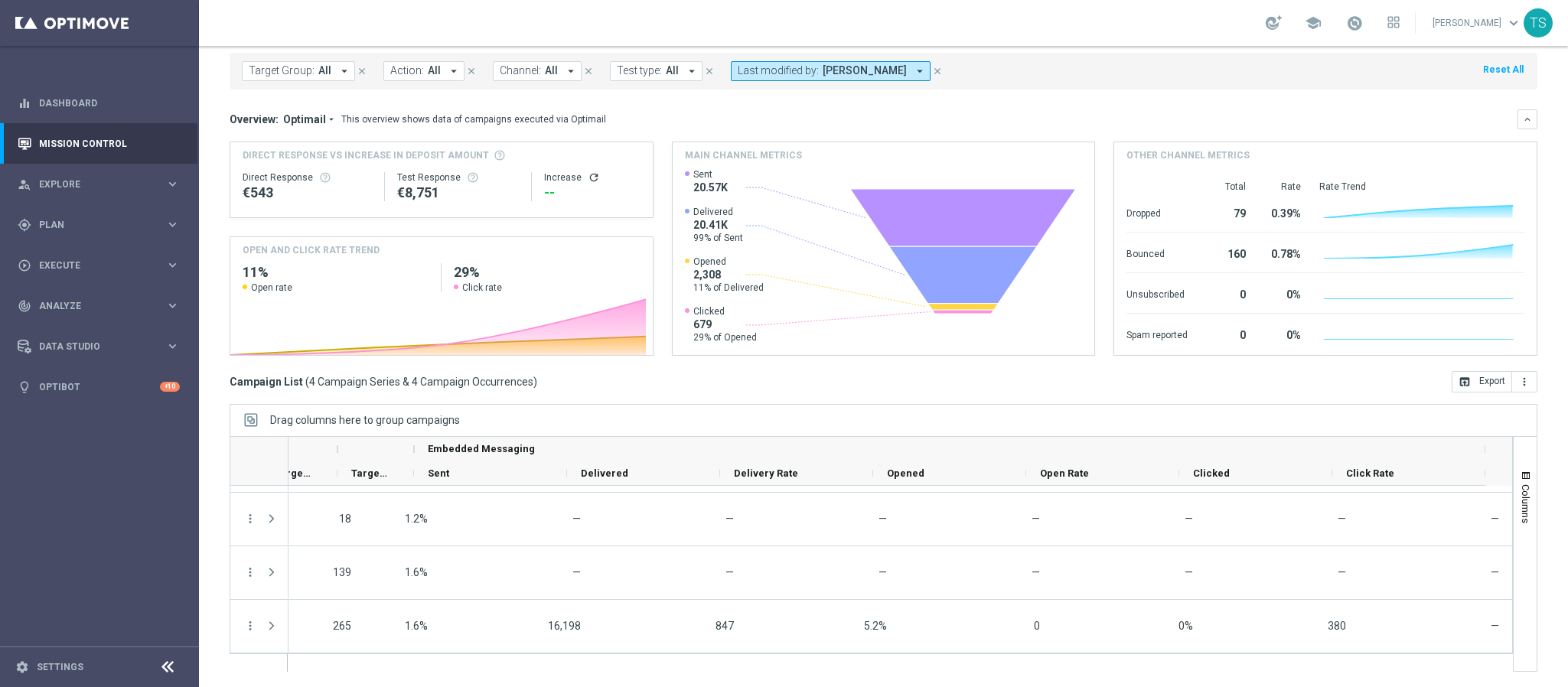
scroll to position [0, 2015]
click at [102, 186] on span "Explore" at bounding box center [102, 184] width 126 height 9
click at [92, 228] on div "Target Group Discovery" at bounding box center [118, 239] width 157 height 23
click at [90, 221] on link "Customer Explorer" at bounding box center [99, 216] width 119 height 12
